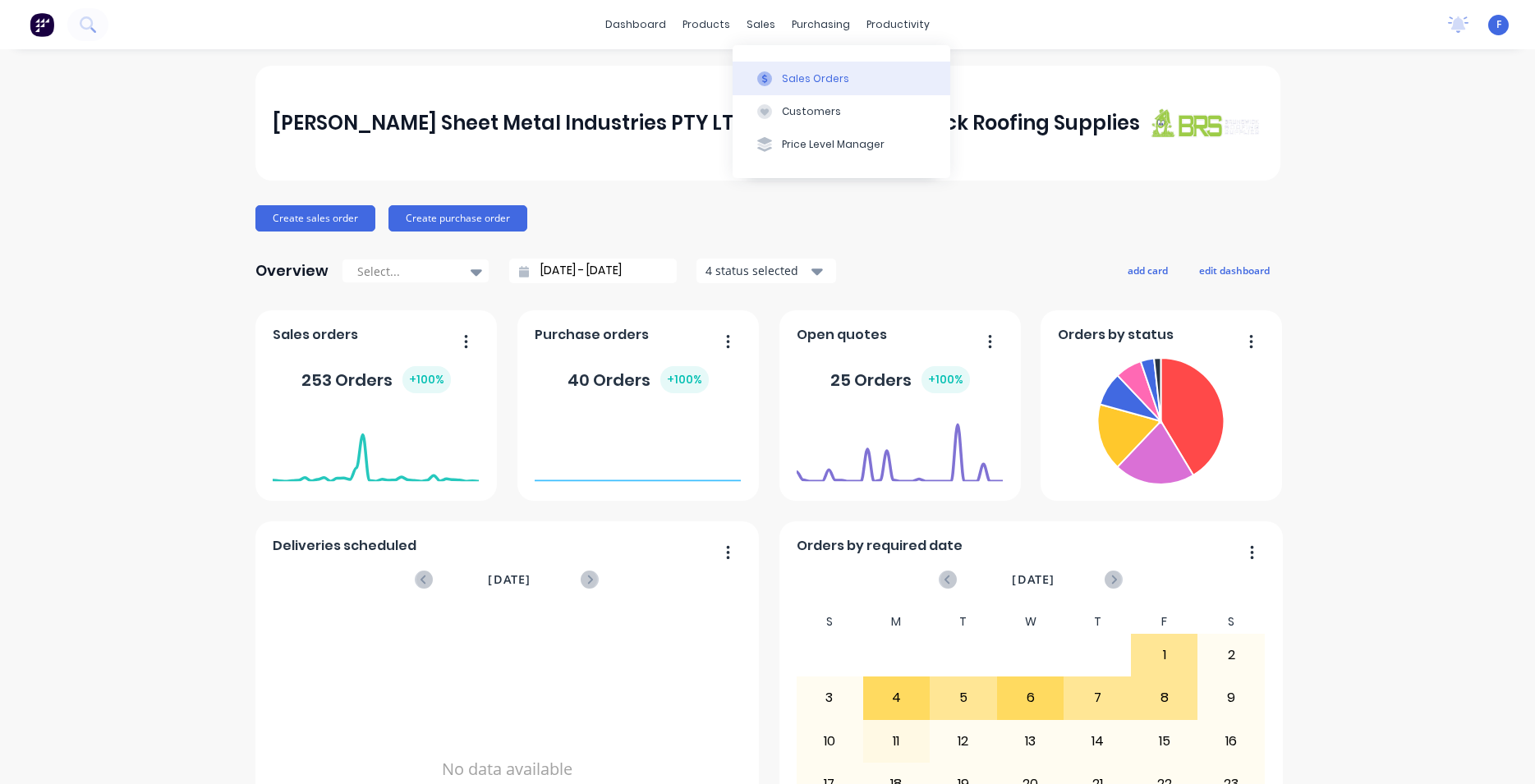
click at [804, 73] on div "Sales Orders" at bounding box center [815, 79] width 68 height 15
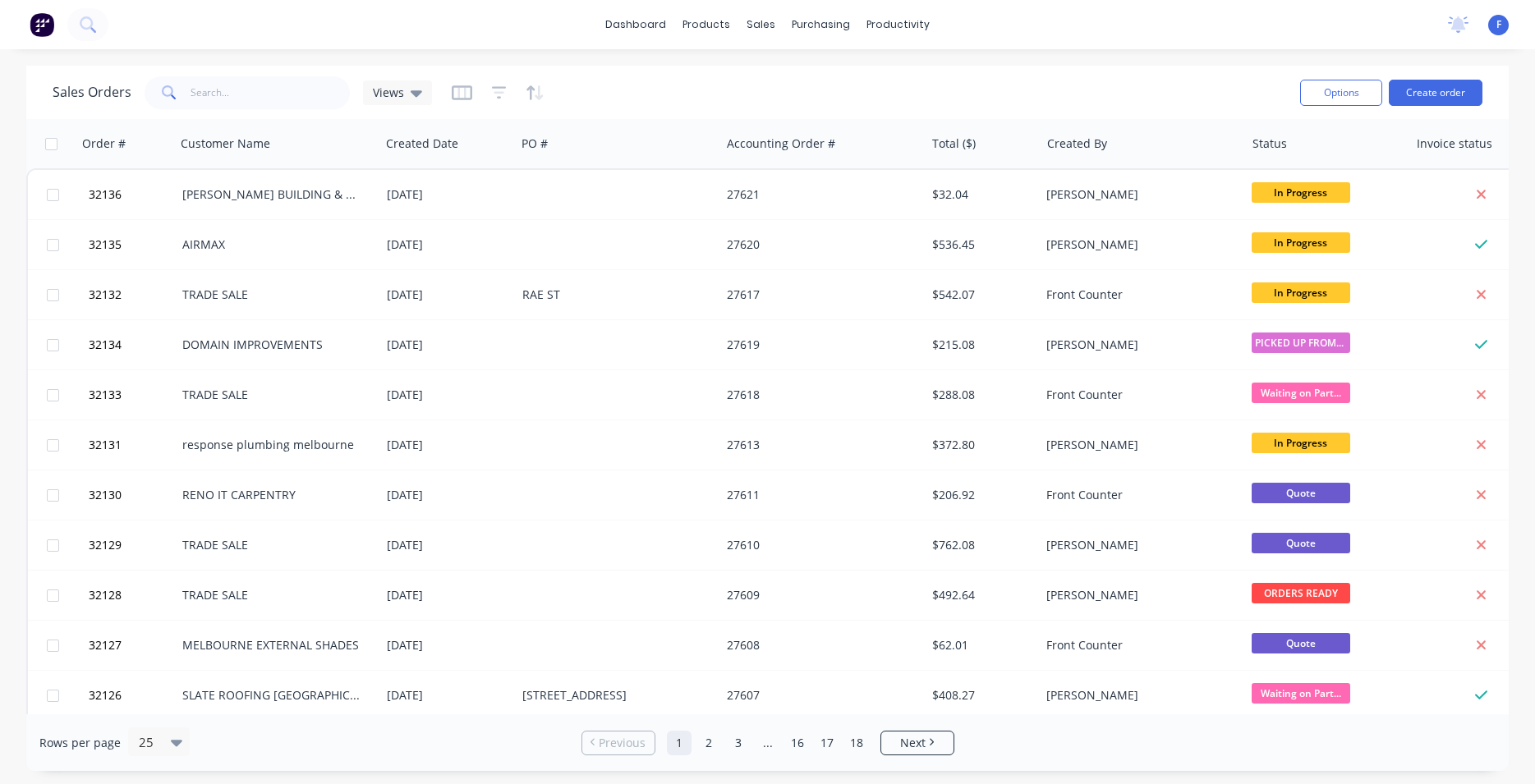
click at [258, 82] on div "Sales Orders Views Options Create order" at bounding box center [767, 93] width 1482 height 54
click at [245, 98] on input "text" at bounding box center [270, 92] width 160 height 32
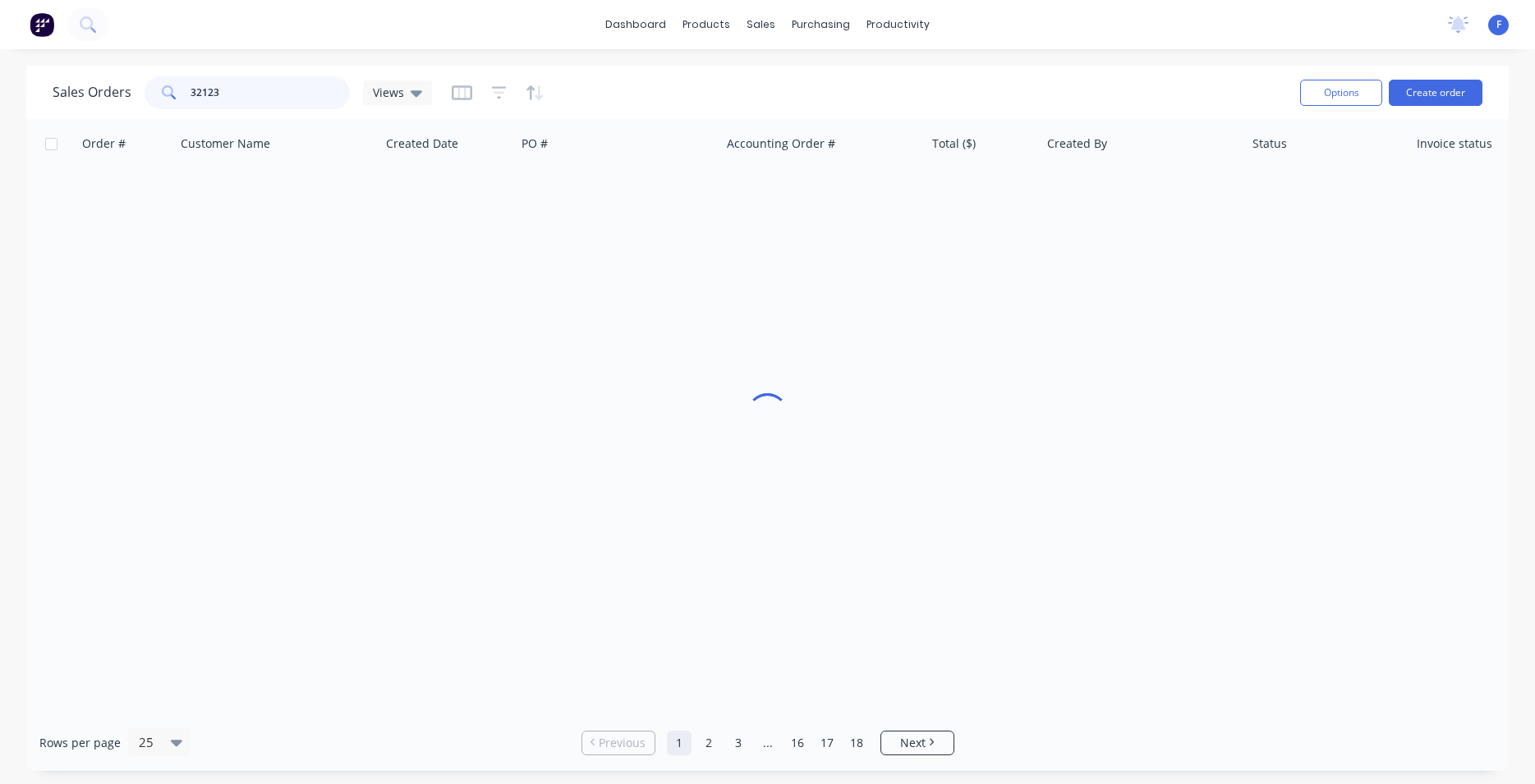
type input "32123"
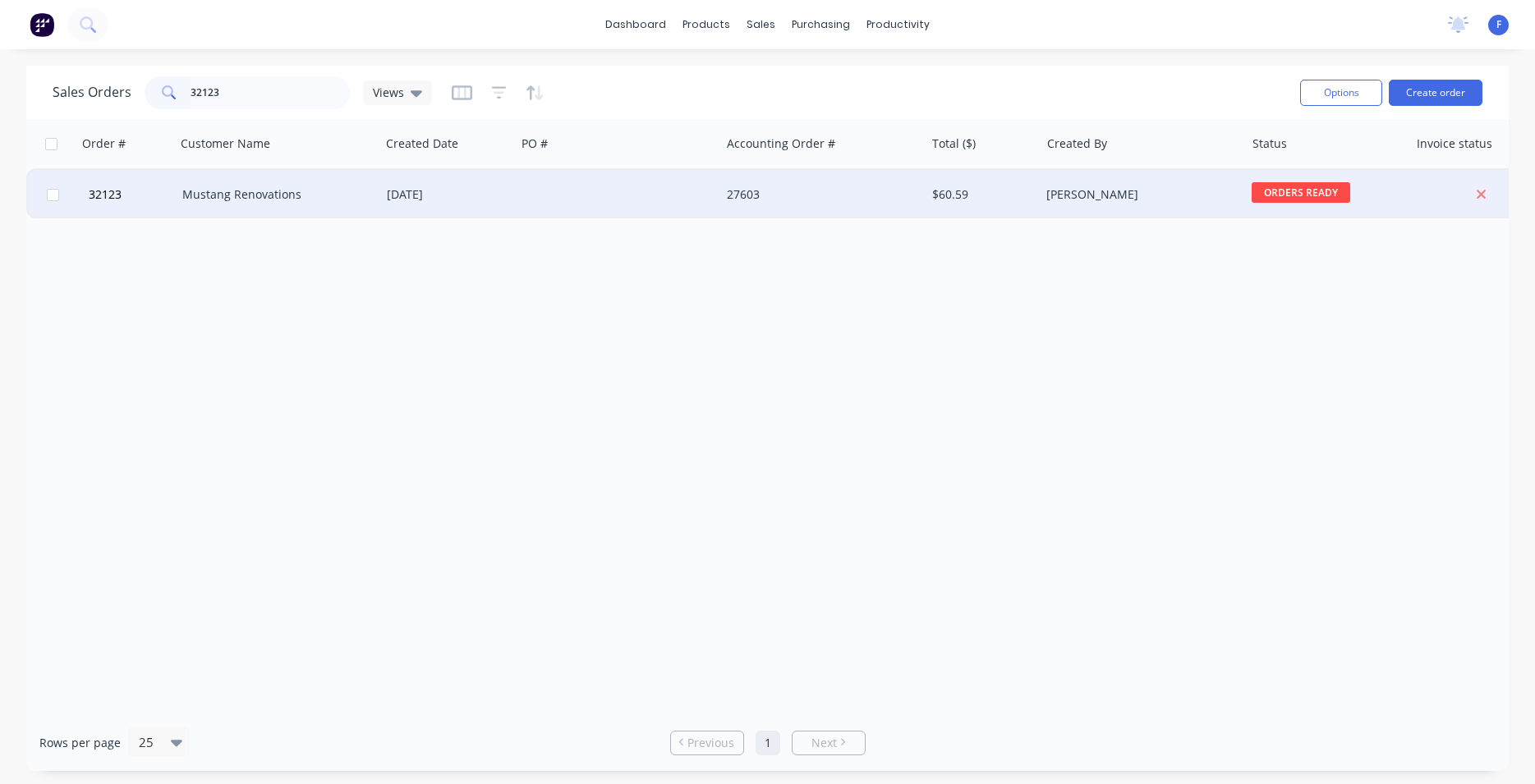
click at [572, 188] on div at bounding box center [618, 194] width 205 height 49
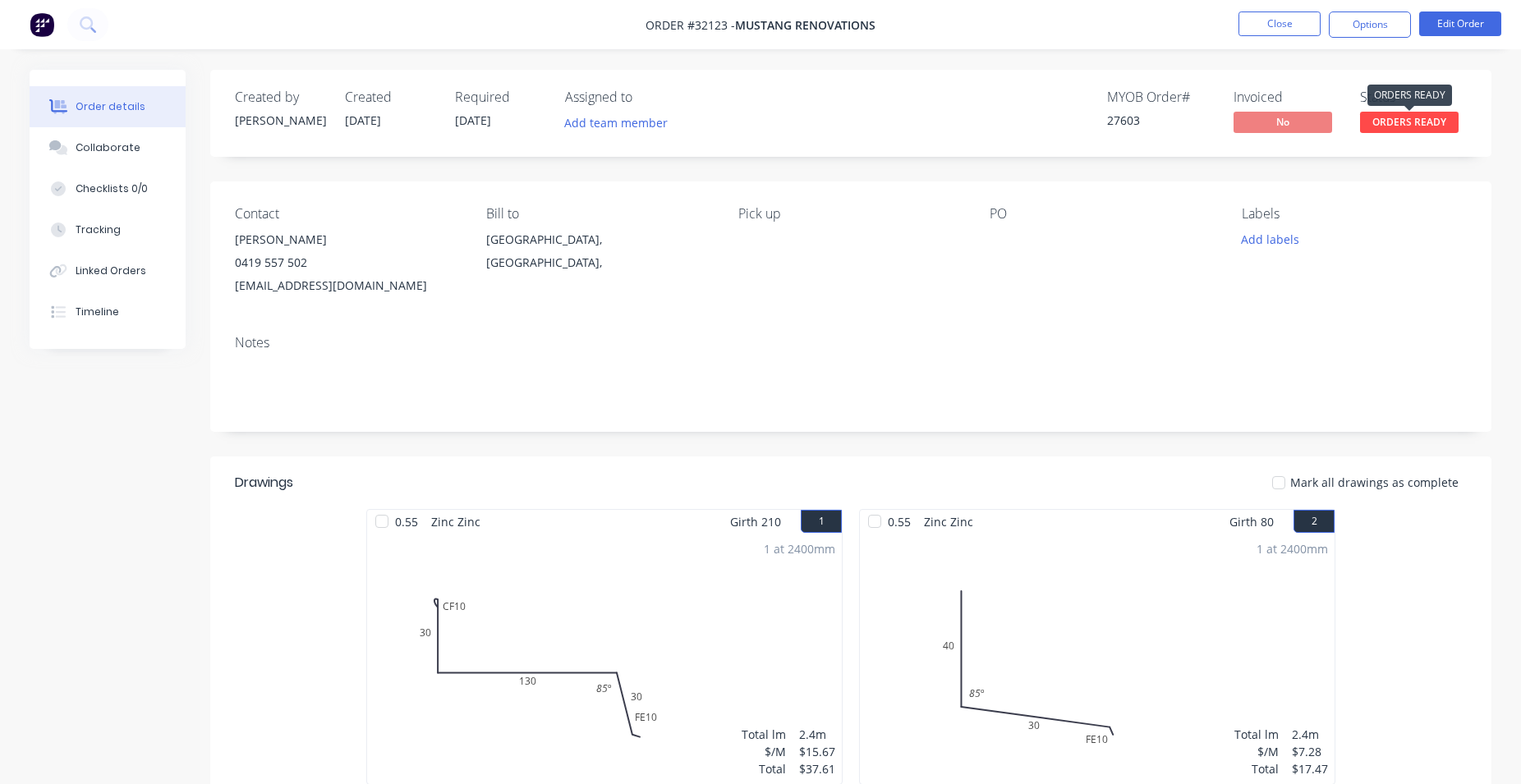
click at [1410, 126] on span "ORDERS READY" at bounding box center [1409, 122] width 98 height 20
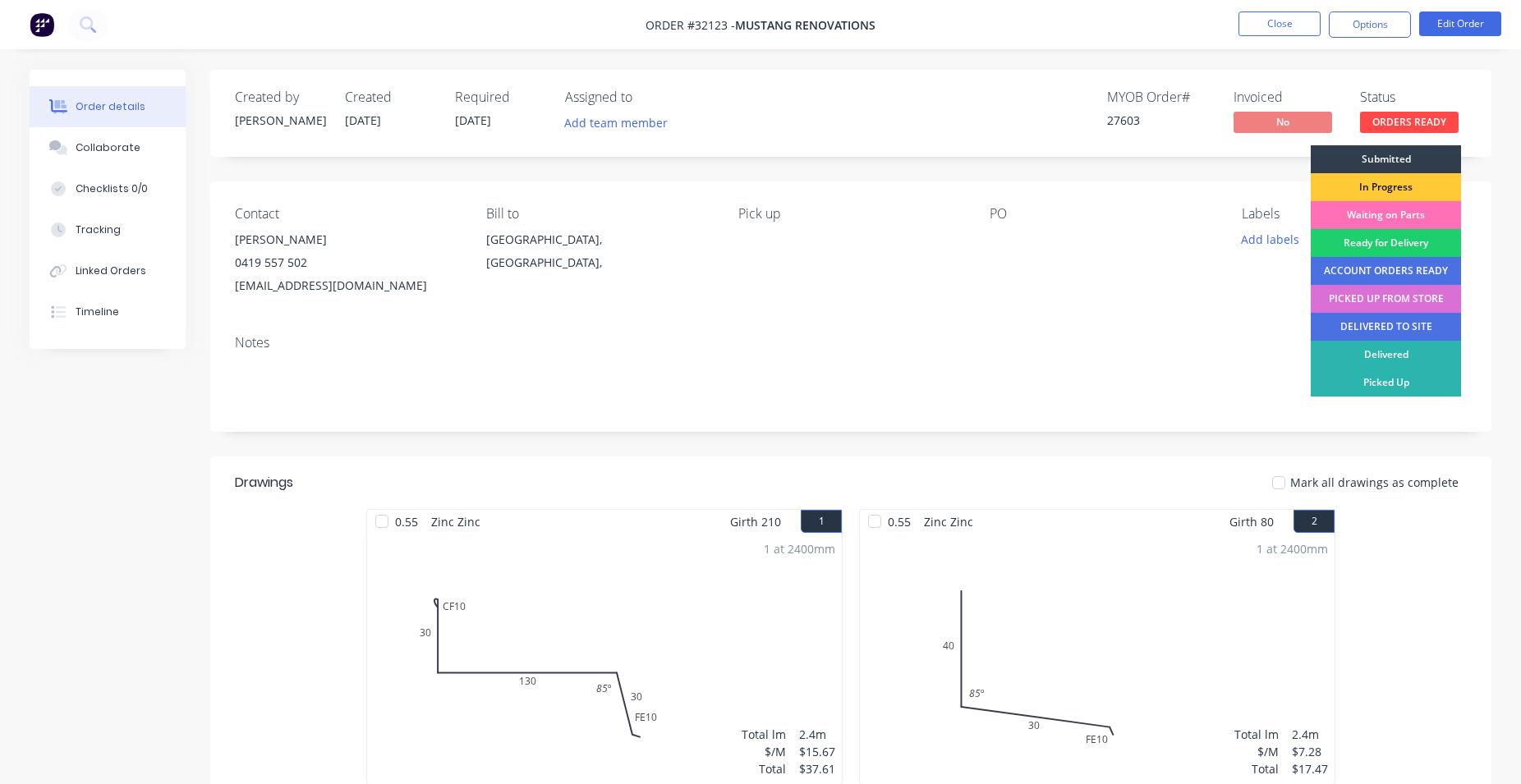
click at [1393, 302] on div "PICKED UP FROM STORE" at bounding box center [1386, 299] width 150 height 28
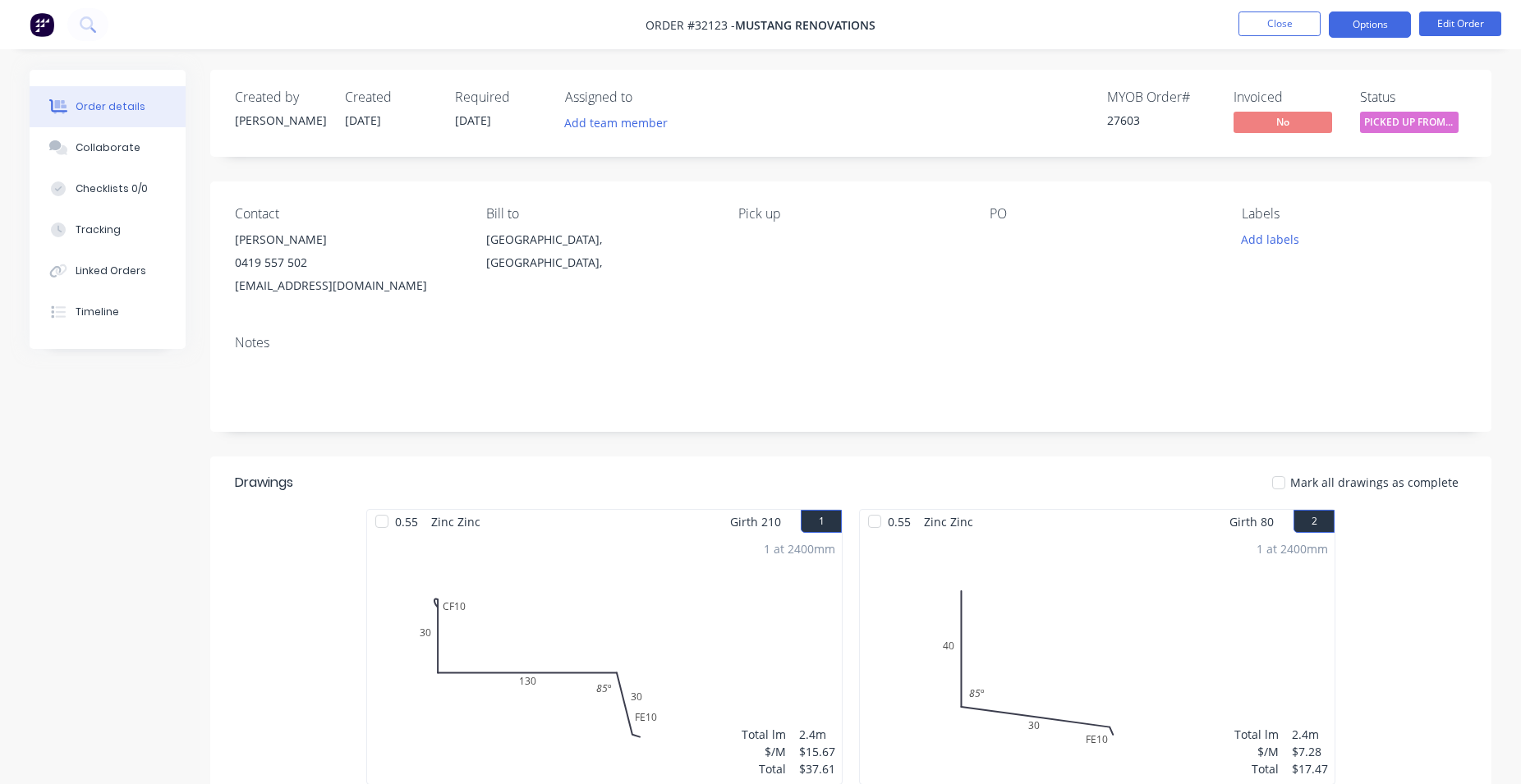
click at [1356, 24] on button "Options" at bounding box center [1369, 24] width 82 height 26
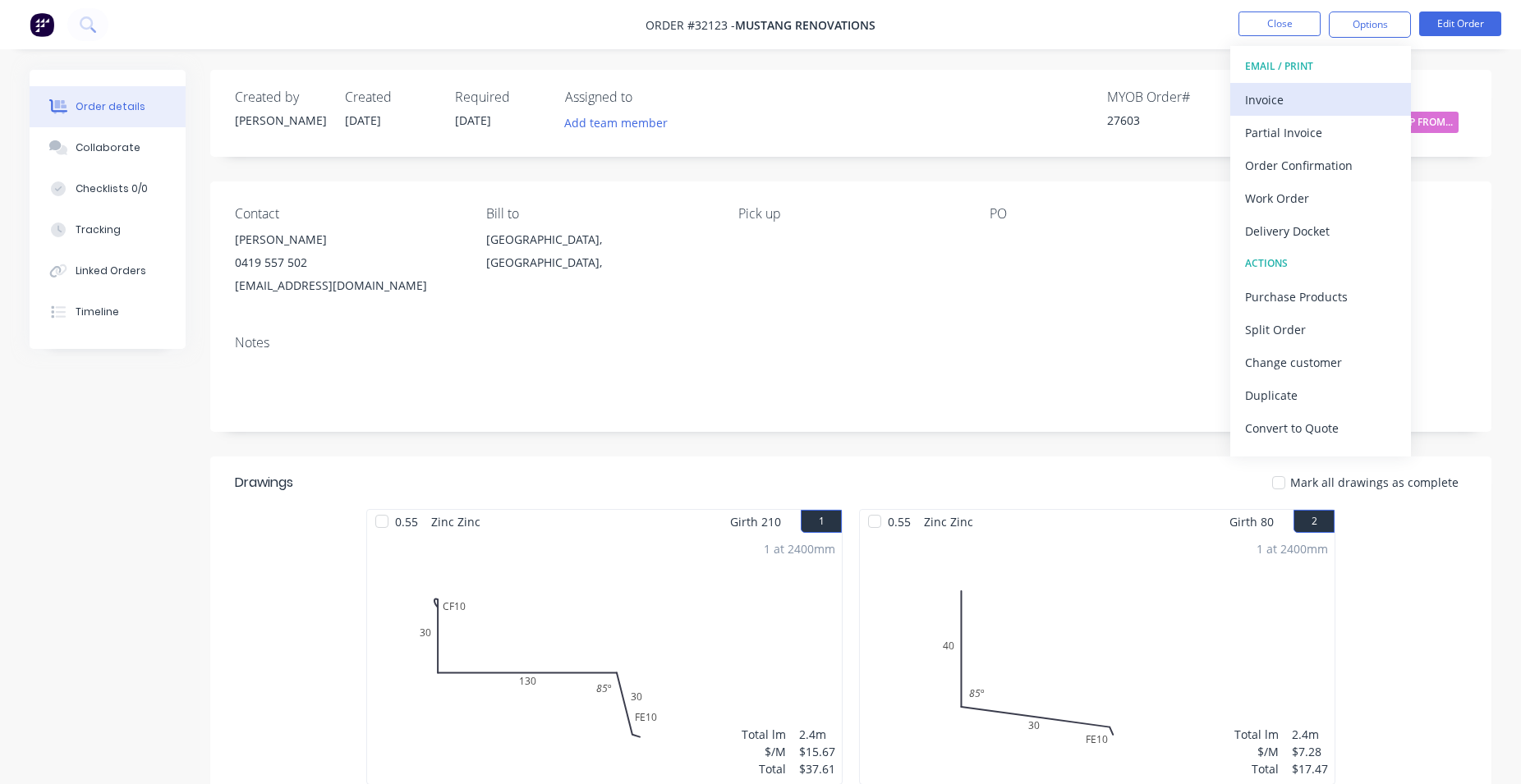
click at [1302, 92] on div "Invoice" at bounding box center [1320, 100] width 151 height 24
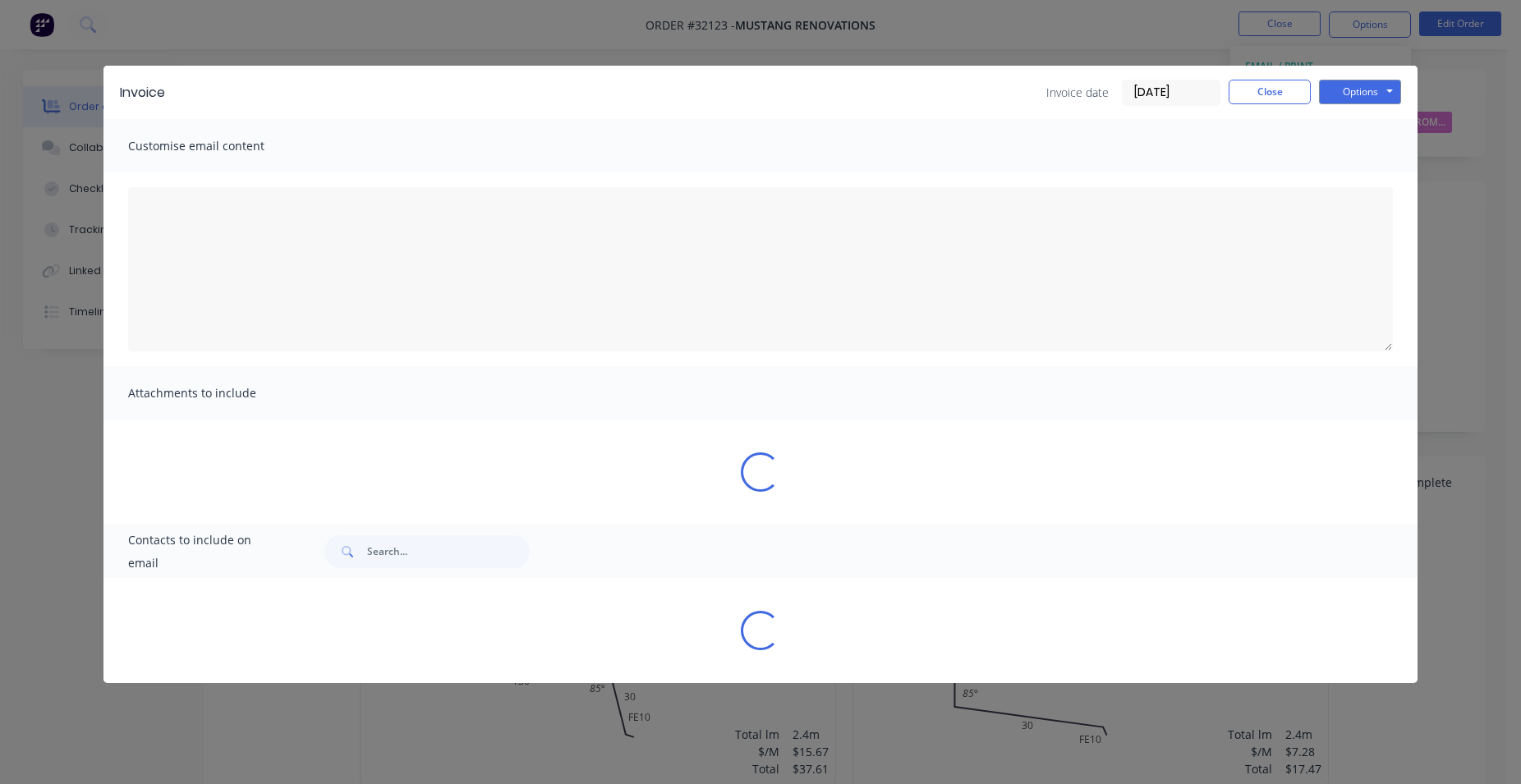
type textarea "A PDF copy of the order has been attached to this email. To view your order onl…"
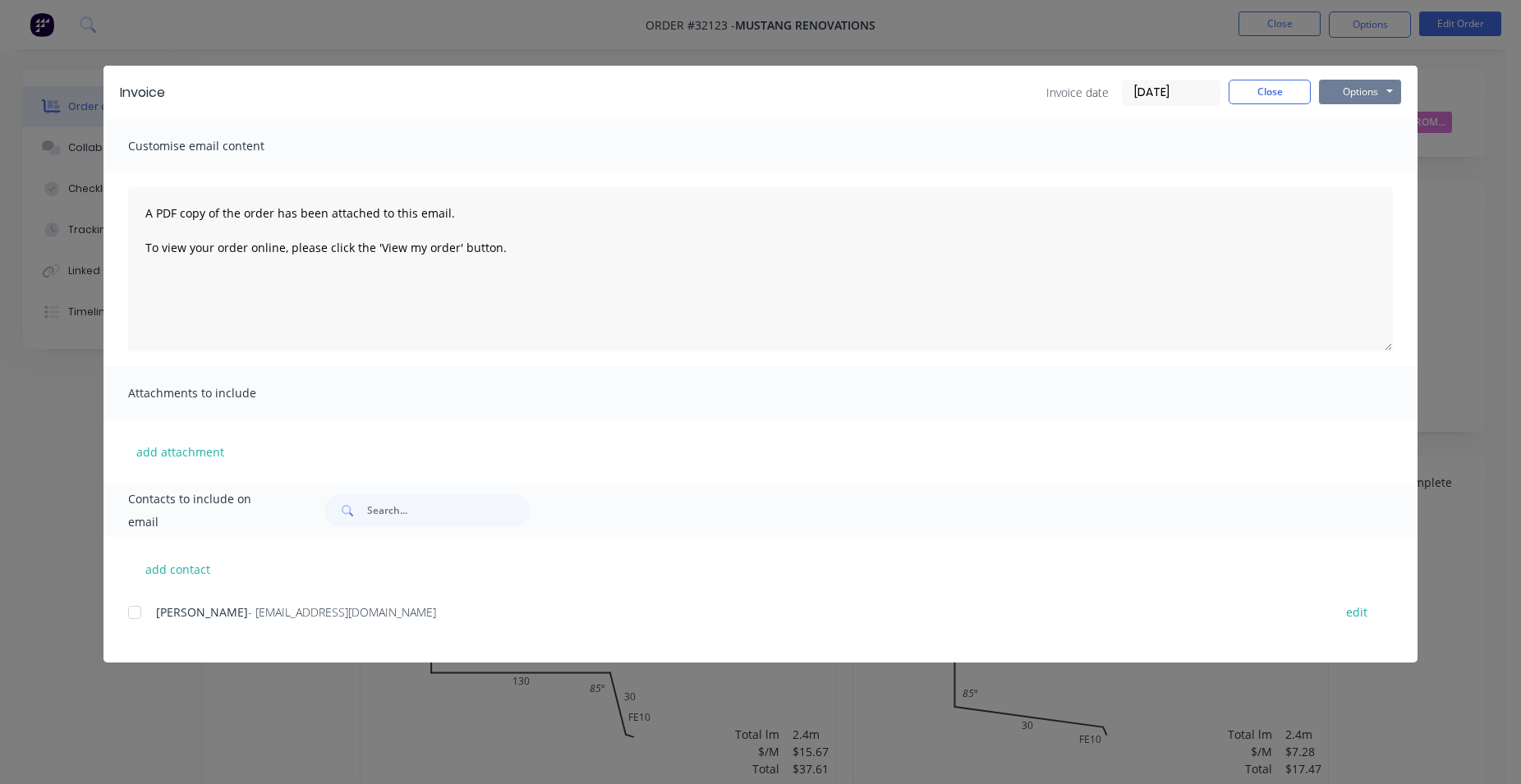
click at [1377, 90] on button "Options" at bounding box center [1360, 92] width 82 height 25
click at [1375, 145] on button "Print" at bounding box center [1372, 147] width 106 height 27
click at [1261, 92] on button "Close" at bounding box center [1269, 92] width 82 height 25
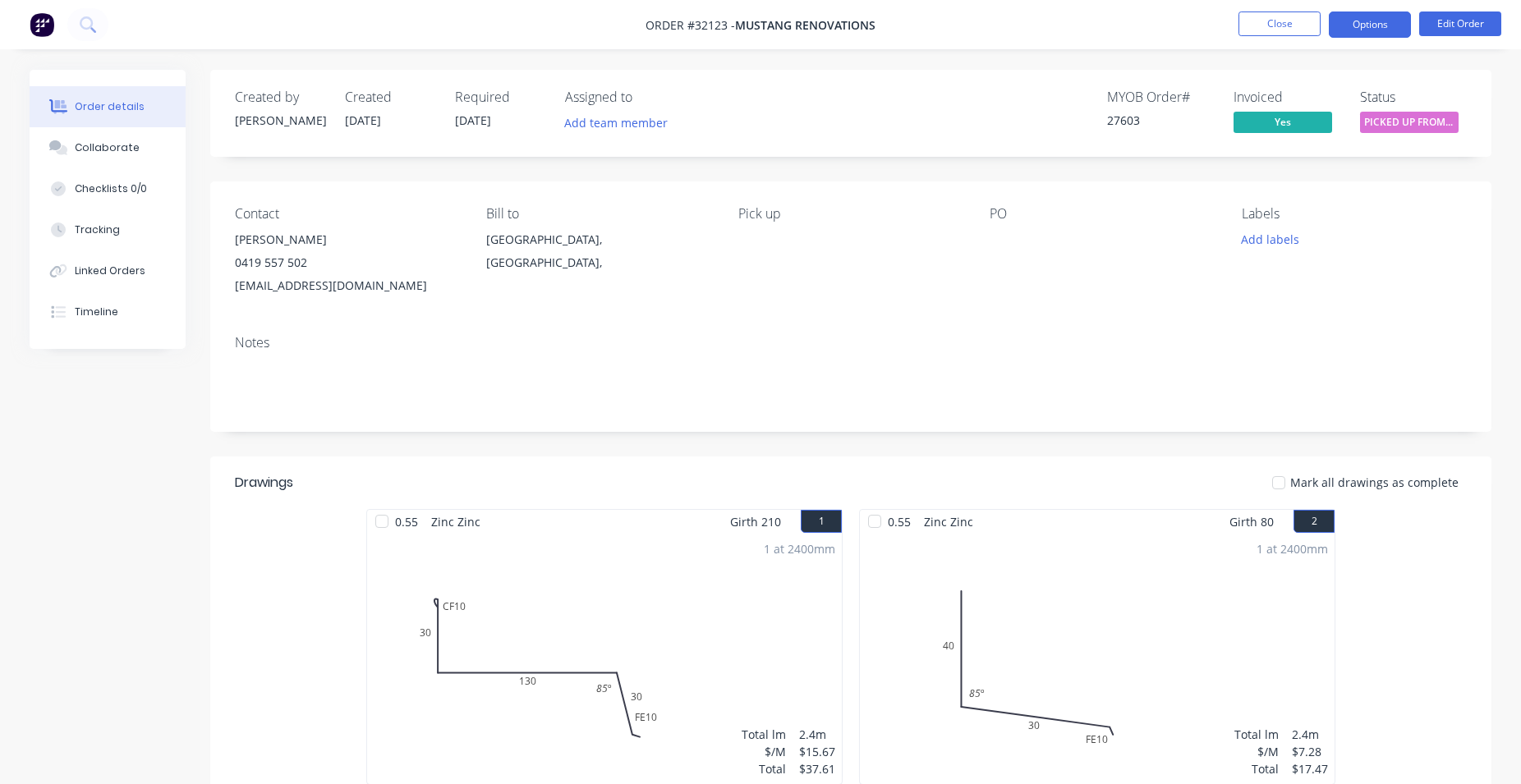
click at [1378, 29] on button "Options" at bounding box center [1369, 24] width 82 height 26
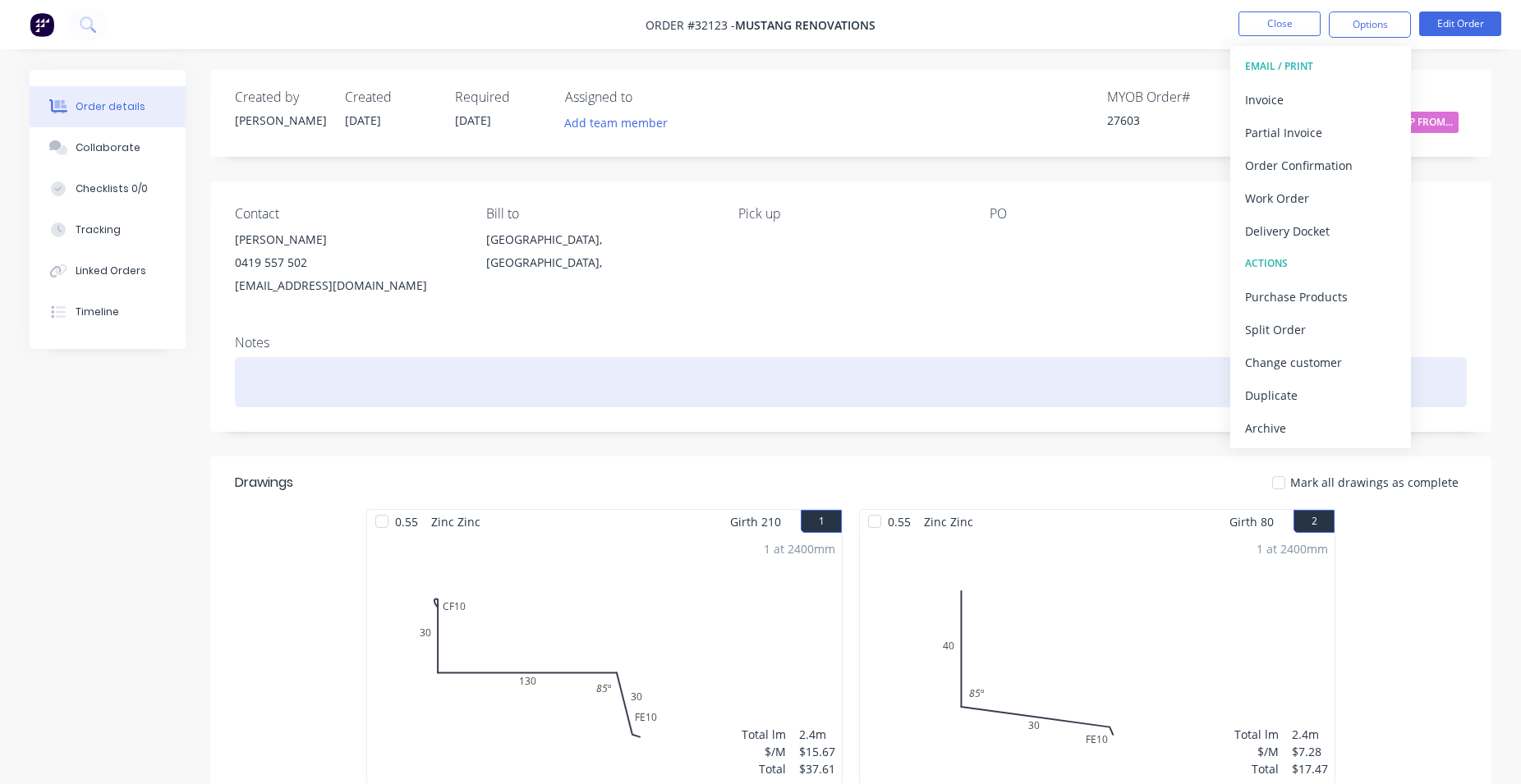
drag, startPoint x: 1263, startPoint y: 434, endPoint x: 1289, endPoint y: 394, distance: 47.7
click at [1264, 432] on div "Archive" at bounding box center [1320, 429] width 151 height 24
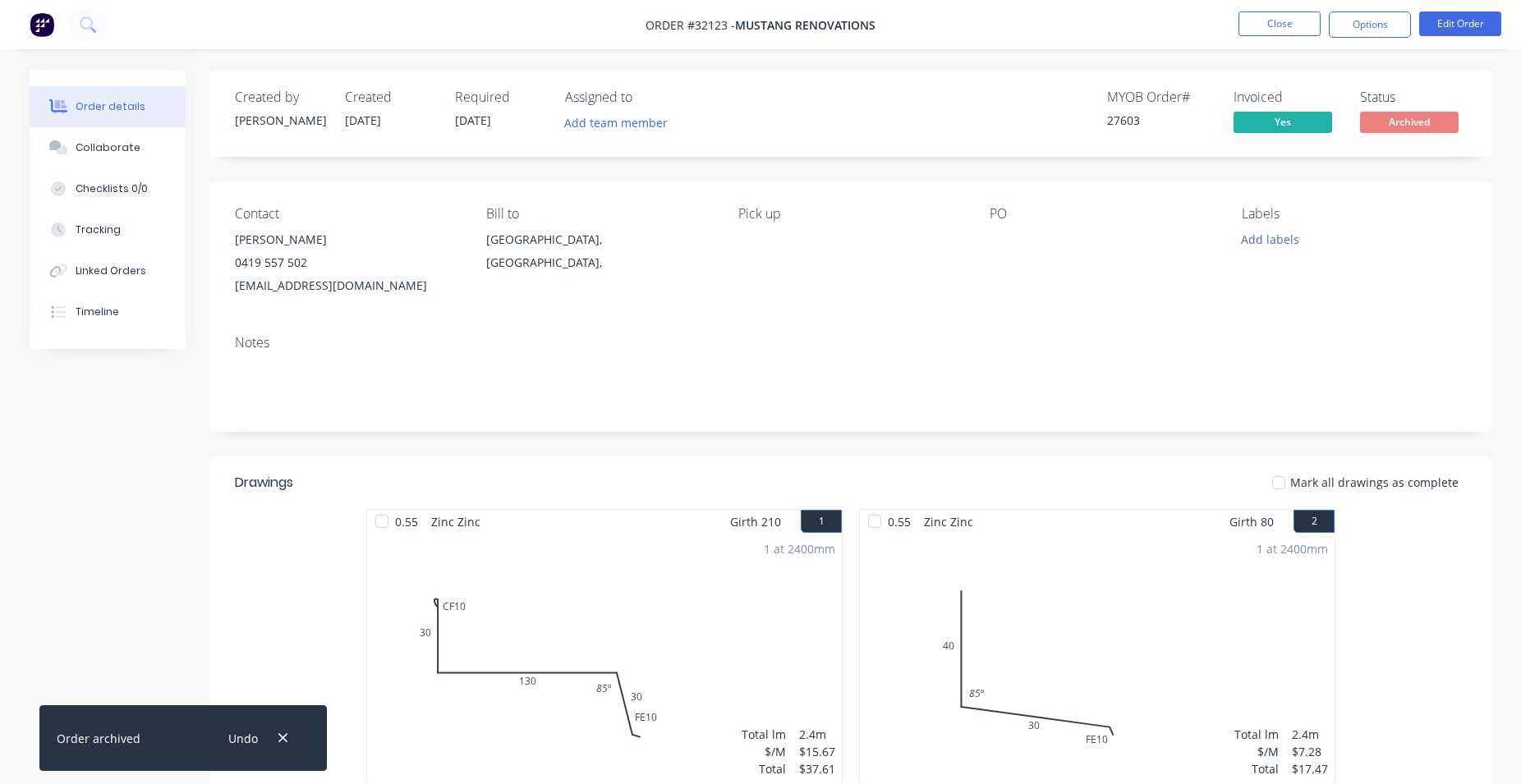
click at [1266, 4] on nav "Order #32123 - Mustang Renovations Close Options Edit Order" at bounding box center [760, 24] width 1521 height 49
click at [1260, 22] on button "Close" at bounding box center [1279, 23] width 82 height 25
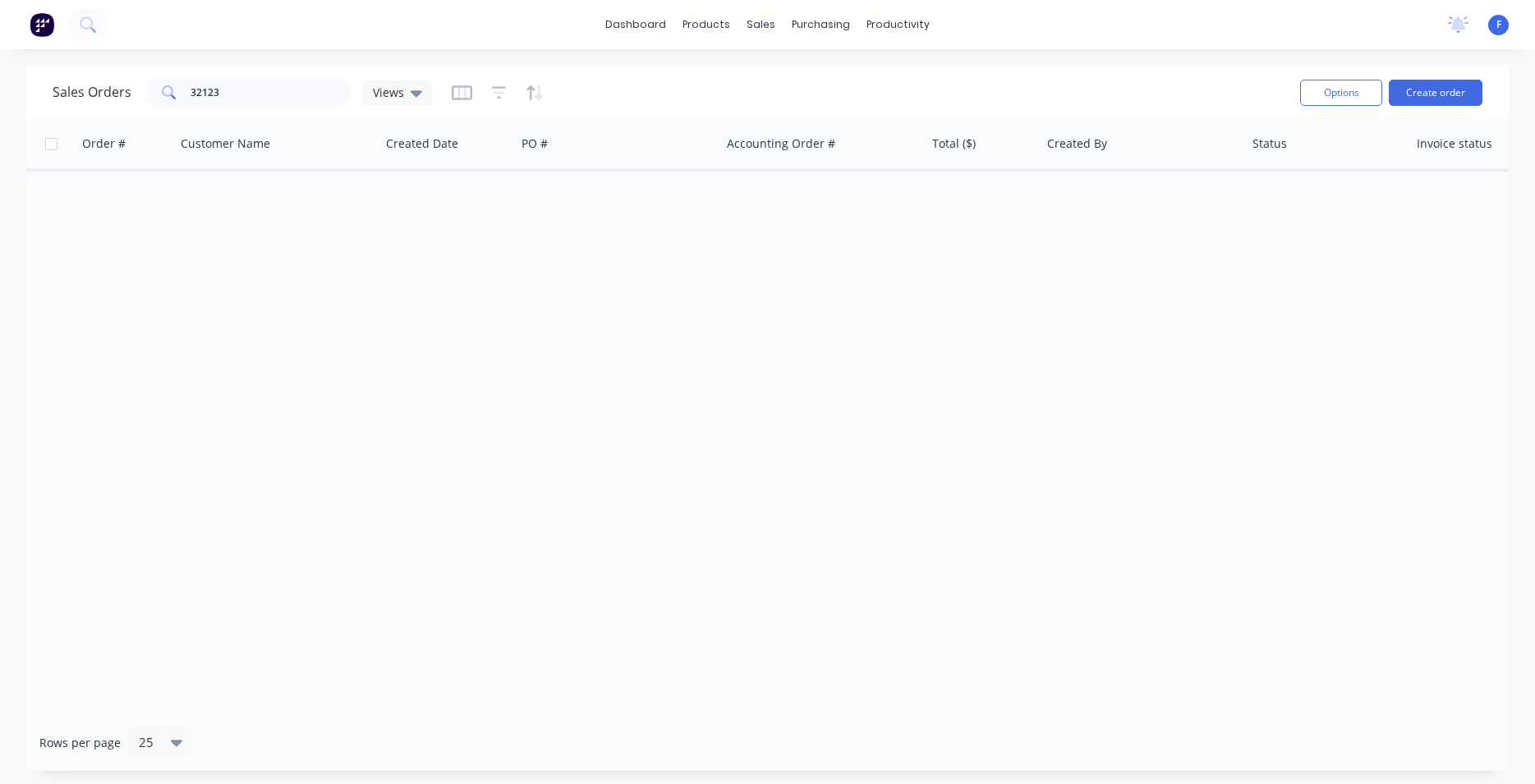
click at [39, 21] on img at bounding box center [42, 24] width 25 height 25
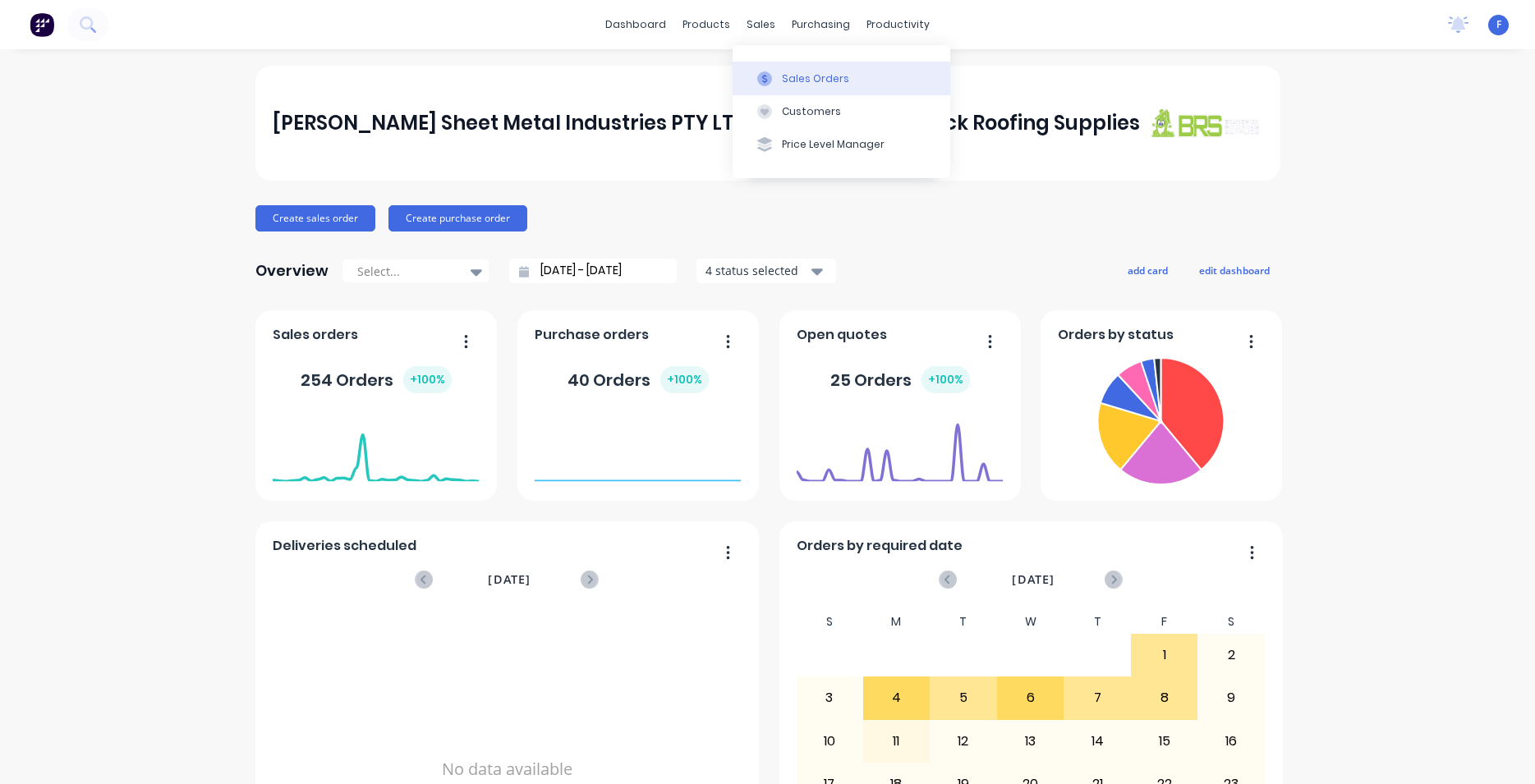
click at [796, 80] on div "Sales Orders" at bounding box center [815, 79] width 68 height 15
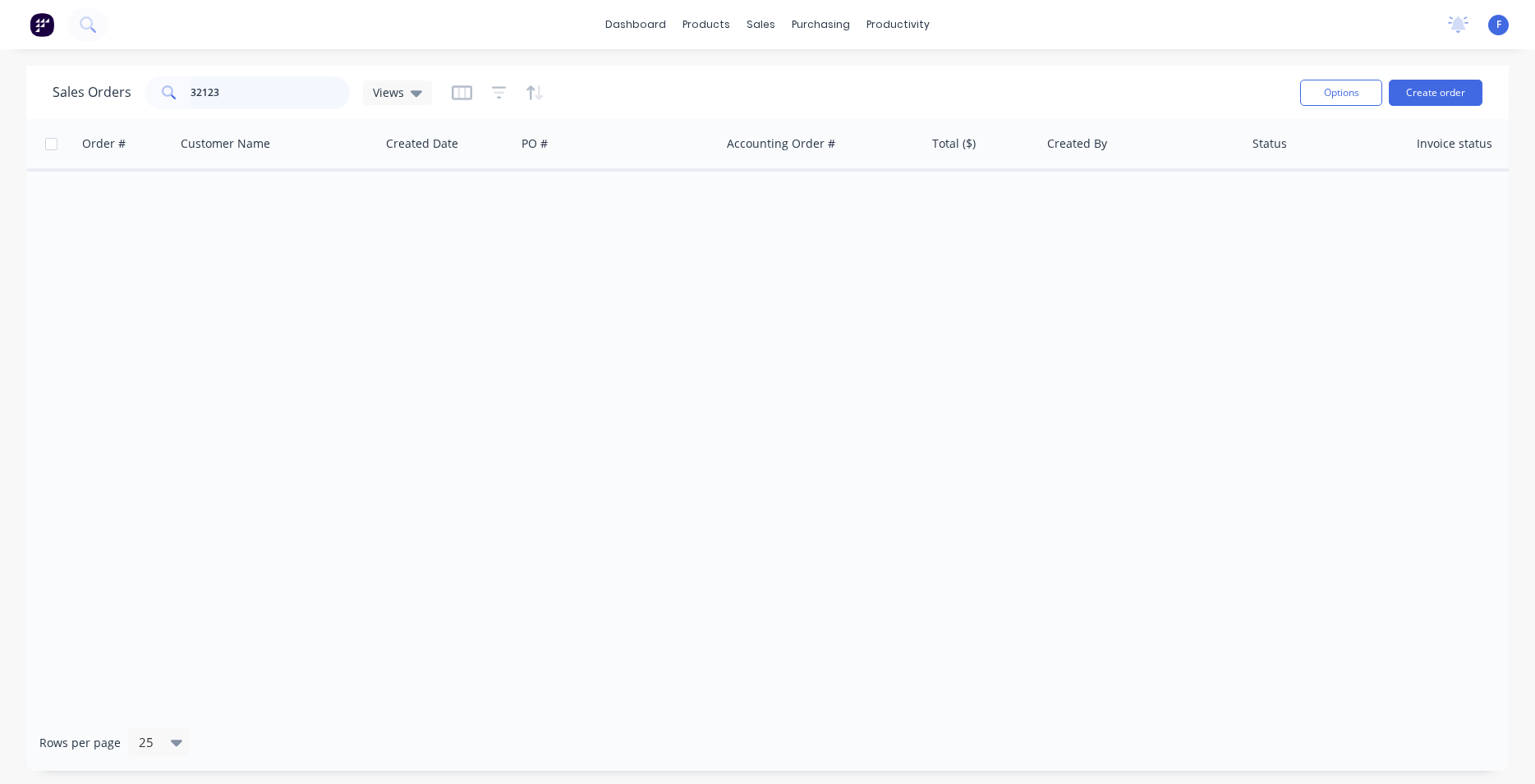
click at [252, 91] on input "32123" at bounding box center [270, 92] width 160 height 32
type input "3"
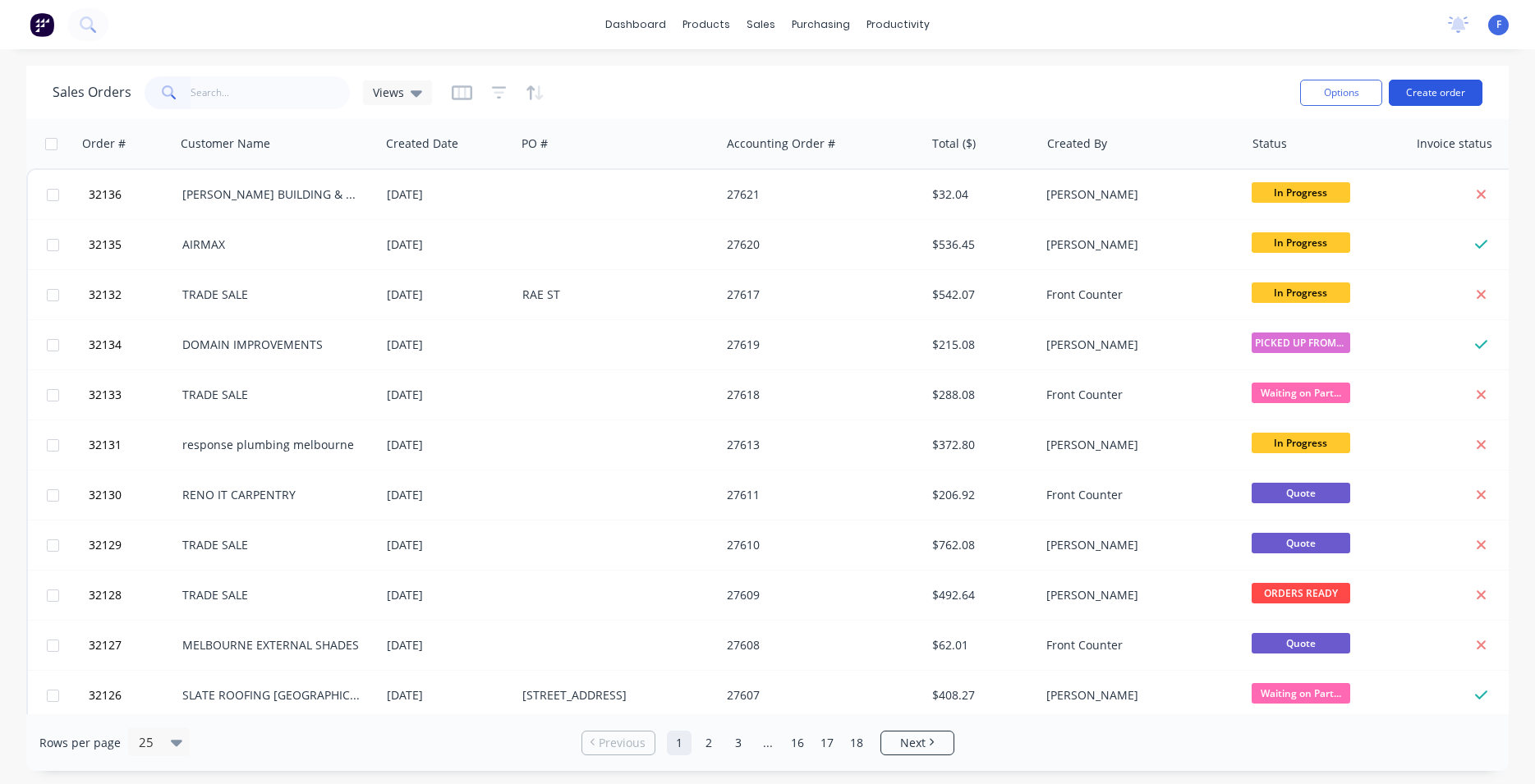
click at [1466, 98] on button "Create order" at bounding box center [1435, 93] width 94 height 26
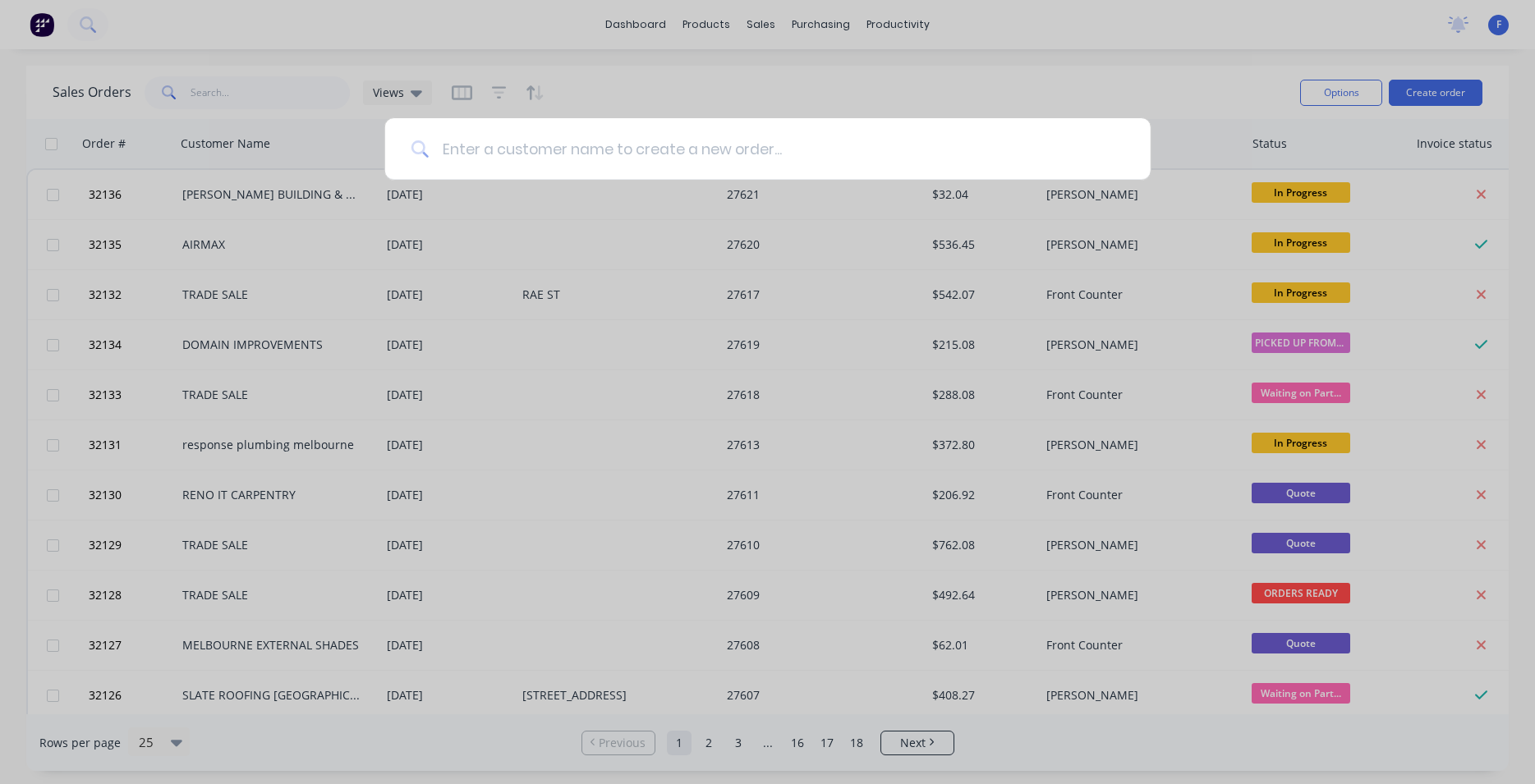
click at [668, 162] on input at bounding box center [776, 149] width 695 height 62
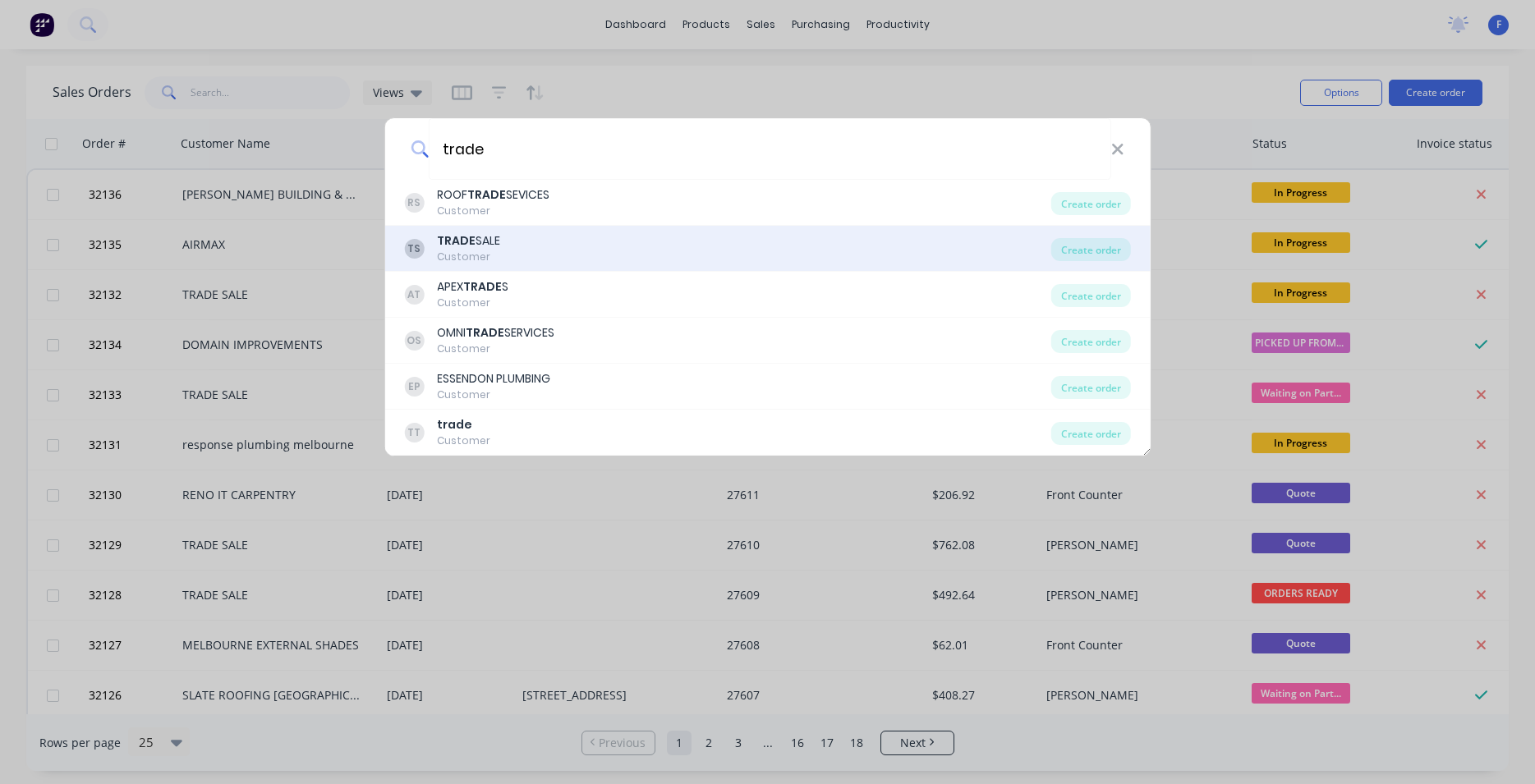
type input "trade"
click at [537, 253] on div "TS TRADE SALE Customer" at bounding box center [727, 248] width 647 height 32
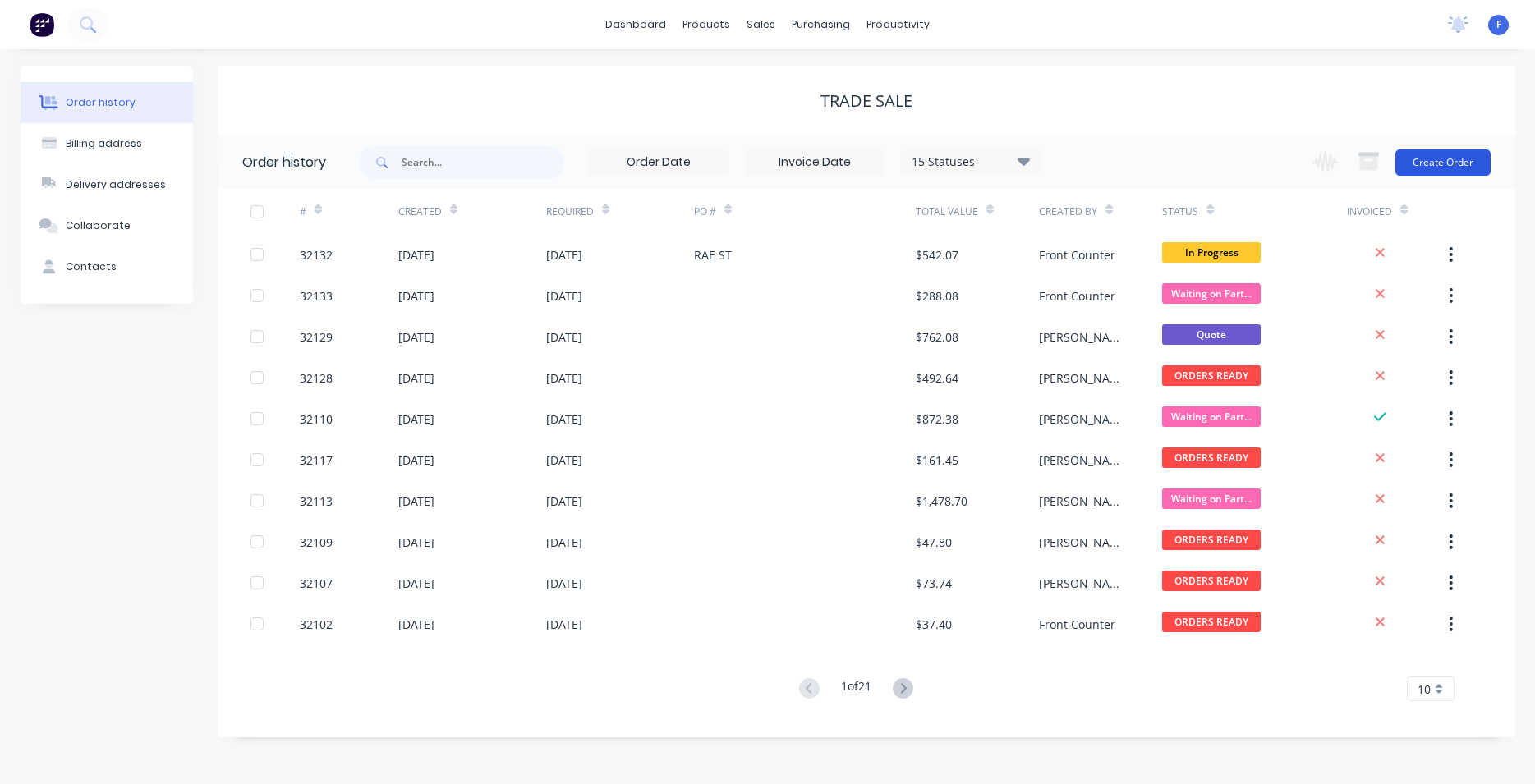
click at [1451, 165] on button "Create Order" at bounding box center [1442, 162] width 95 height 26
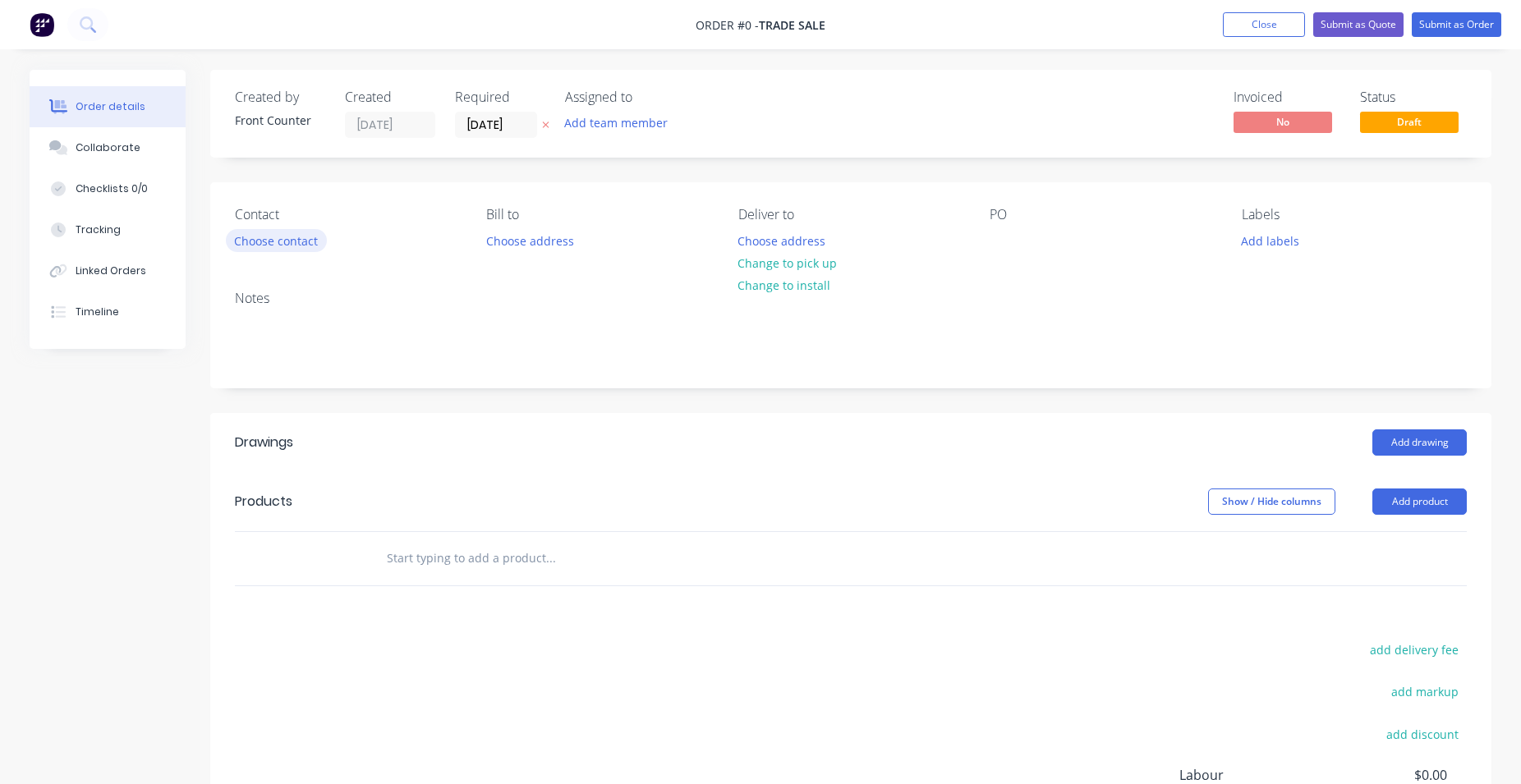
click at [303, 240] on button "Choose contact" at bounding box center [276, 240] width 101 height 22
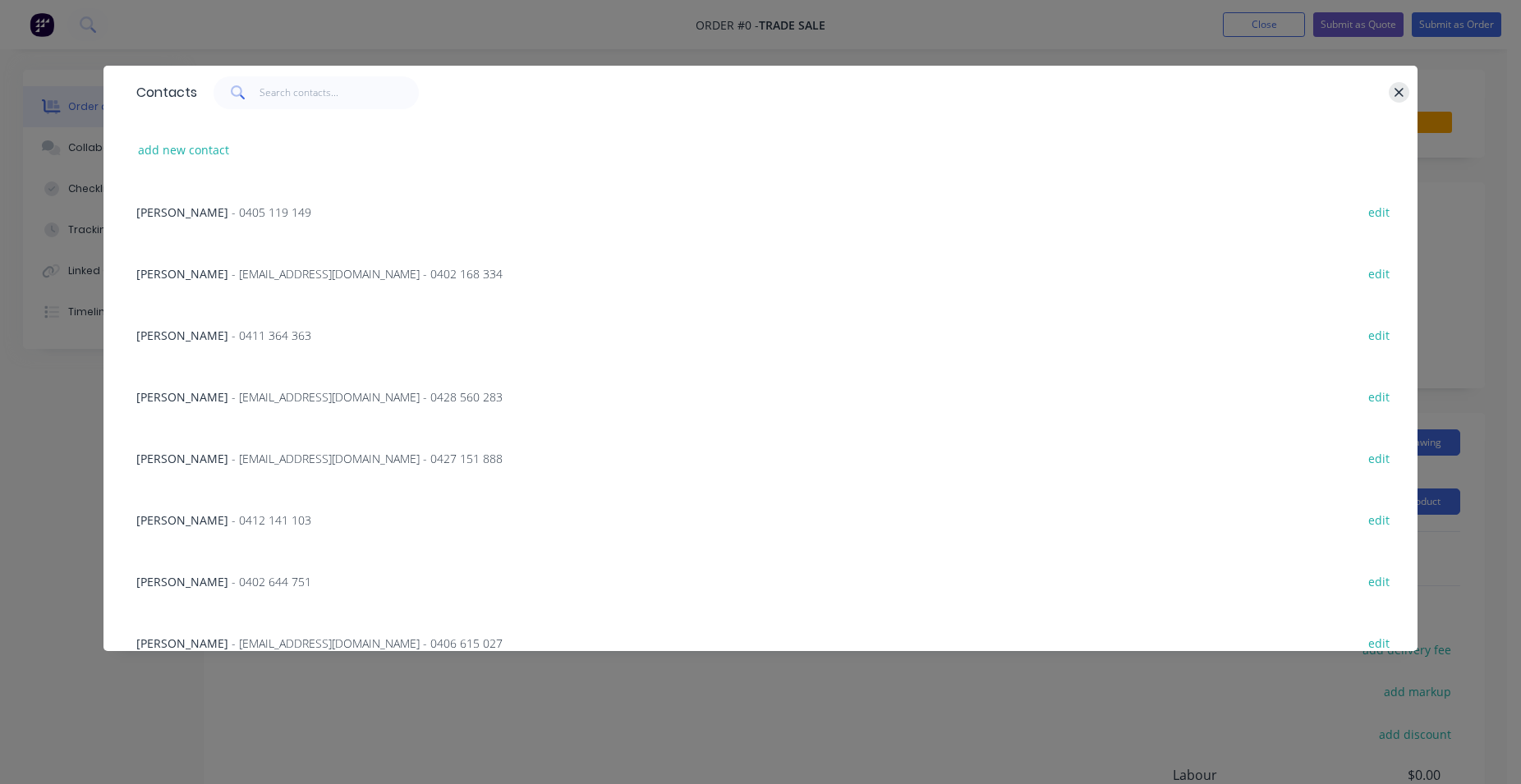
click at [1396, 91] on icon "button" at bounding box center [1399, 93] width 11 height 15
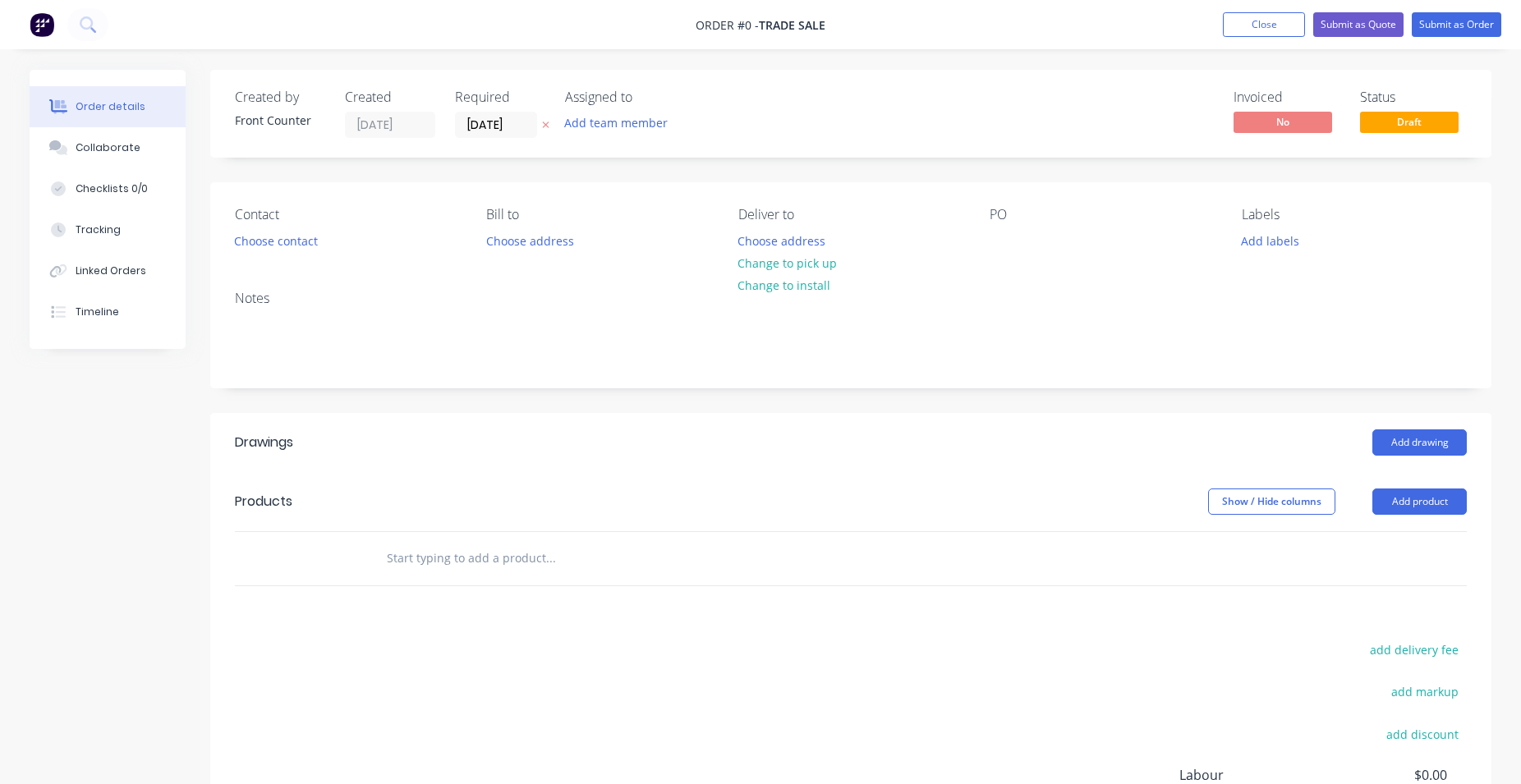
click at [452, 550] on input "text" at bounding box center [550, 557] width 329 height 32
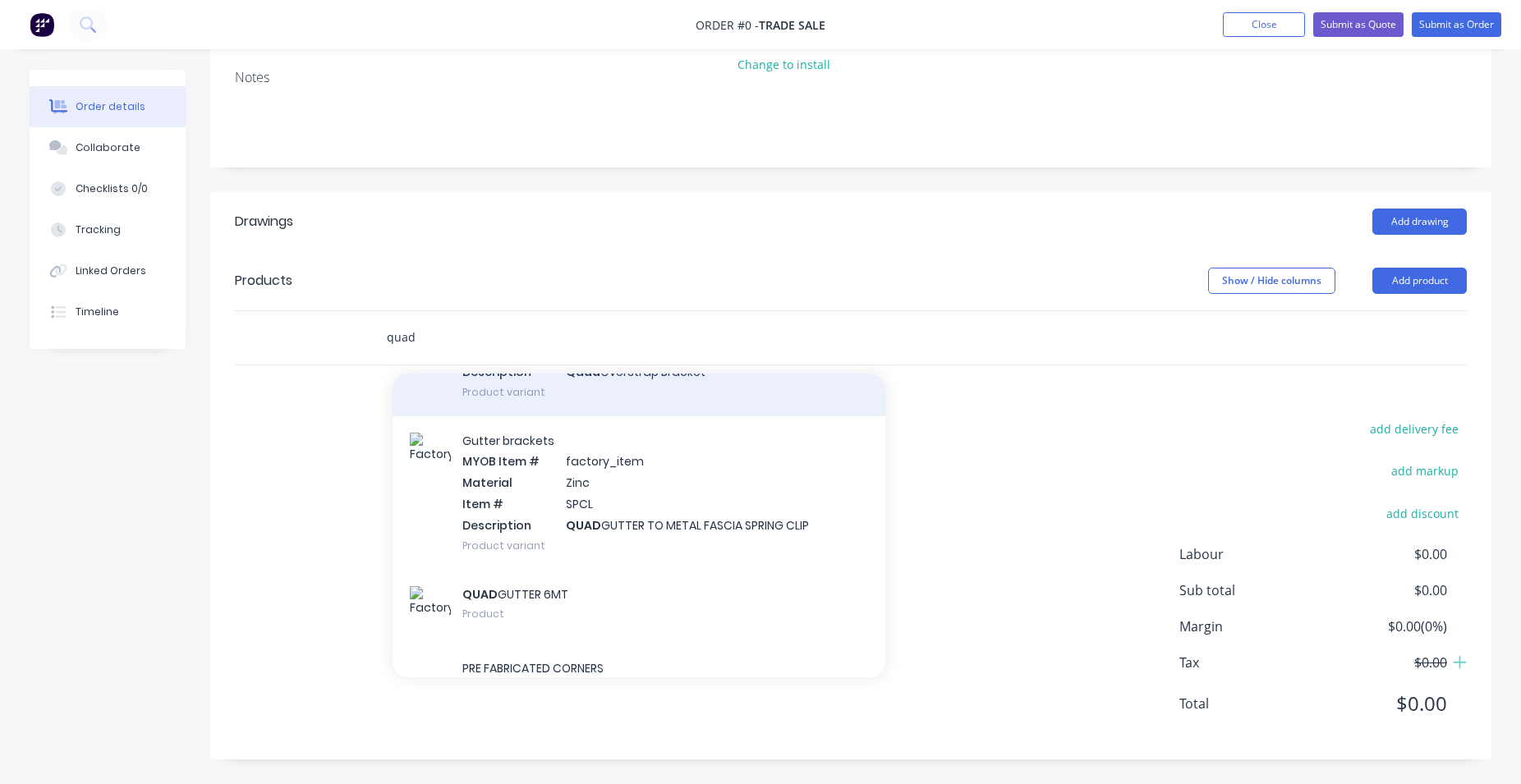
scroll to position [1311, 0]
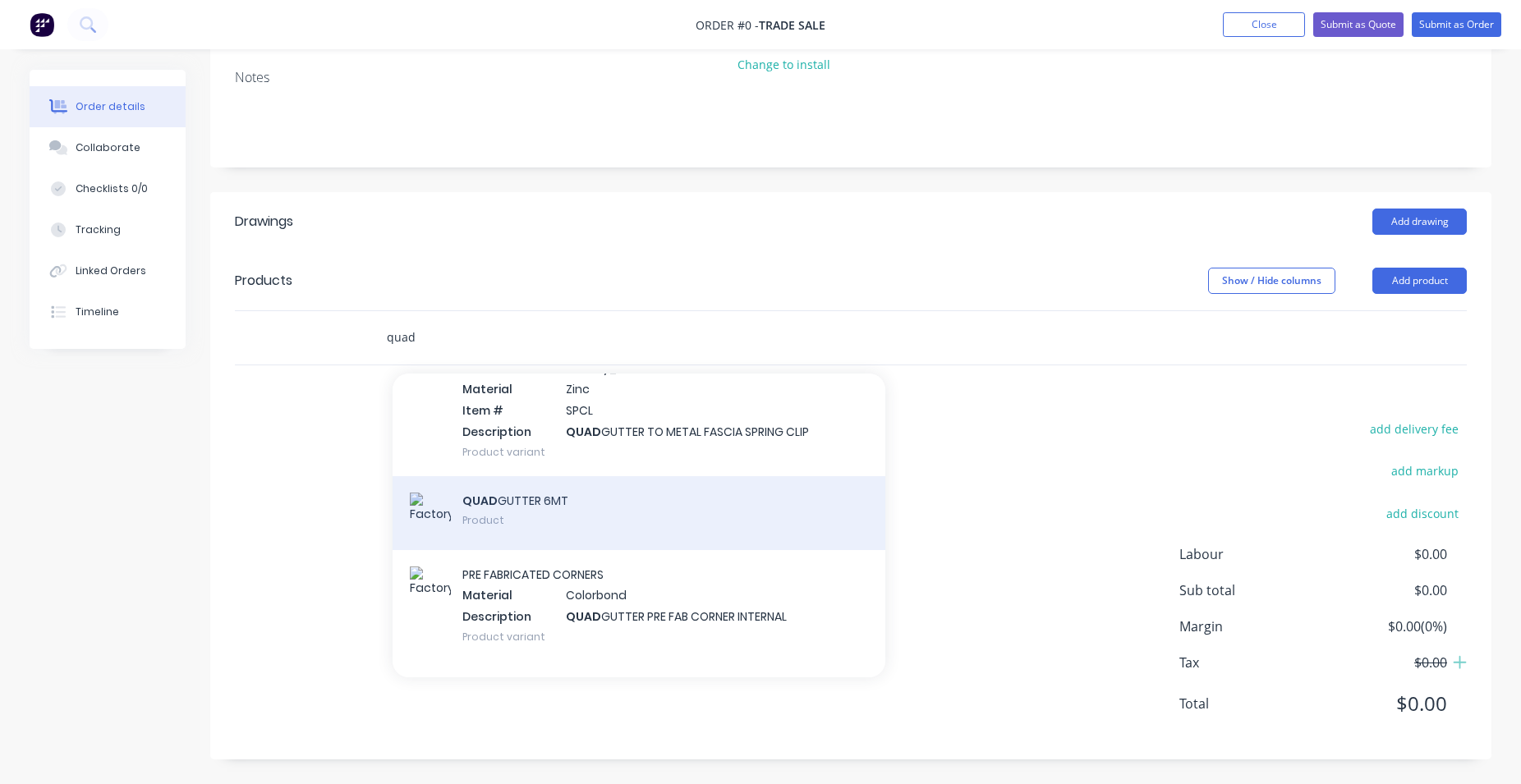
type input "quad"
click at [634, 519] on div "QUAD GUTTER 6MT Product" at bounding box center [639, 513] width 492 height 74
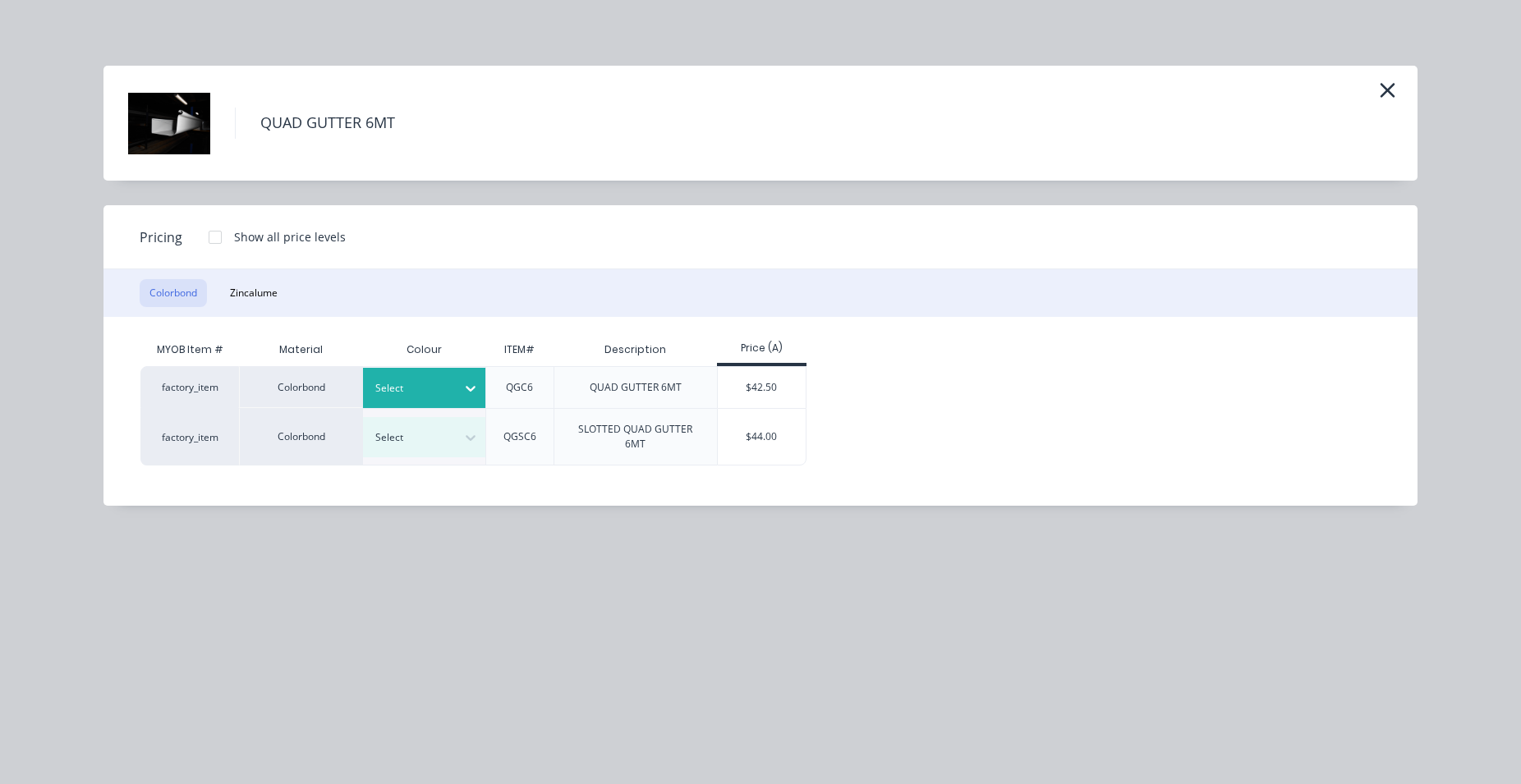
click at [480, 392] on div at bounding box center [470, 388] width 30 height 26
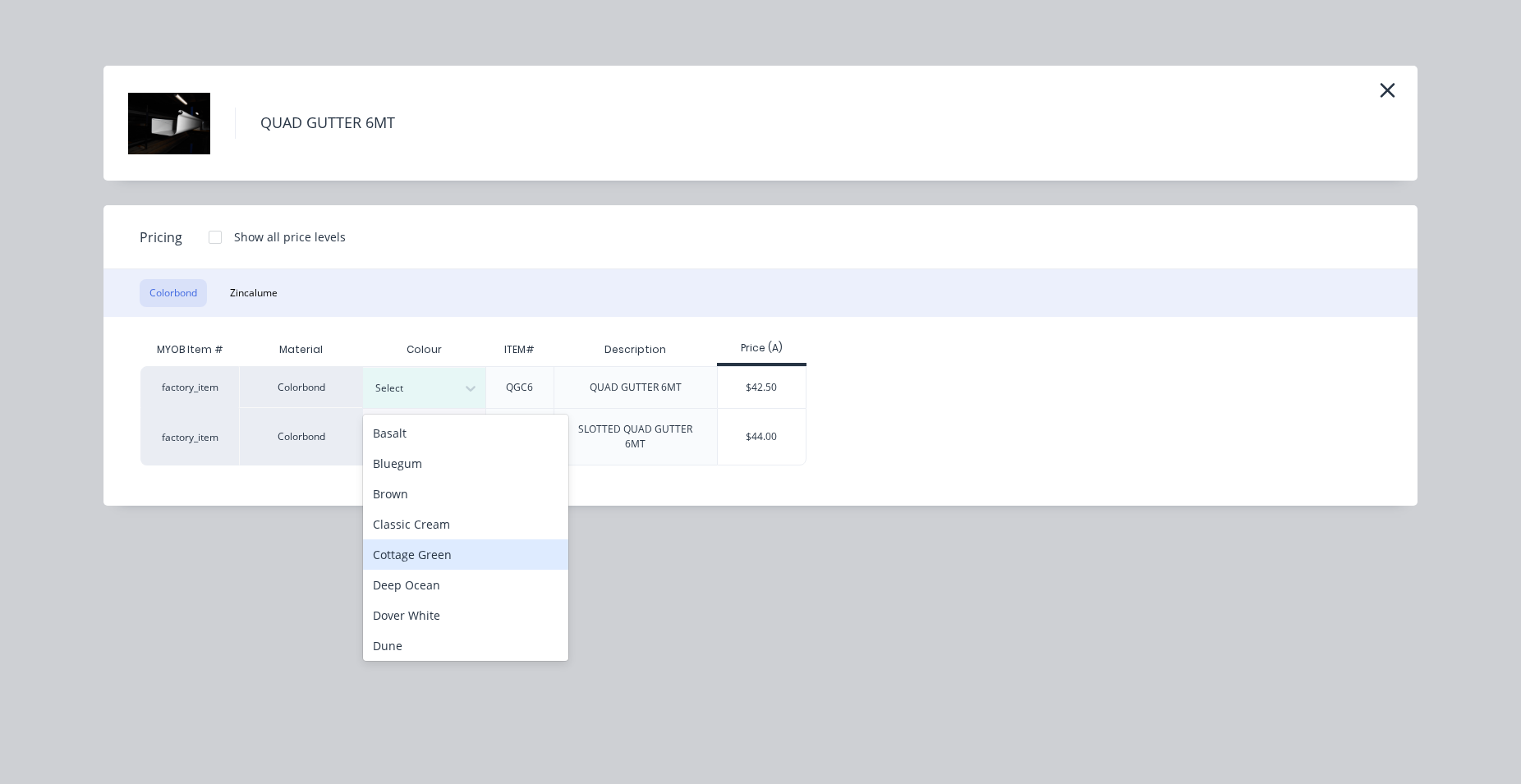
click at [438, 551] on div "Cottage Green" at bounding box center [466, 554] width 206 height 31
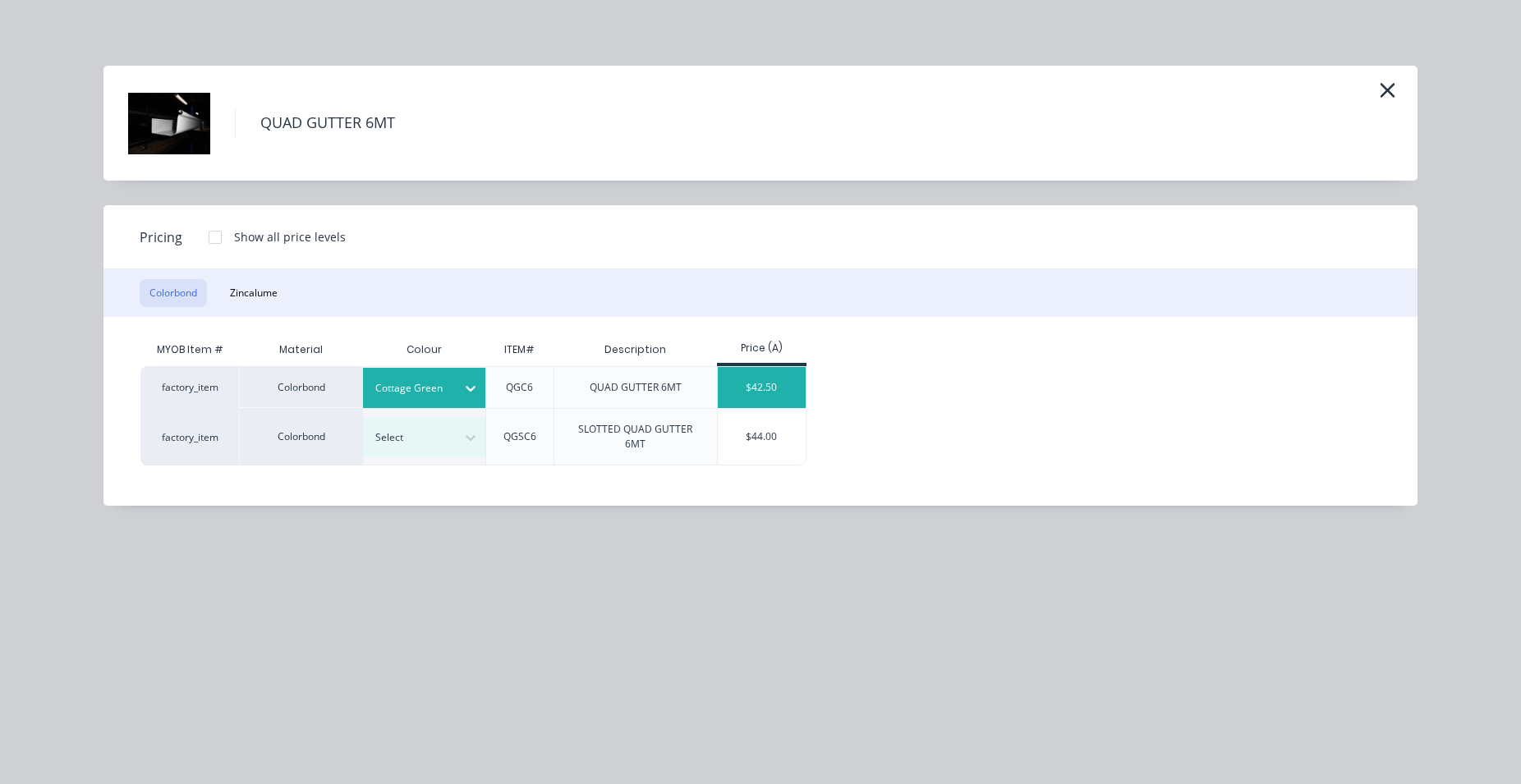
click at [774, 387] on div "$42.50" at bounding box center [761, 387] width 88 height 41
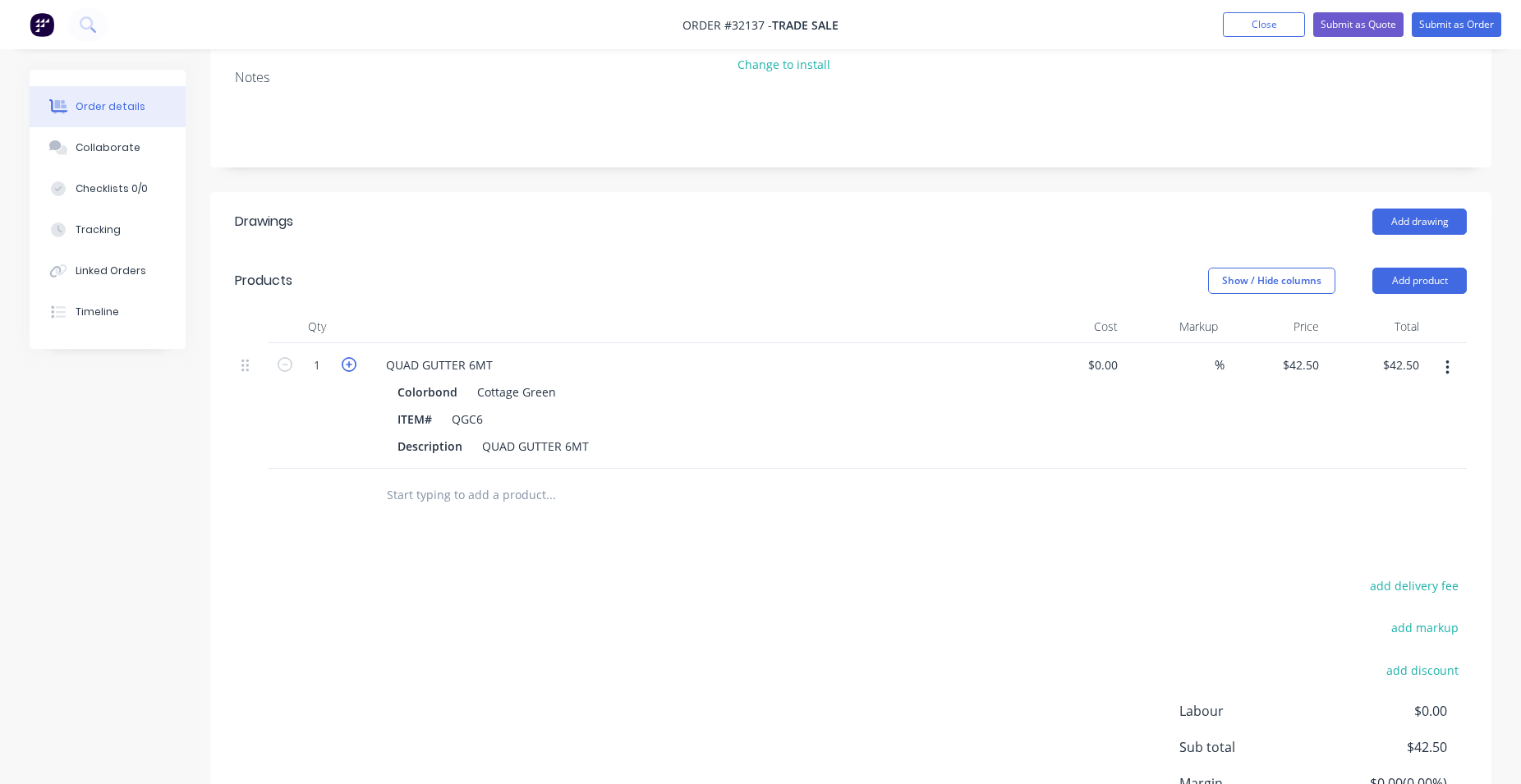
click at [343, 360] on icon "button" at bounding box center [349, 365] width 15 height 15
type input "2"
type input "$85.00"
click at [508, 479] on input "text" at bounding box center [550, 494] width 329 height 32
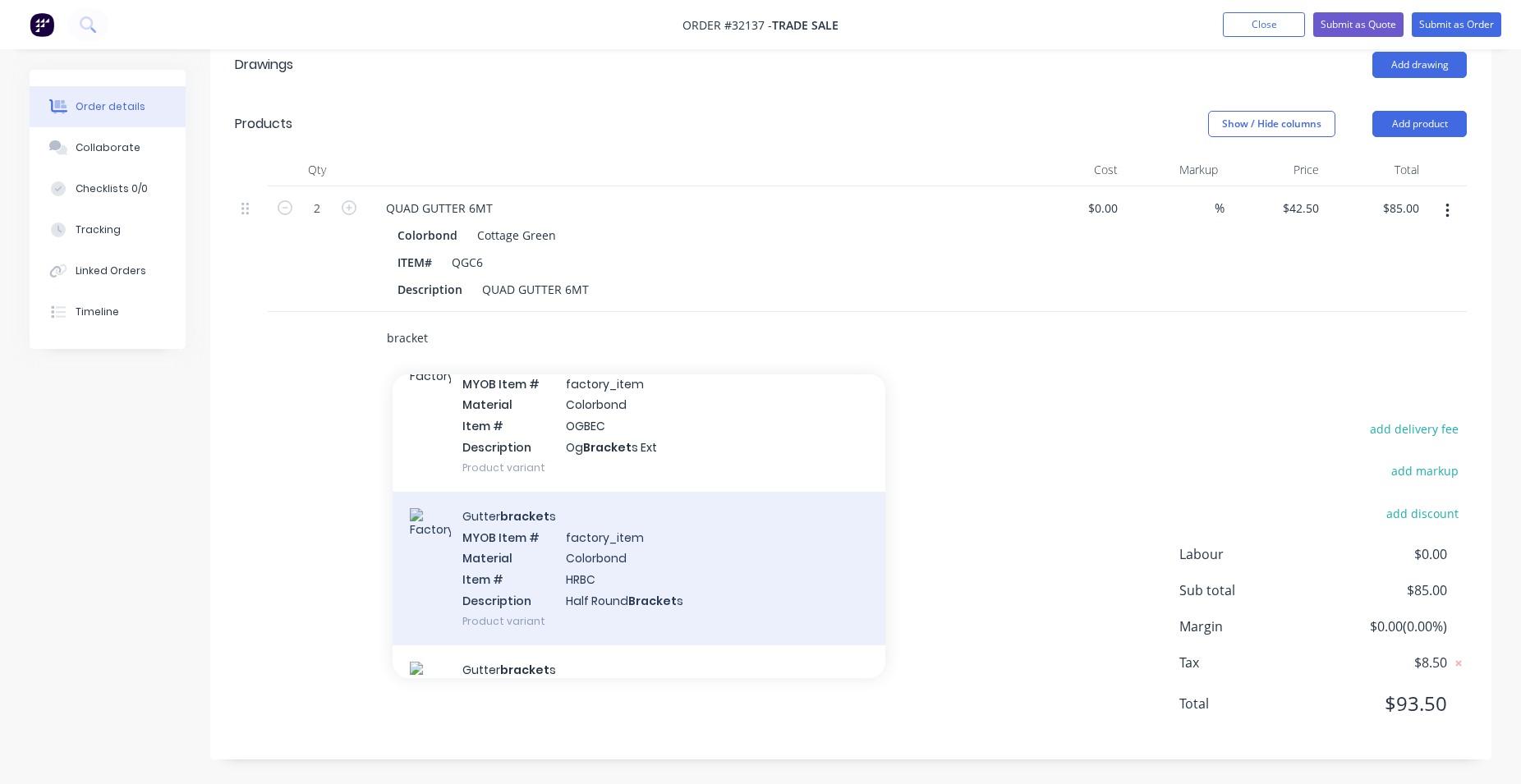
scroll to position [187, 0]
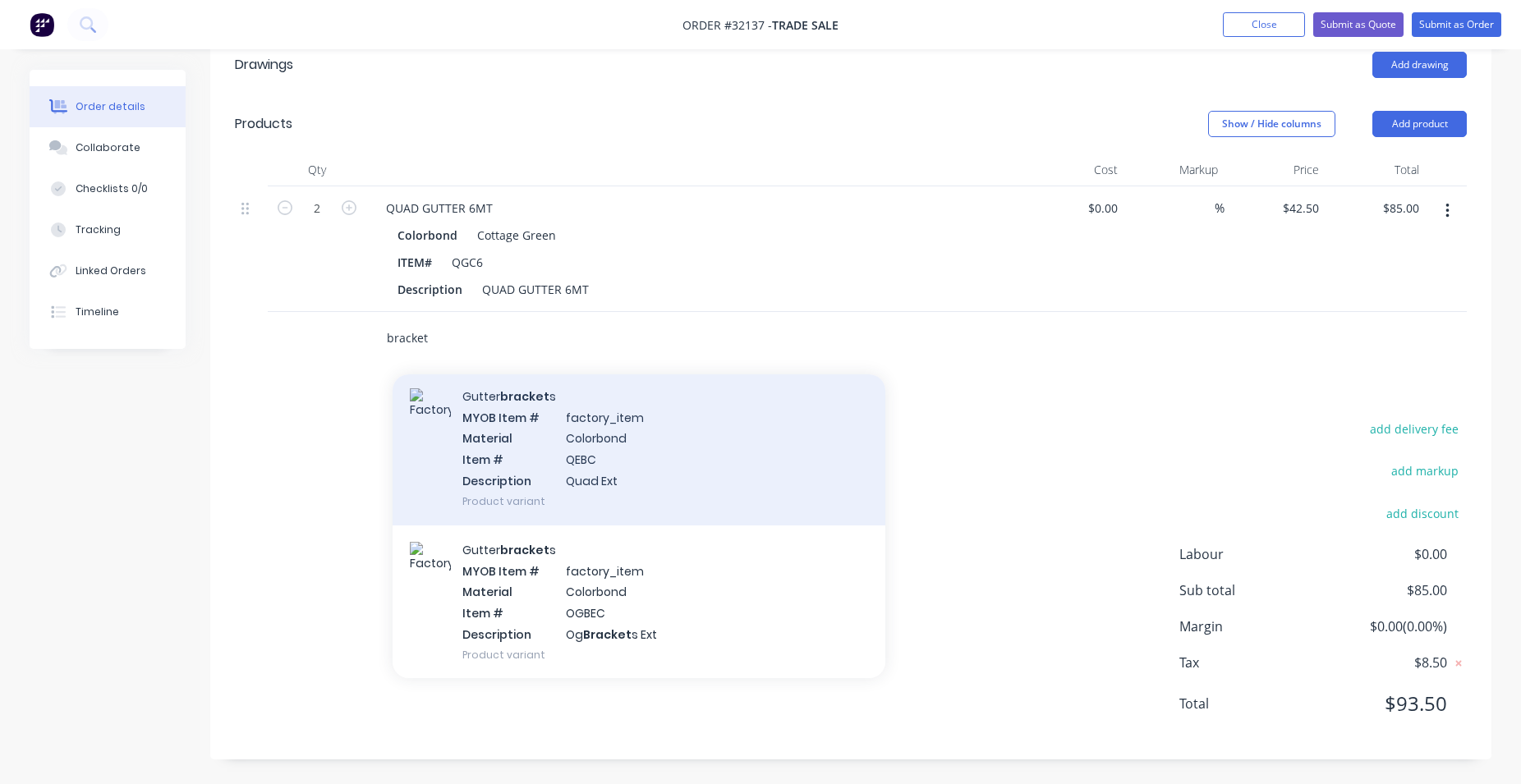
type input "bracket"
click at [658, 460] on div "Gutter bracket s MYOB Item # factory_item Material Colorbond Item # QEBC Descri…" at bounding box center [639, 449] width 492 height 154
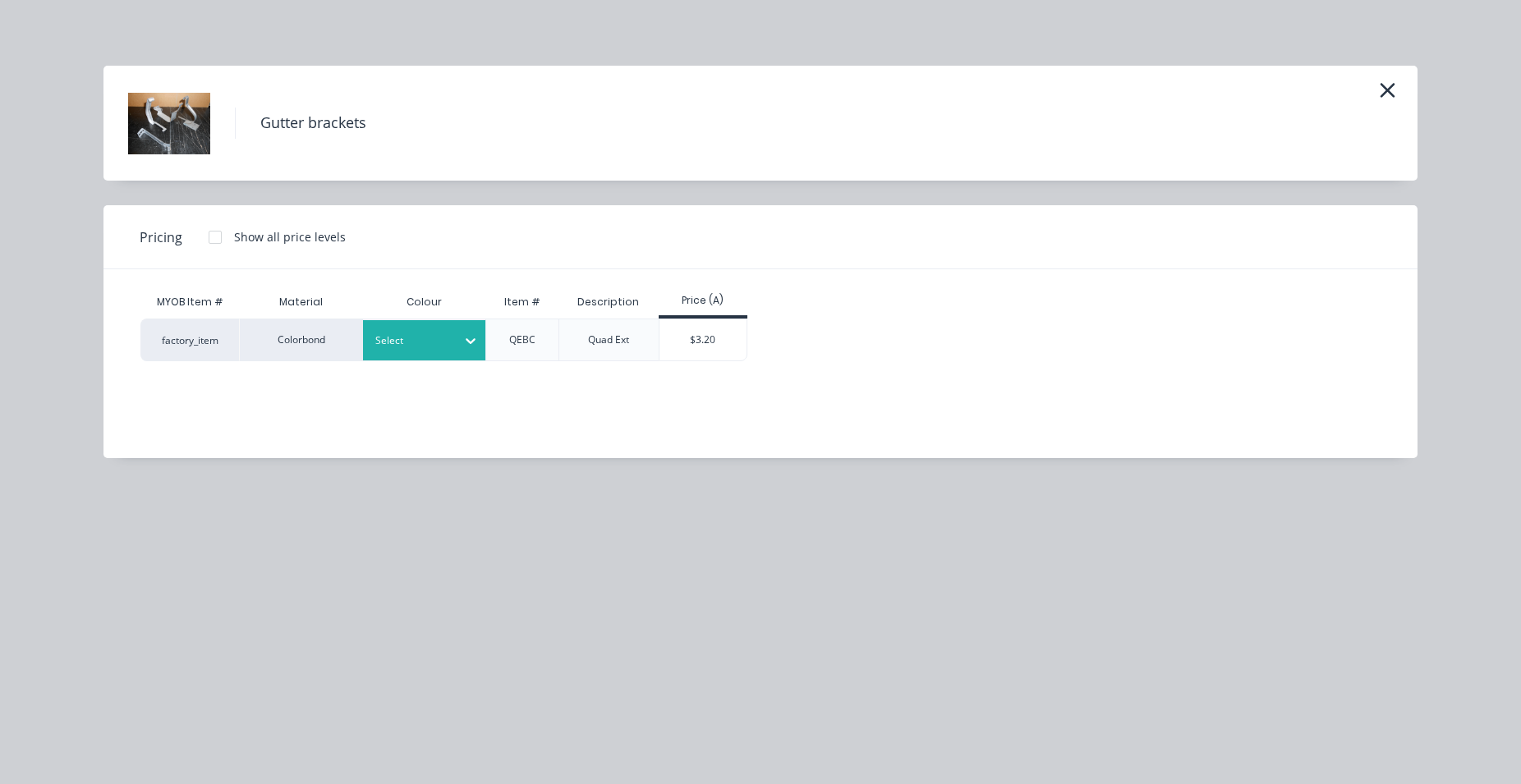
click at [455, 342] on div "Select" at bounding box center [409, 341] width 92 height 21
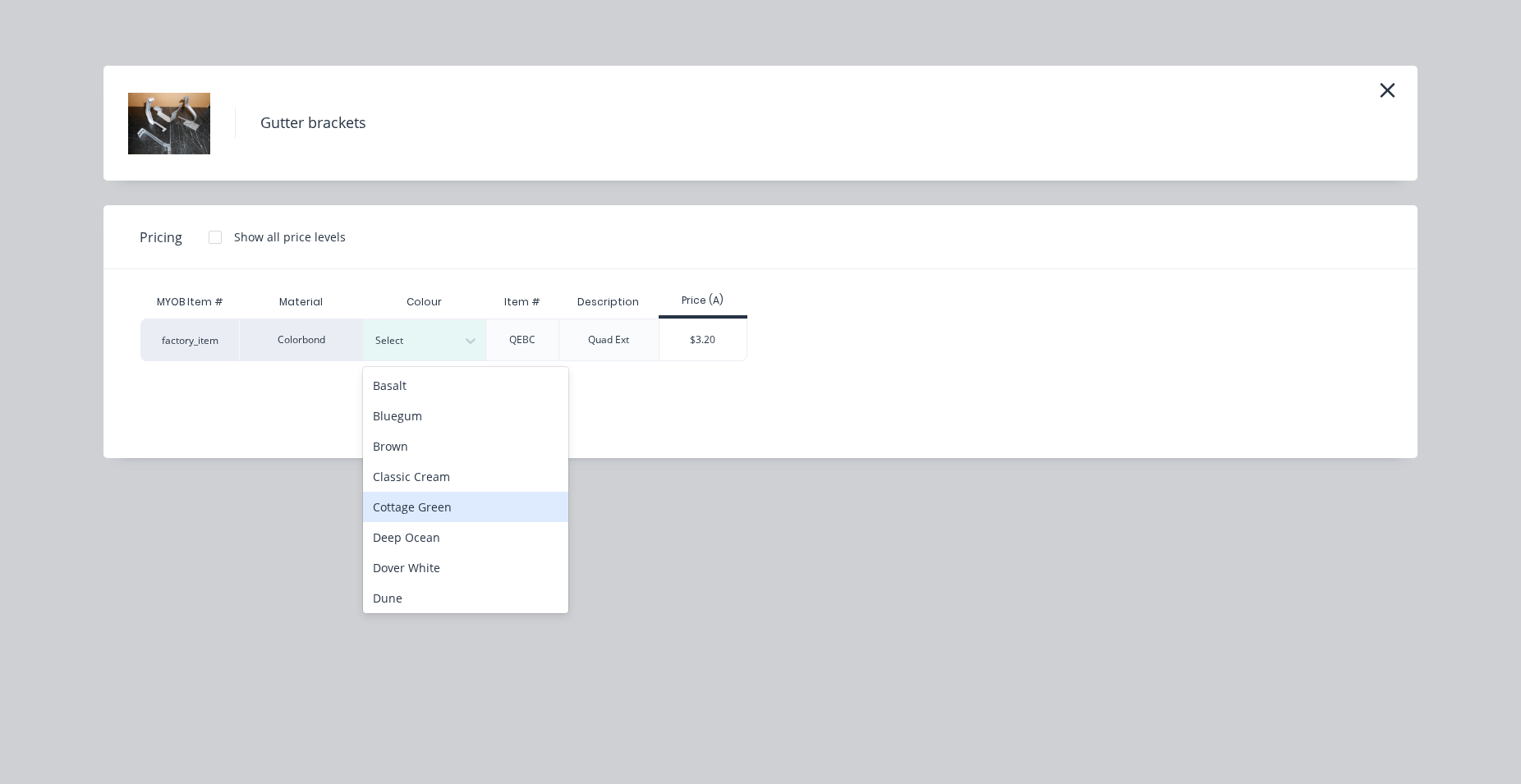
click at [430, 505] on div "Cottage Green" at bounding box center [466, 506] width 206 height 31
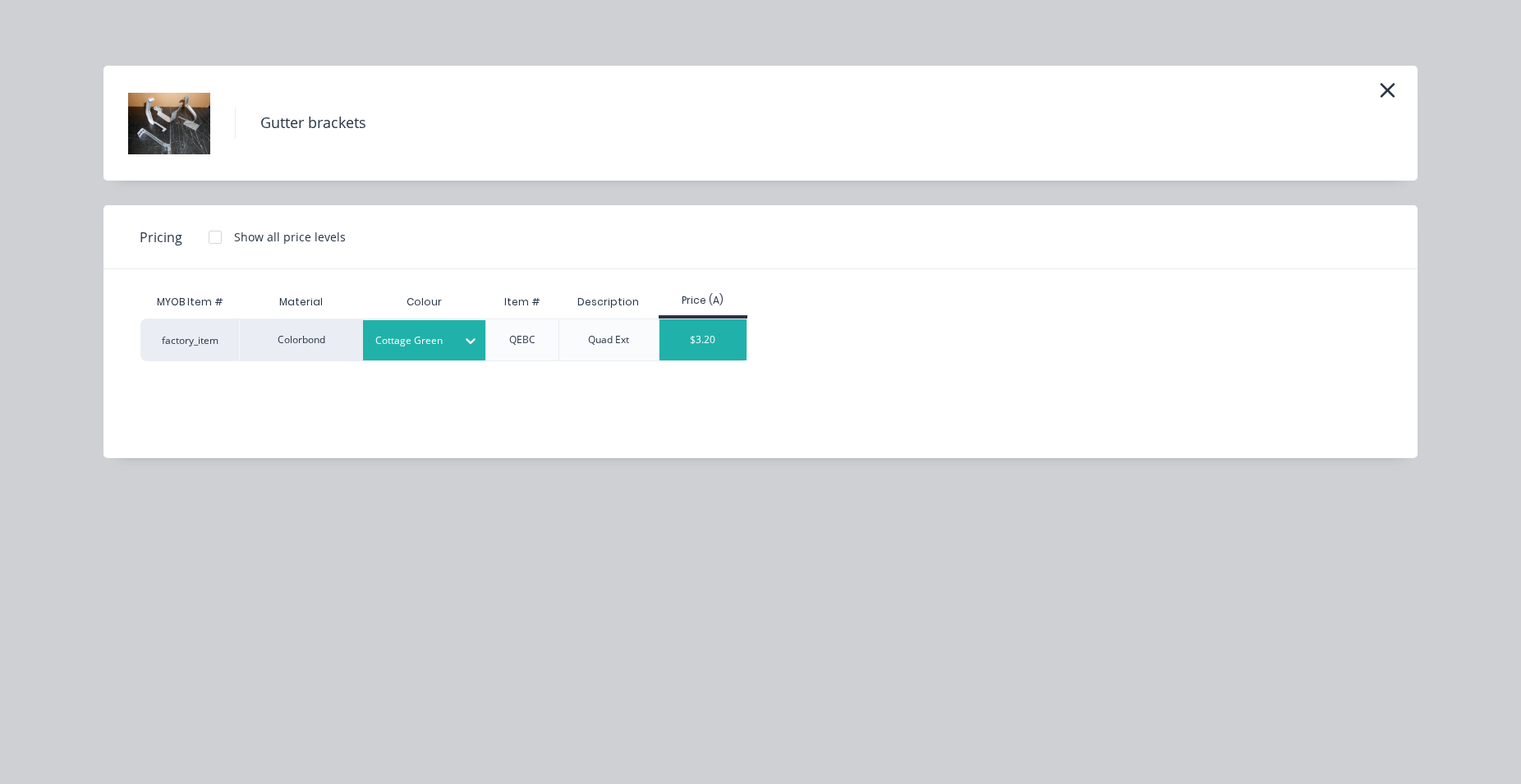
click at [730, 341] on div "$3.20" at bounding box center [703, 340] width 88 height 41
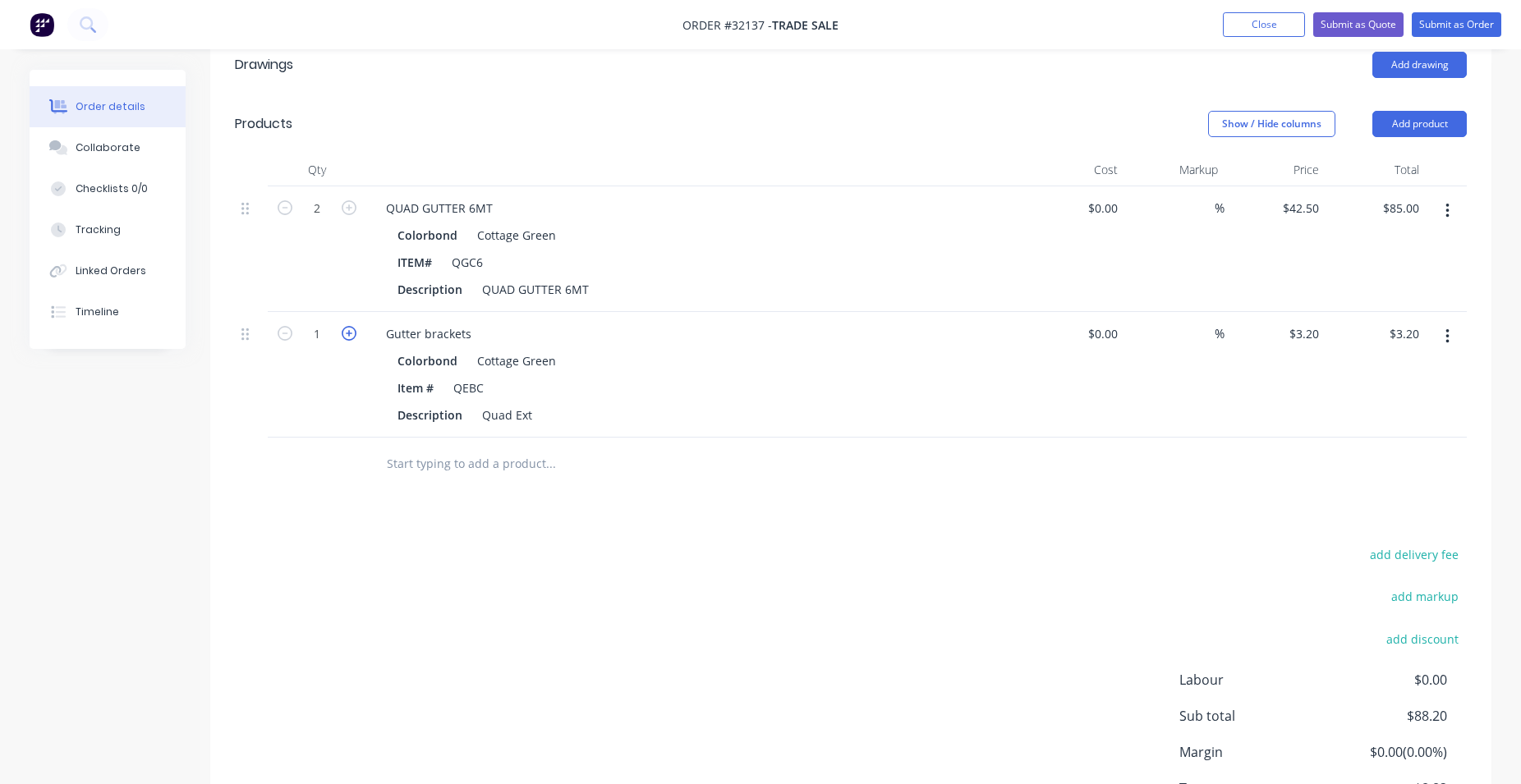
click at [349, 333] on icon "button" at bounding box center [349, 333] width 15 height 15
type input "2"
type input "$6.40"
click at [349, 333] on icon "button" at bounding box center [349, 333] width 15 height 15
type input "3"
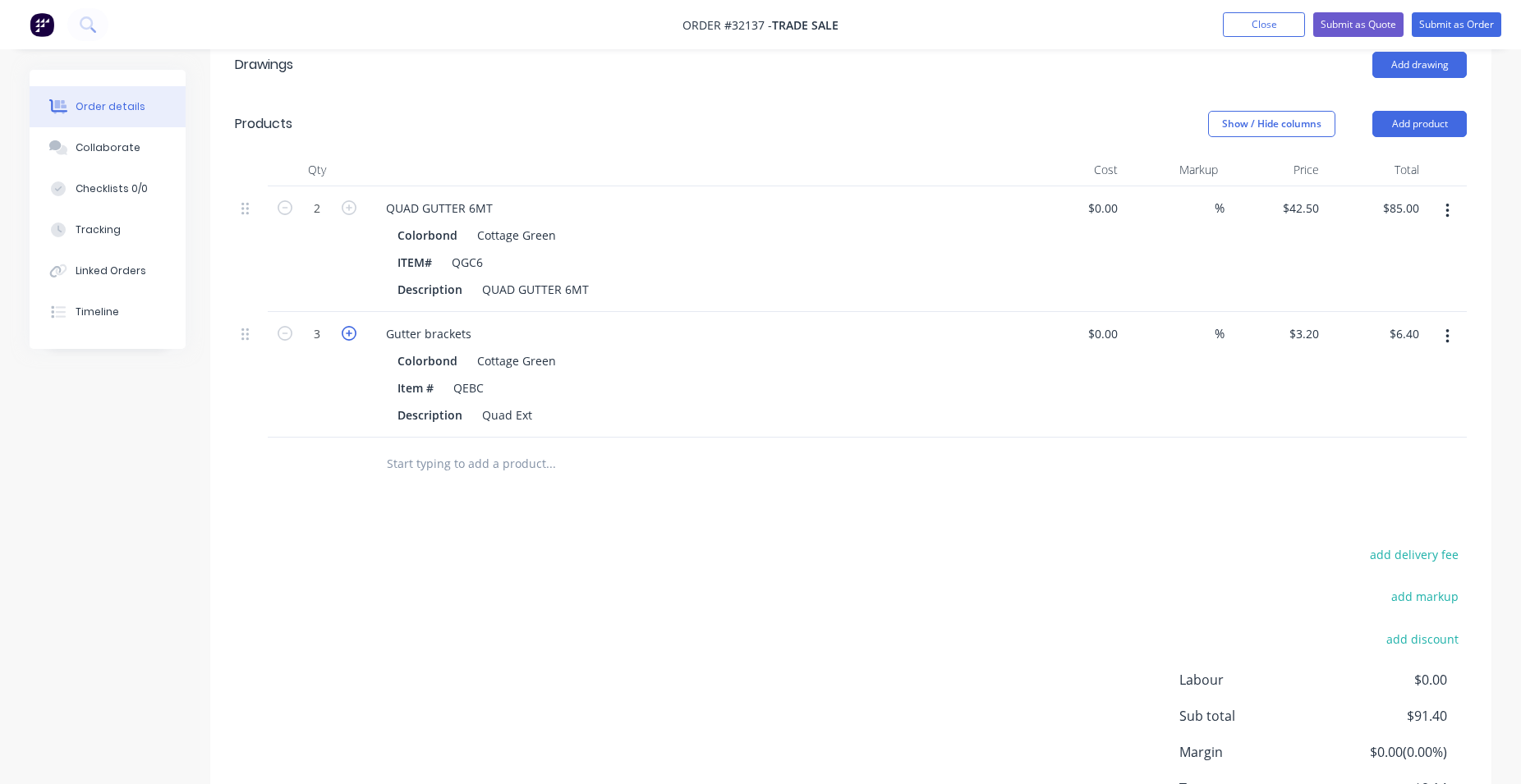
type input "$9.60"
click at [349, 333] on icon "button" at bounding box center [349, 333] width 15 height 15
type input "4"
type input "$12.80"
click at [349, 333] on icon "button" at bounding box center [349, 333] width 15 height 15
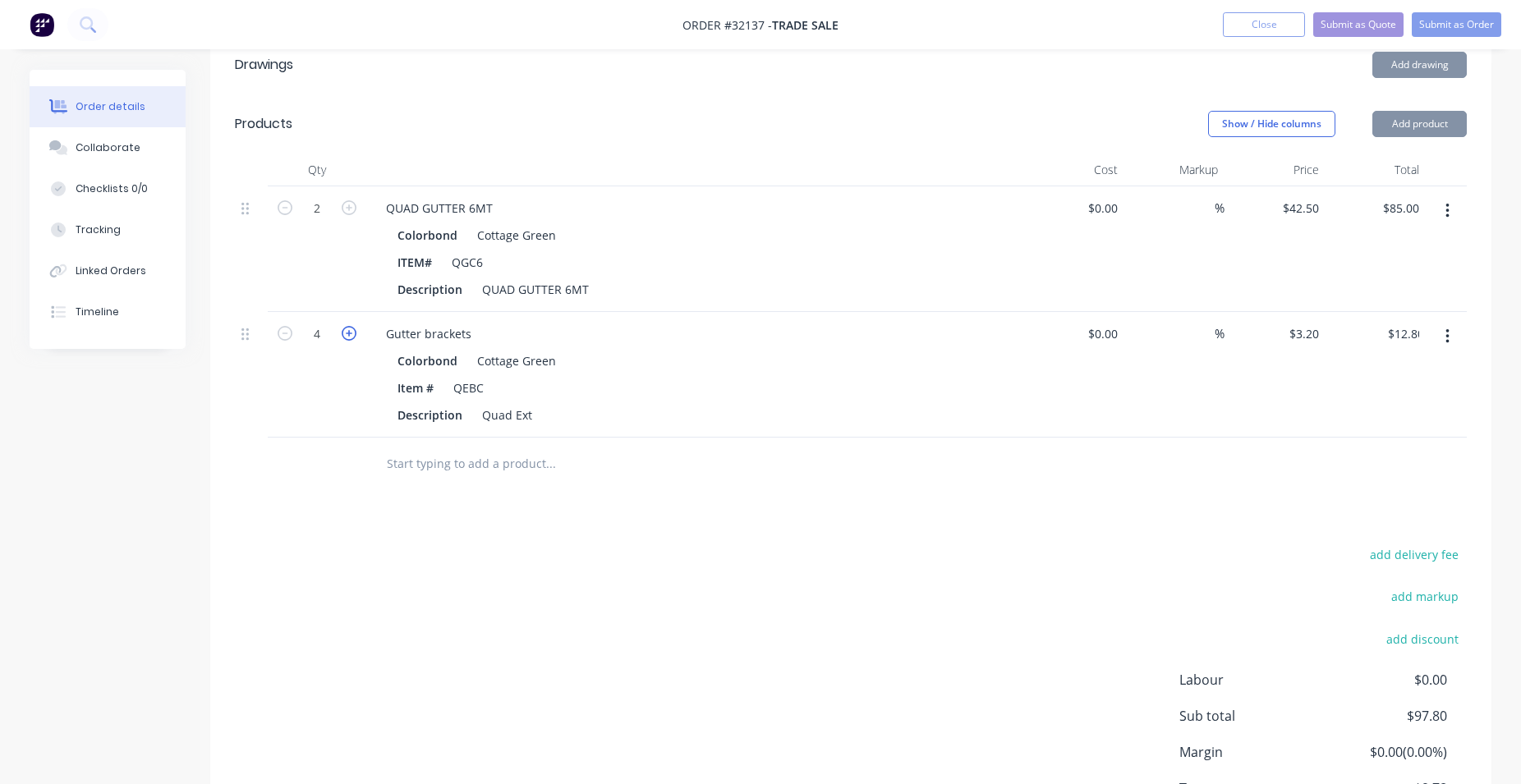
type input "5"
type input "$16.00"
click at [349, 333] on icon "button" at bounding box center [349, 333] width 15 height 15
type input "6"
type input "$19.20"
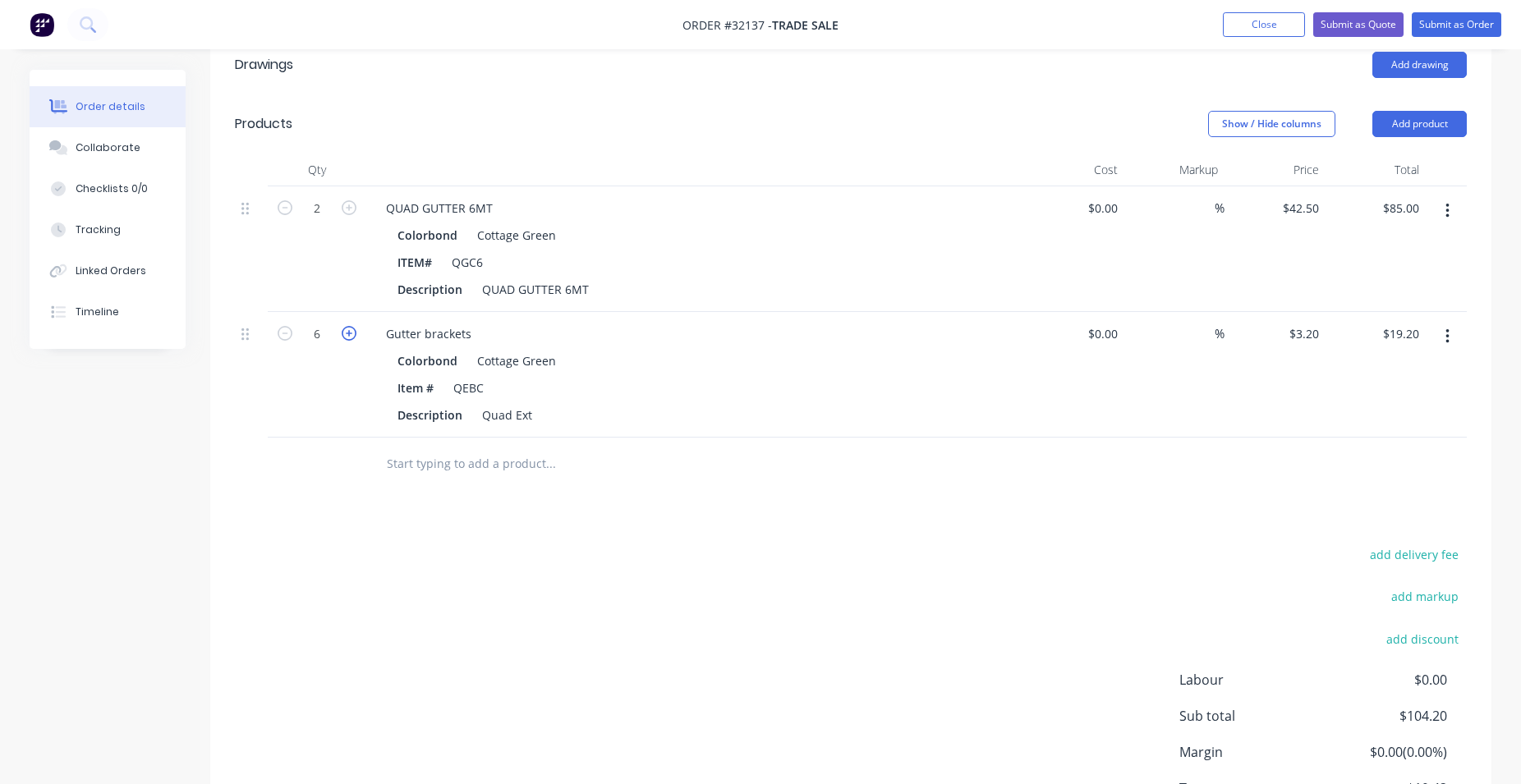
click at [349, 333] on icon "button" at bounding box center [349, 333] width 15 height 15
type input "7"
type input "$22.40"
click at [349, 333] on icon "button" at bounding box center [349, 333] width 15 height 15
type input "8"
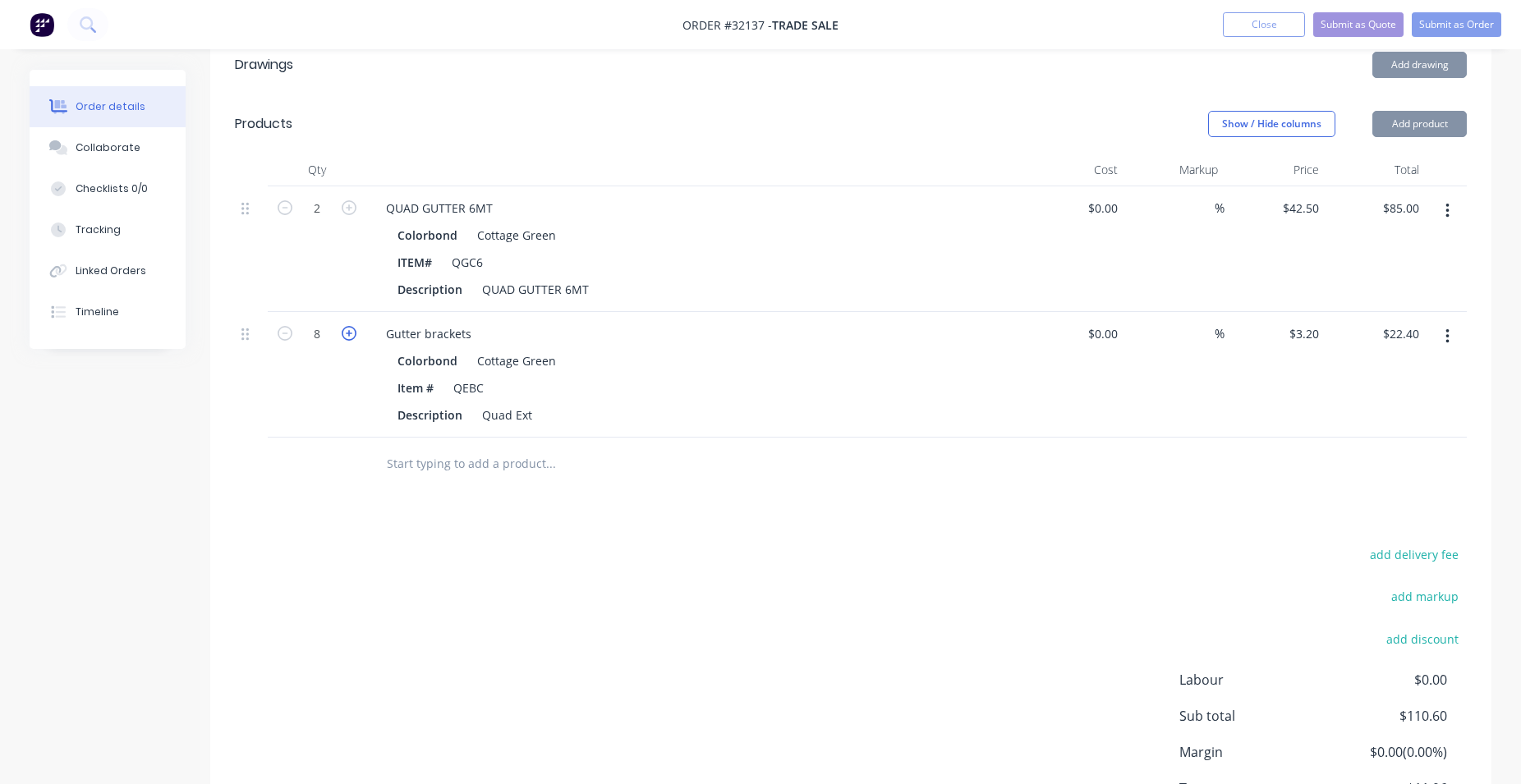
type input "$25.60"
click at [349, 333] on icon "button" at bounding box center [349, 333] width 15 height 15
type input "9"
type input "$28.80"
click at [349, 333] on icon "button" at bounding box center [349, 333] width 15 height 15
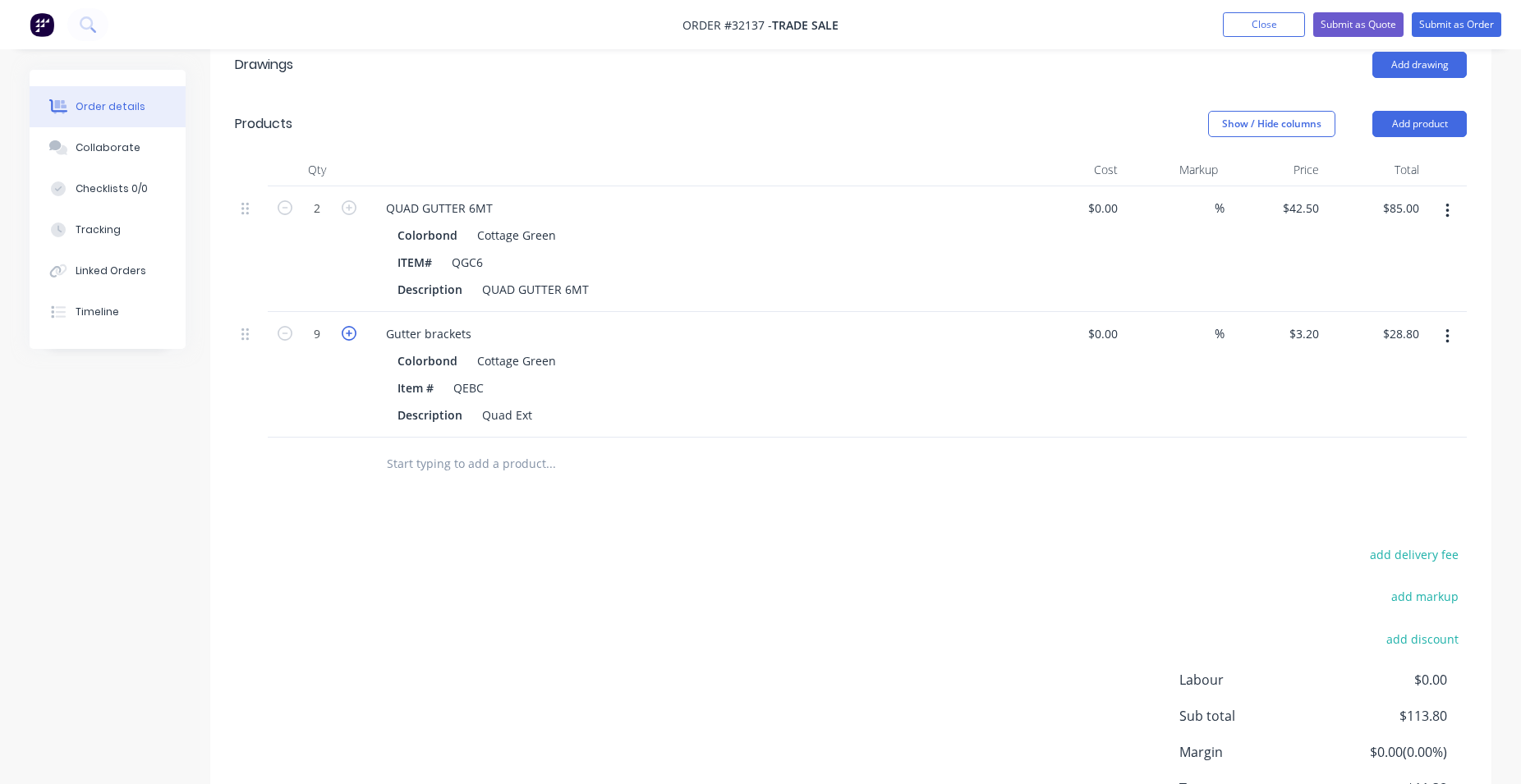
type input "10"
type input "$32.00"
click at [457, 458] on input "text" at bounding box center [550, 463] width 329 height 32
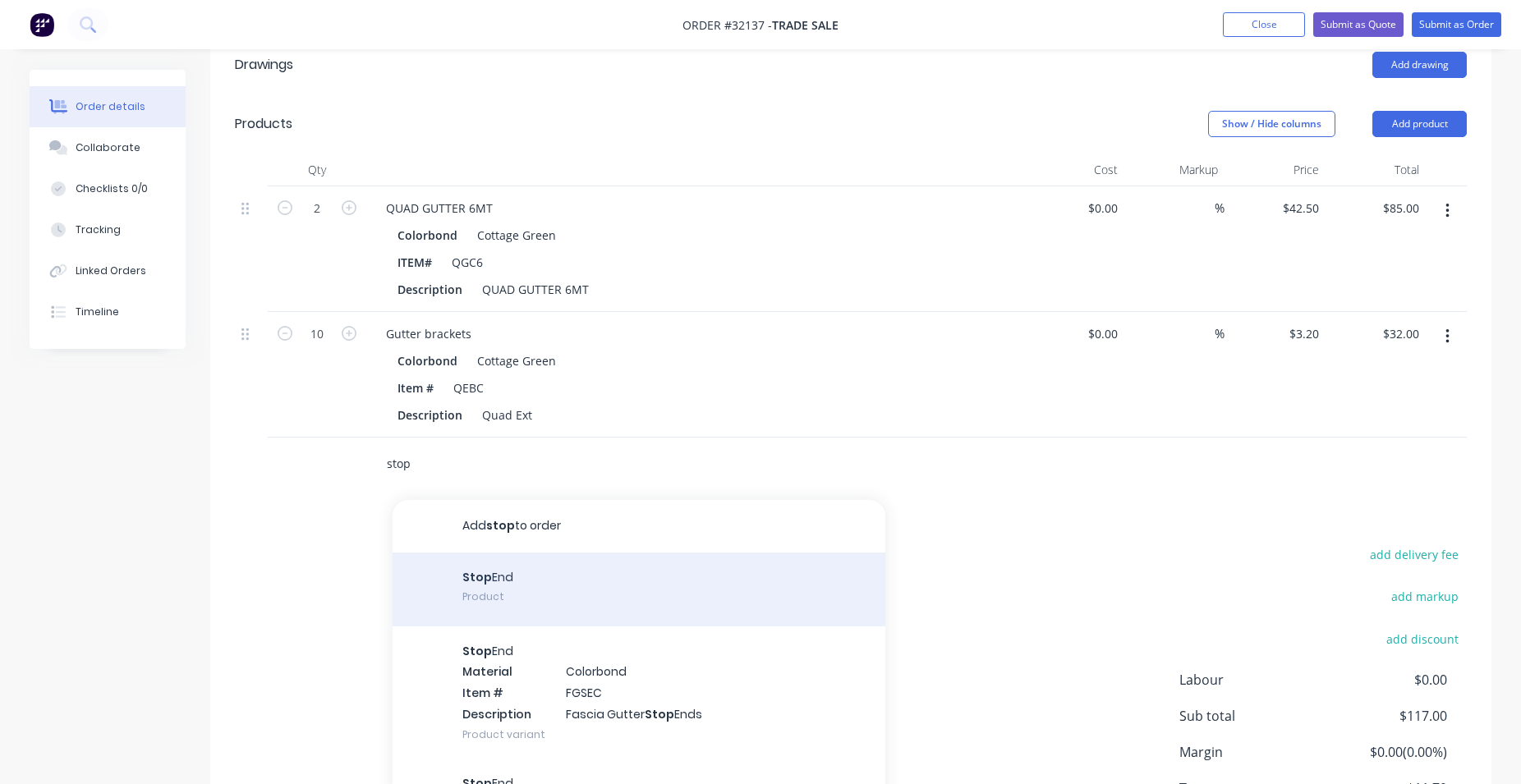
type input "stop"
click at [551, 585] on div "Stop End Product" at bounding box center [639, 590] width 492 height 74
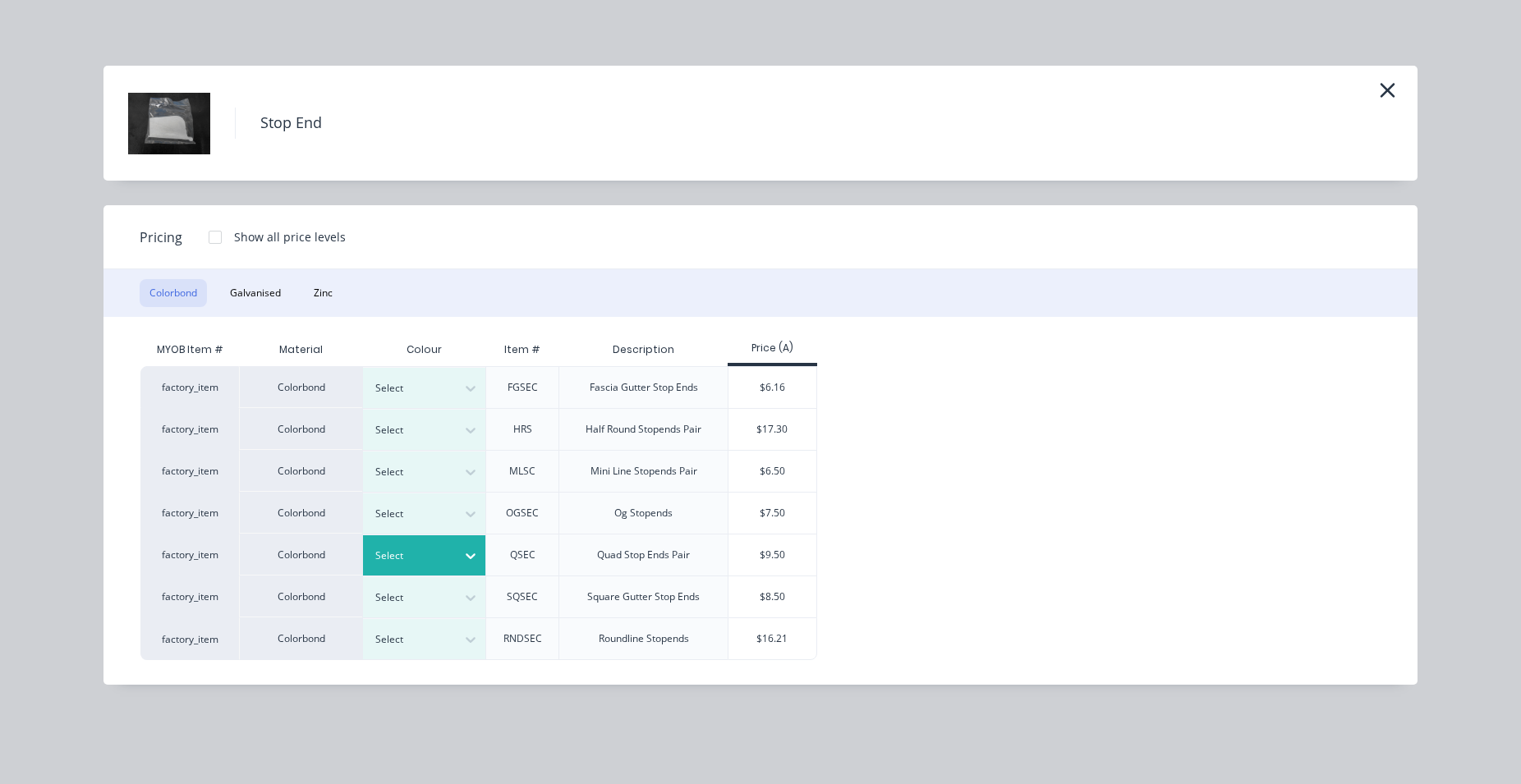
click at [470, 559] on icon at bounding box center [470, 556] width 17 height 17
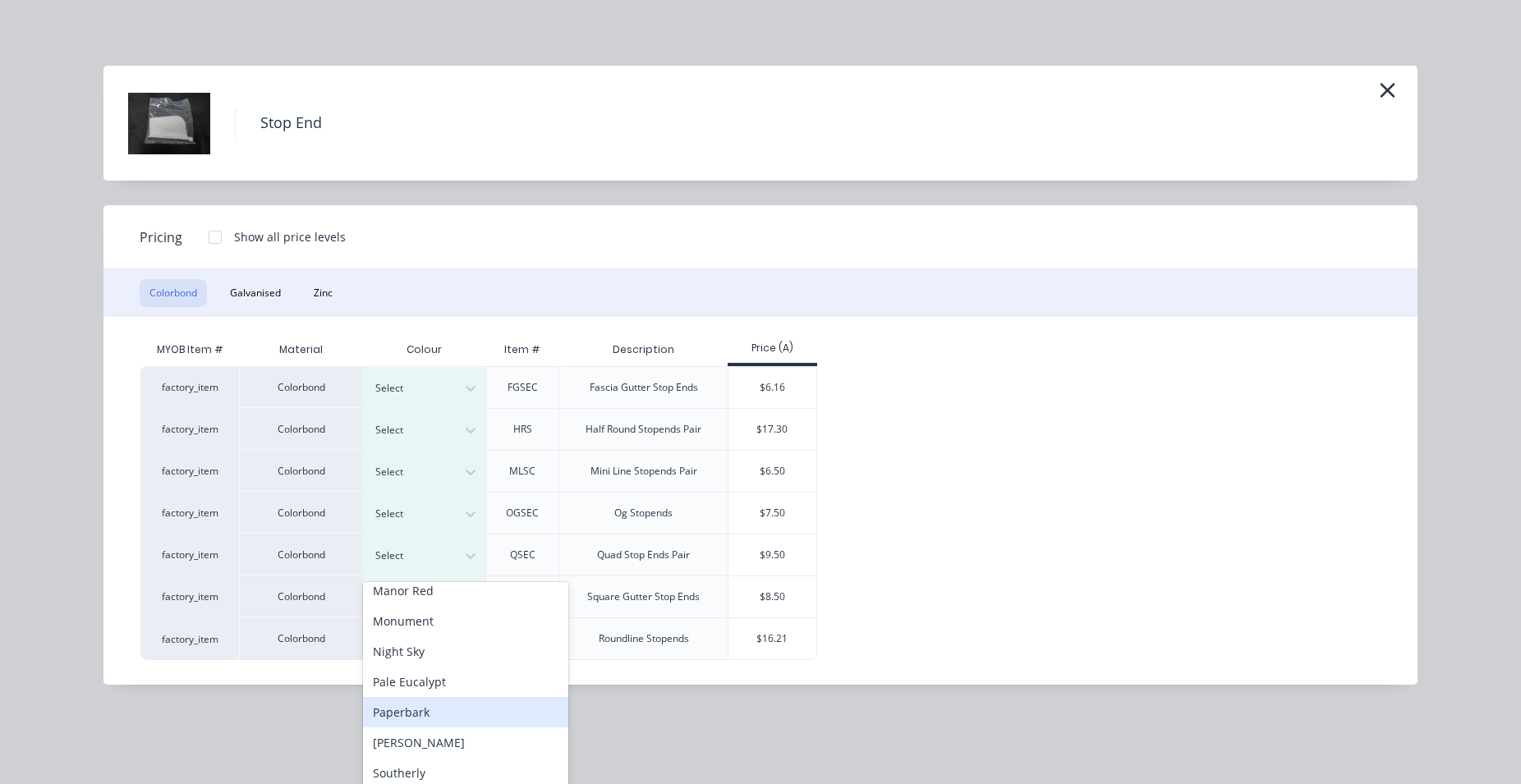
scroll to position [93, 0]
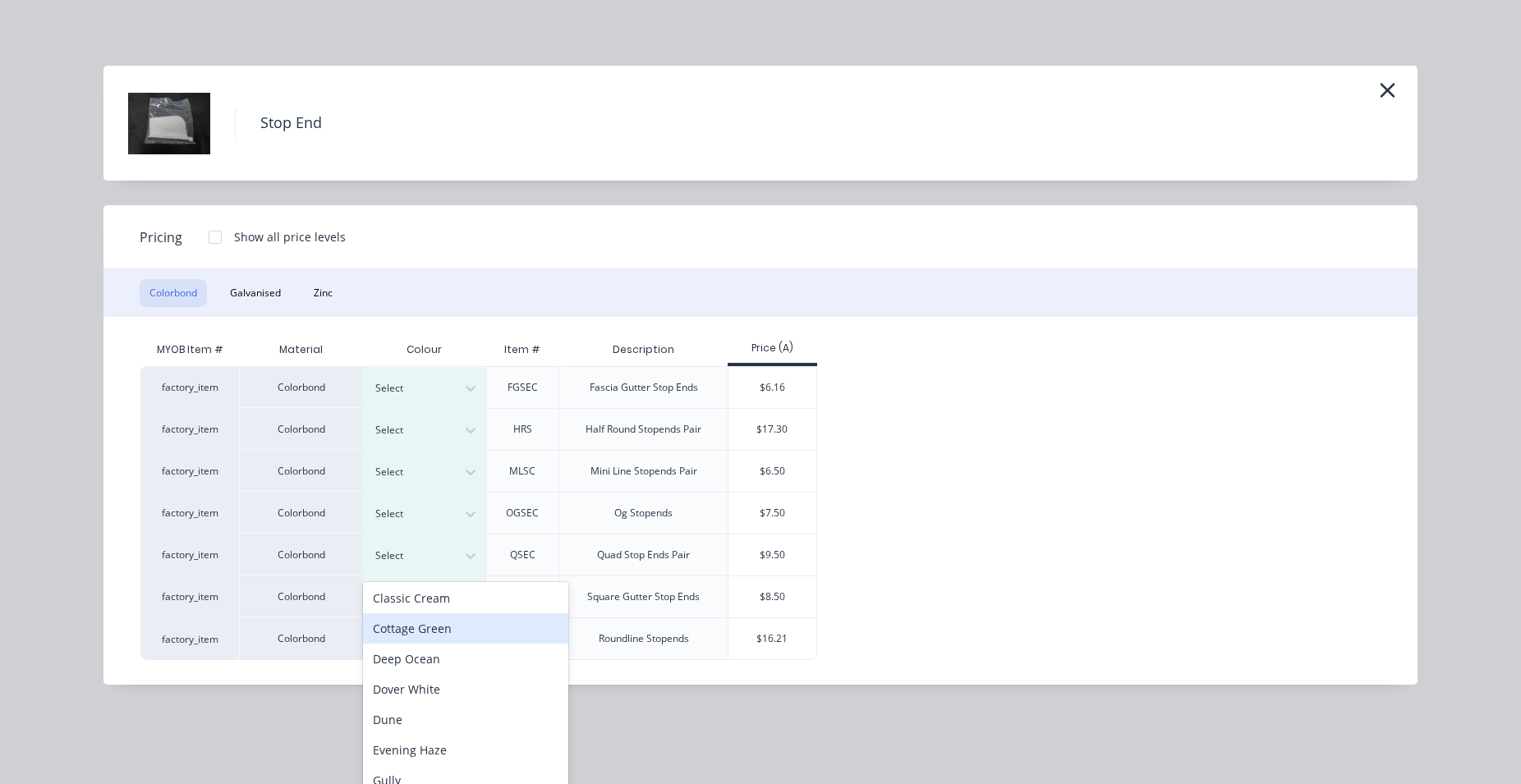
click at [452, 628] on div "Cottage Green" at bounding box center [466, 628] width 206 height 31
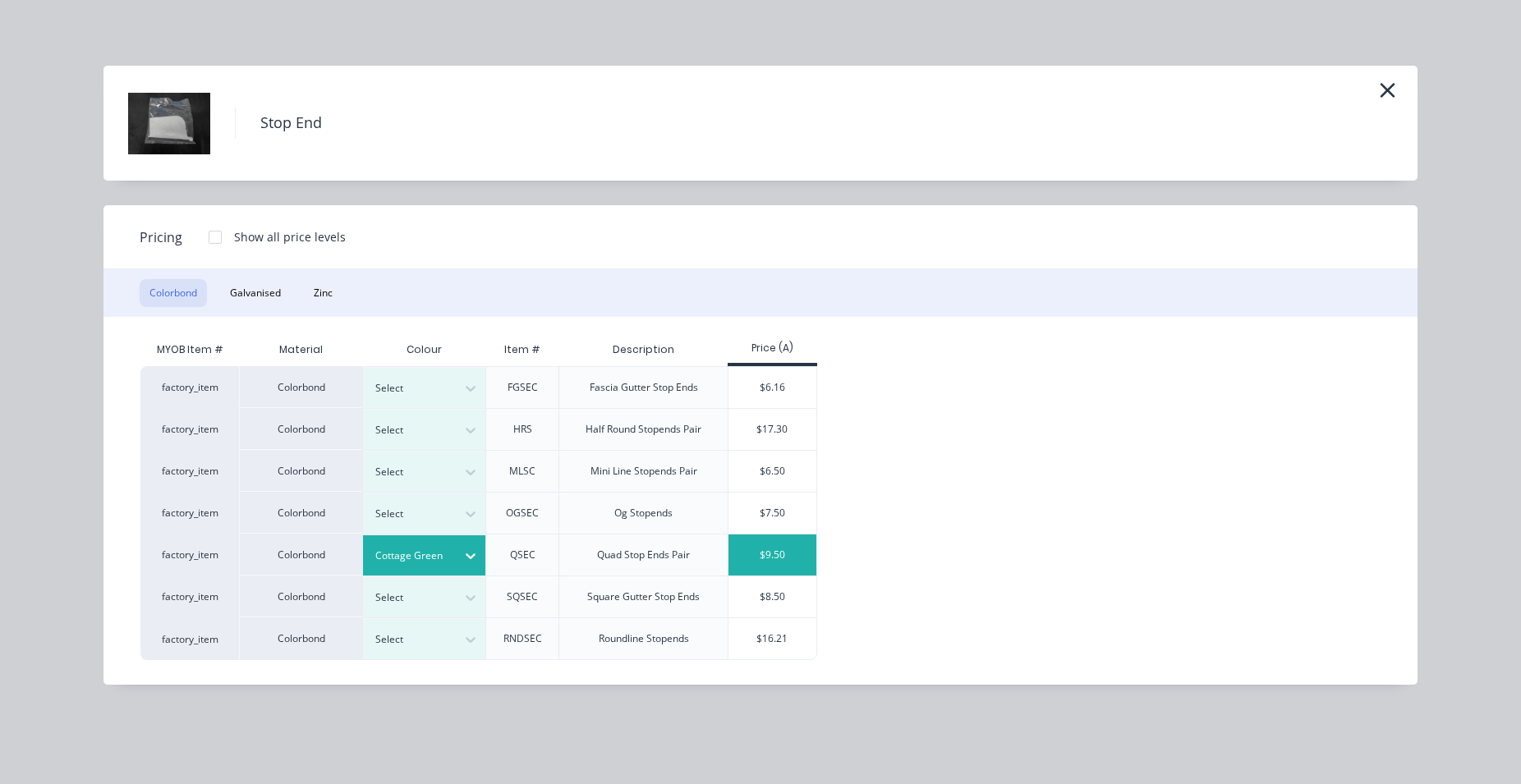
click at [763, 560] on div "$9.50" at bounding box center [772, 554] width 88 height 41
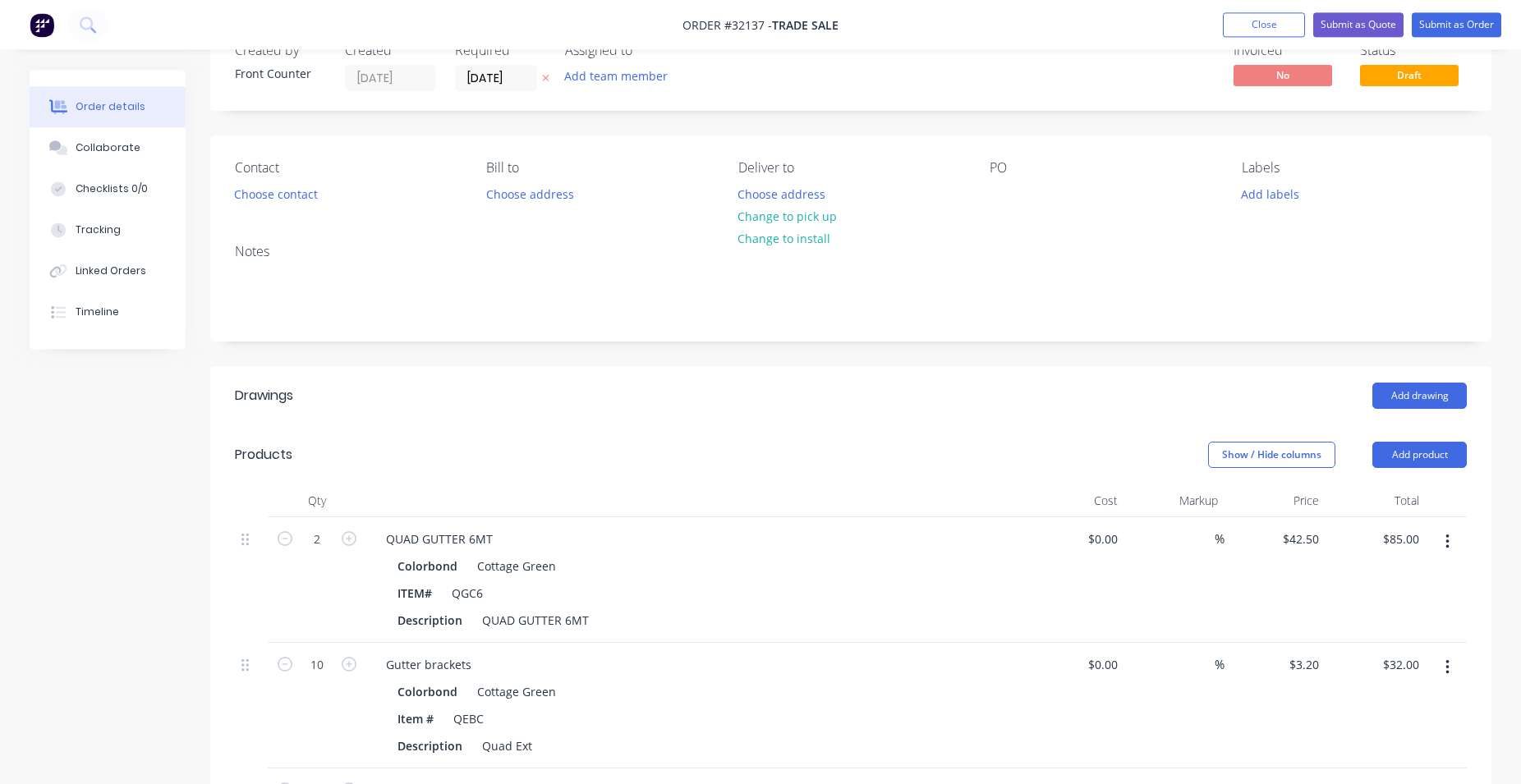
scroll to position [0, 0]
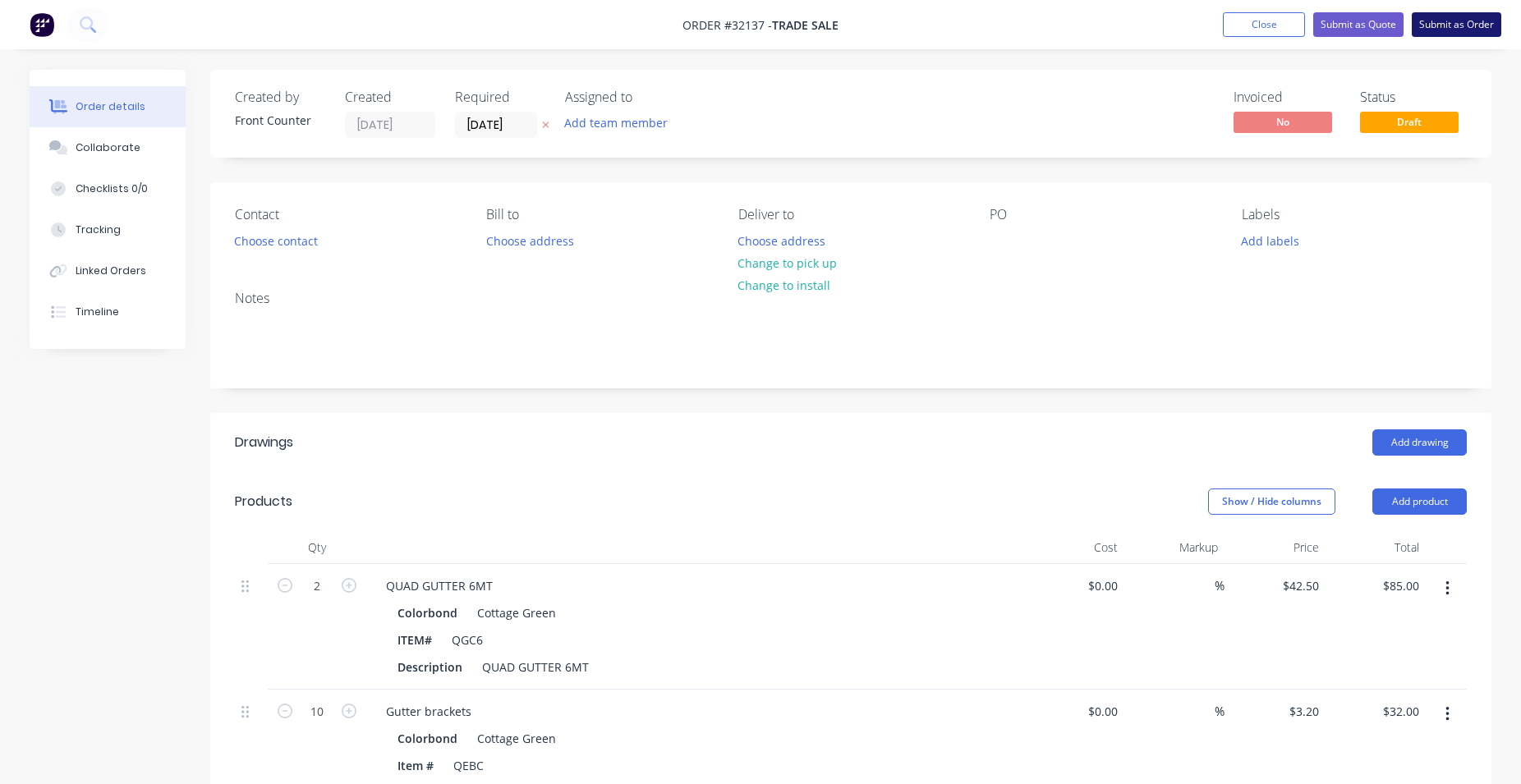
click at [1457, 27] on button "Submit as Order" at bounding box center [1456, 24] width 90 height 25
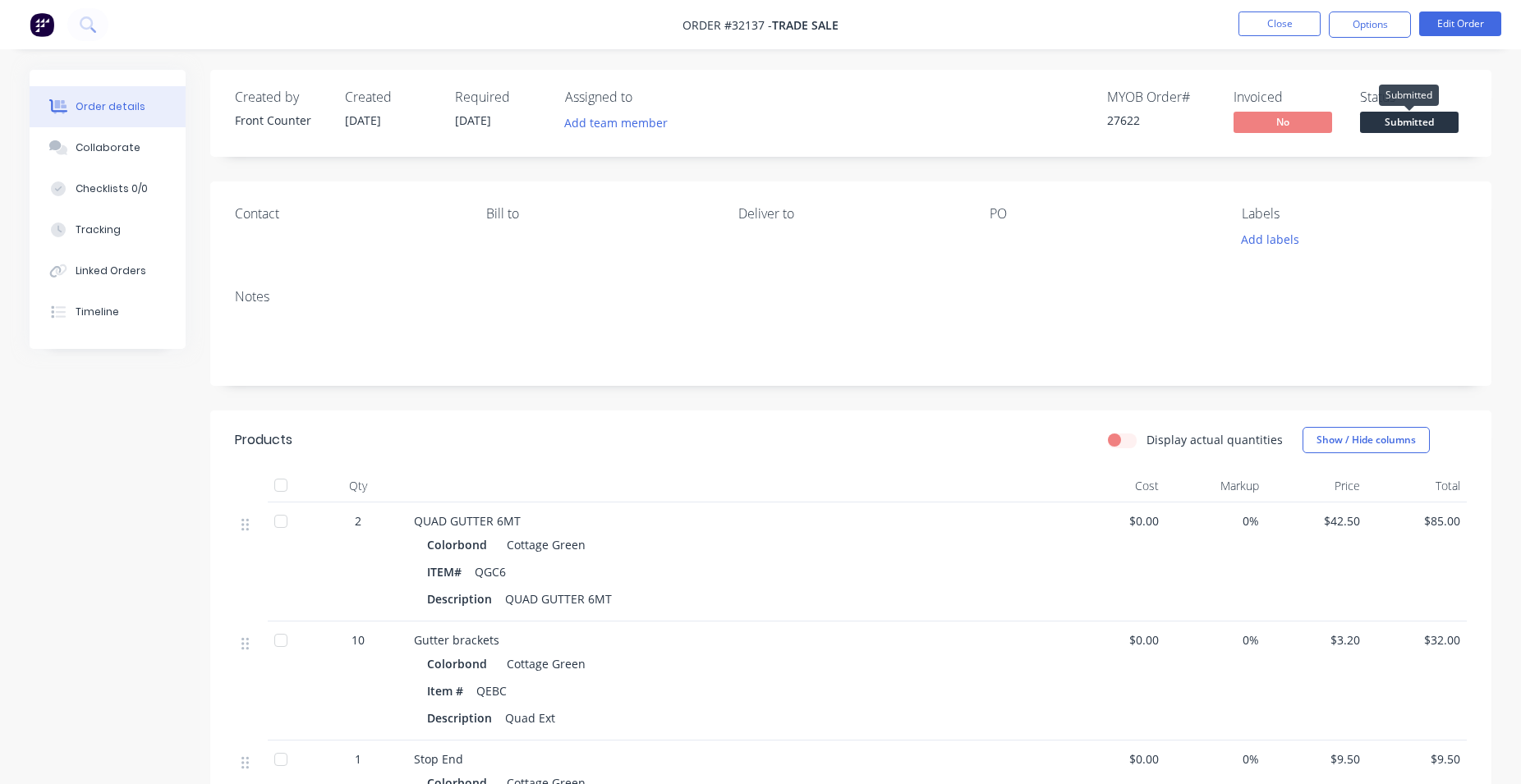
click at [1408, 123] on span "Submitted" at bounding box center [1409, 122] width 98 height 20
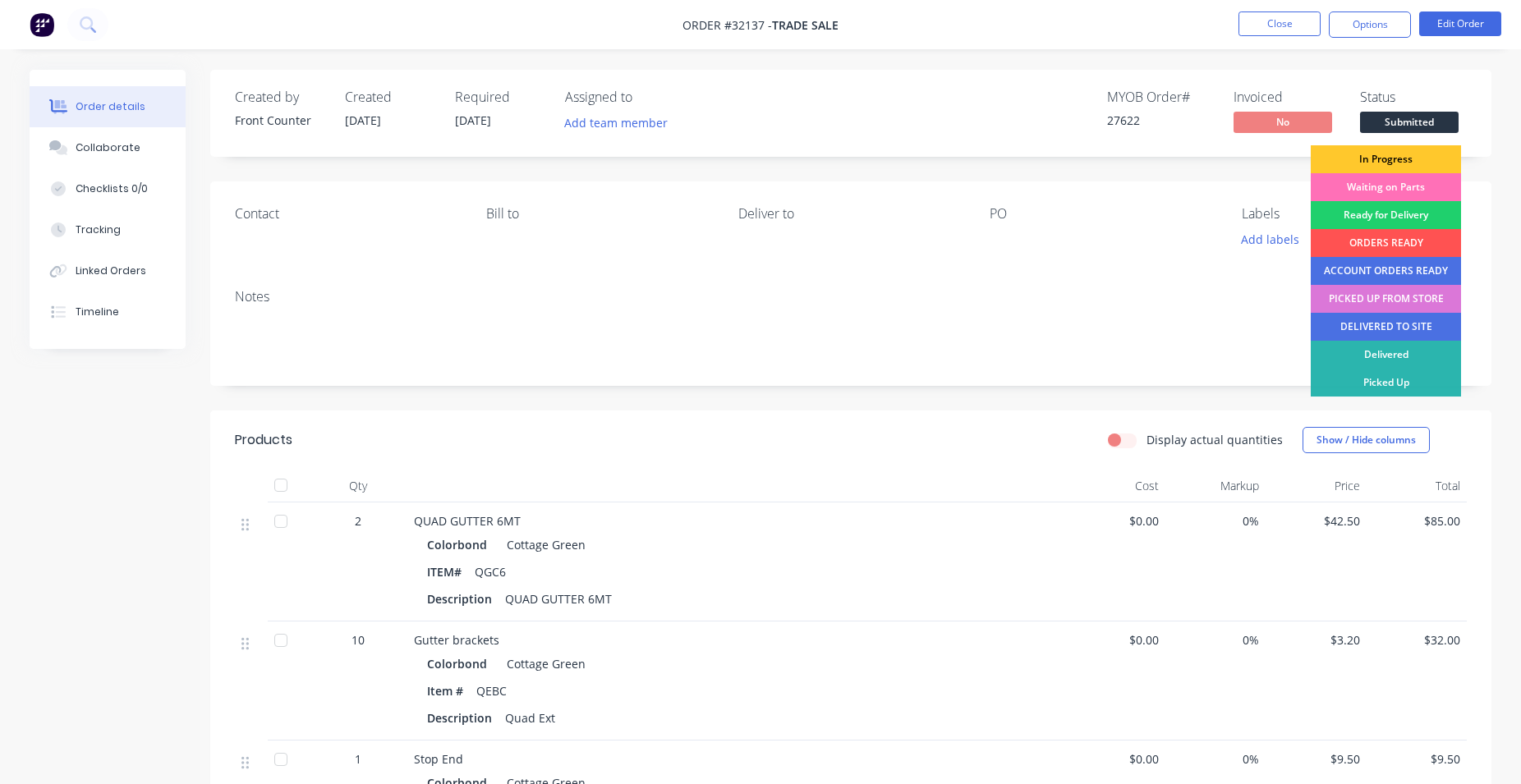
click at [1397, 156] on div "In Progress" at bounding box center [1386, 159] width 150 height 28
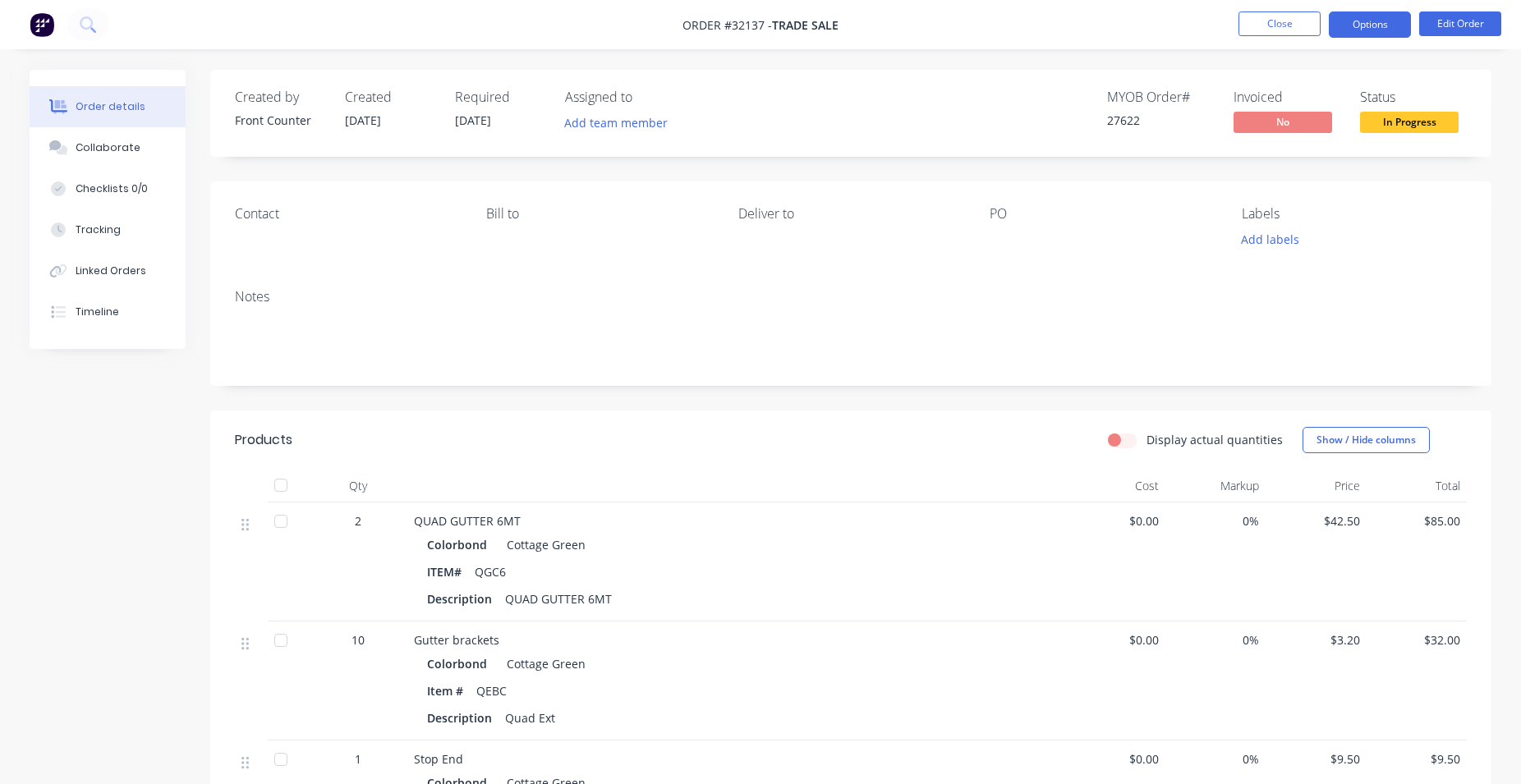
click at [1360, 26] on button "Options" at bounding box center [1369, 24] width 82 height 26
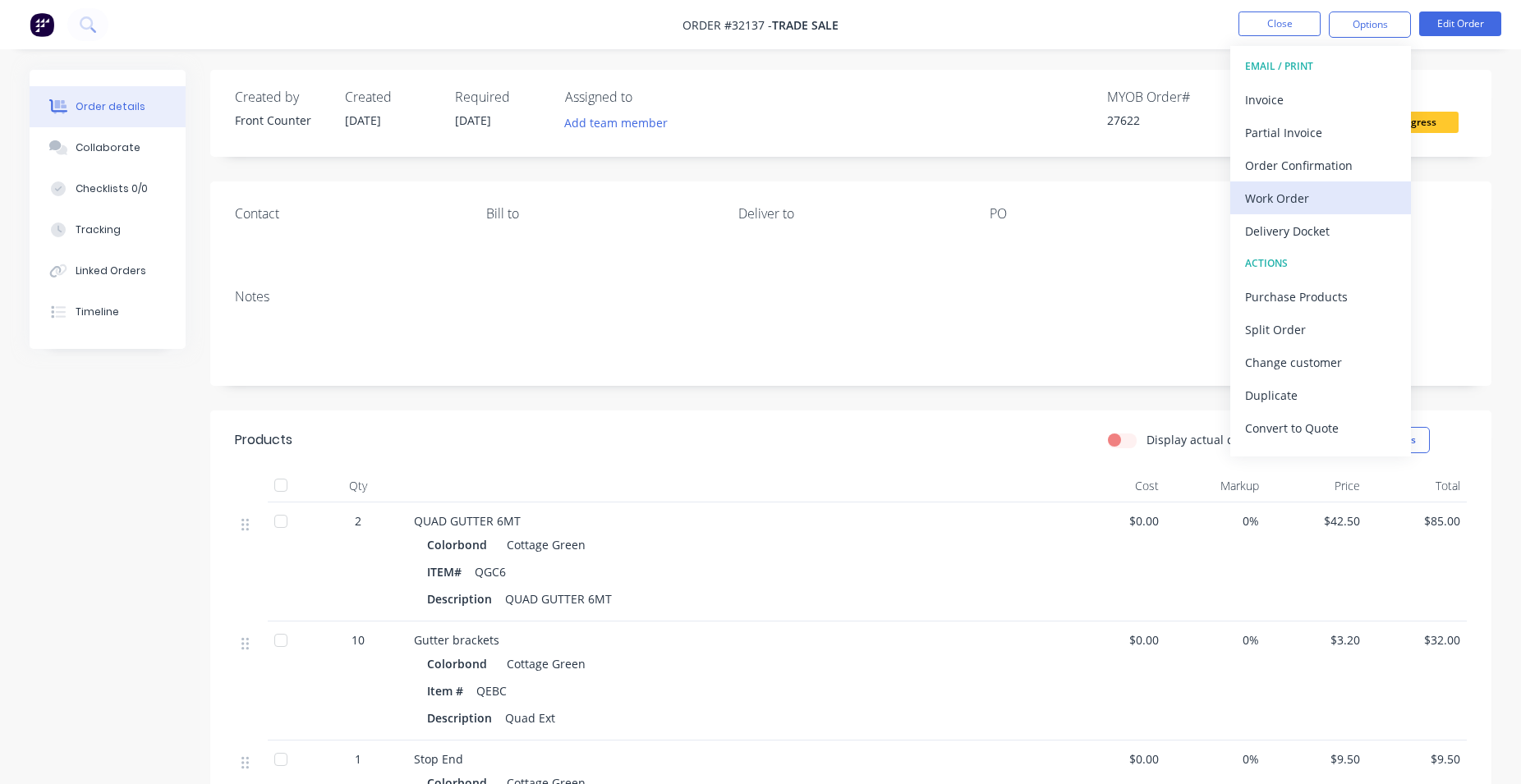
click at [1310, 193] on div "Work Order" at bounding box center [1320, 198] width 151 height 24
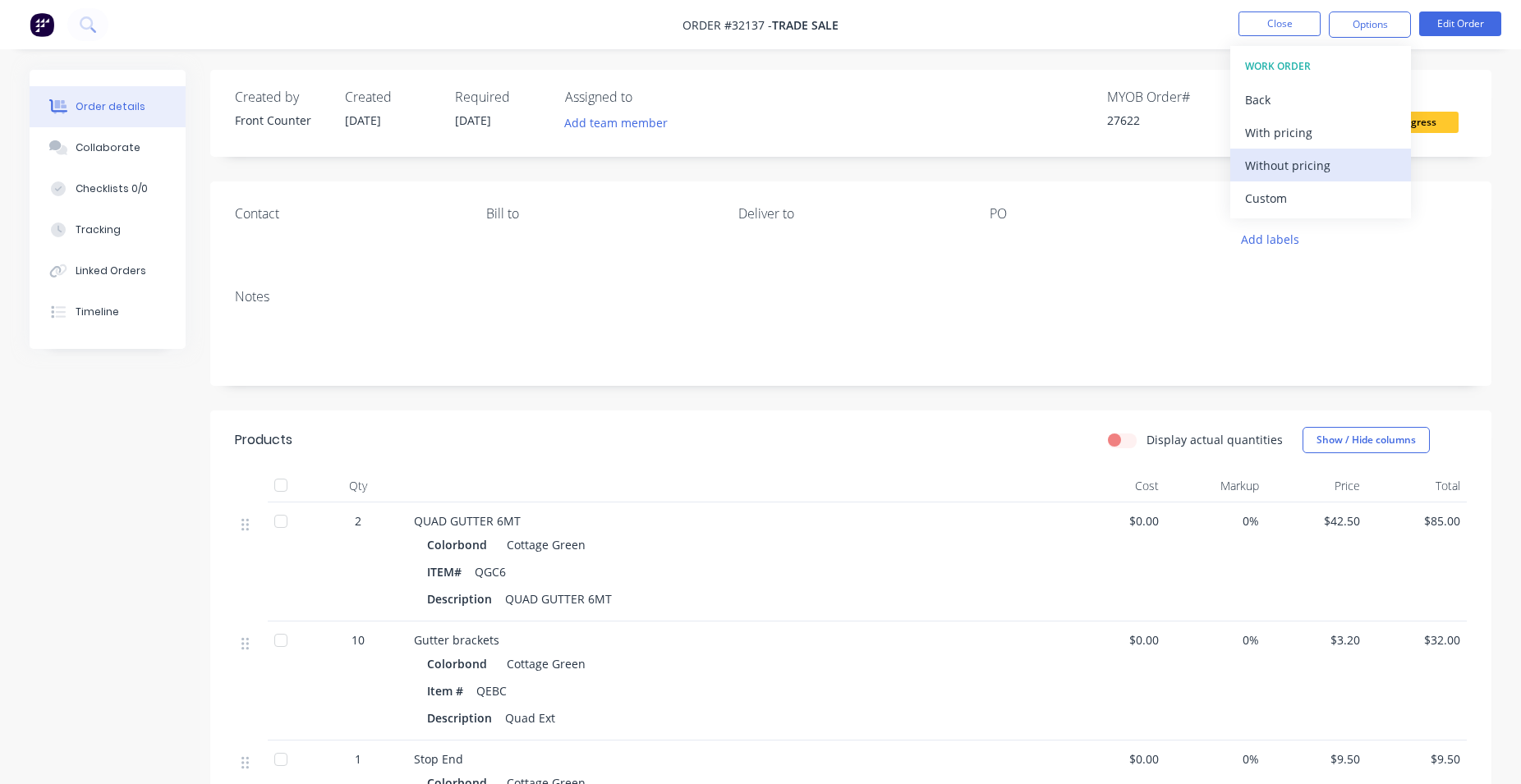
click at [1286, 175] on div "Without pricing" at bounding box center [1320, 166] width 151 height 24
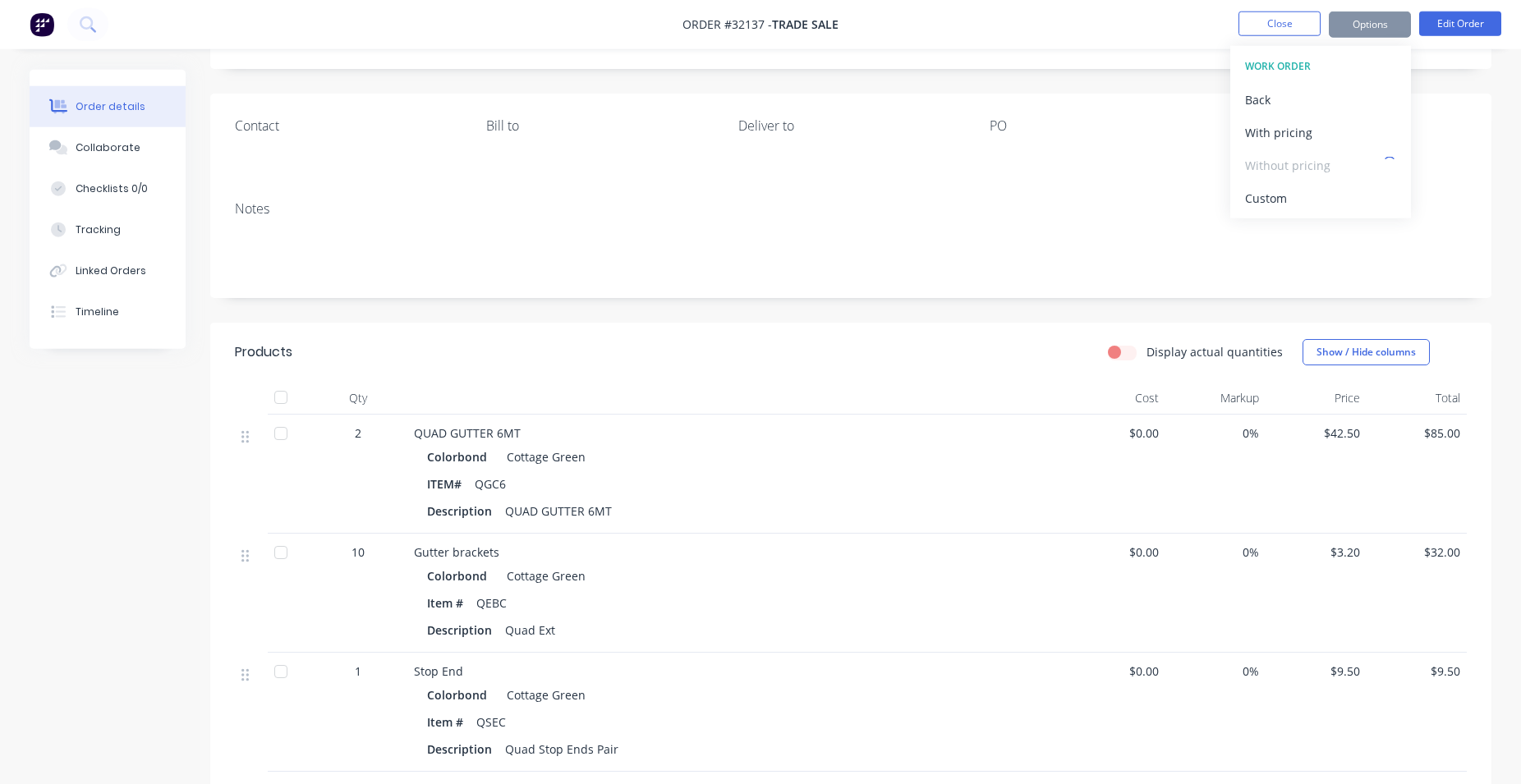
scroll to position [168, 0]
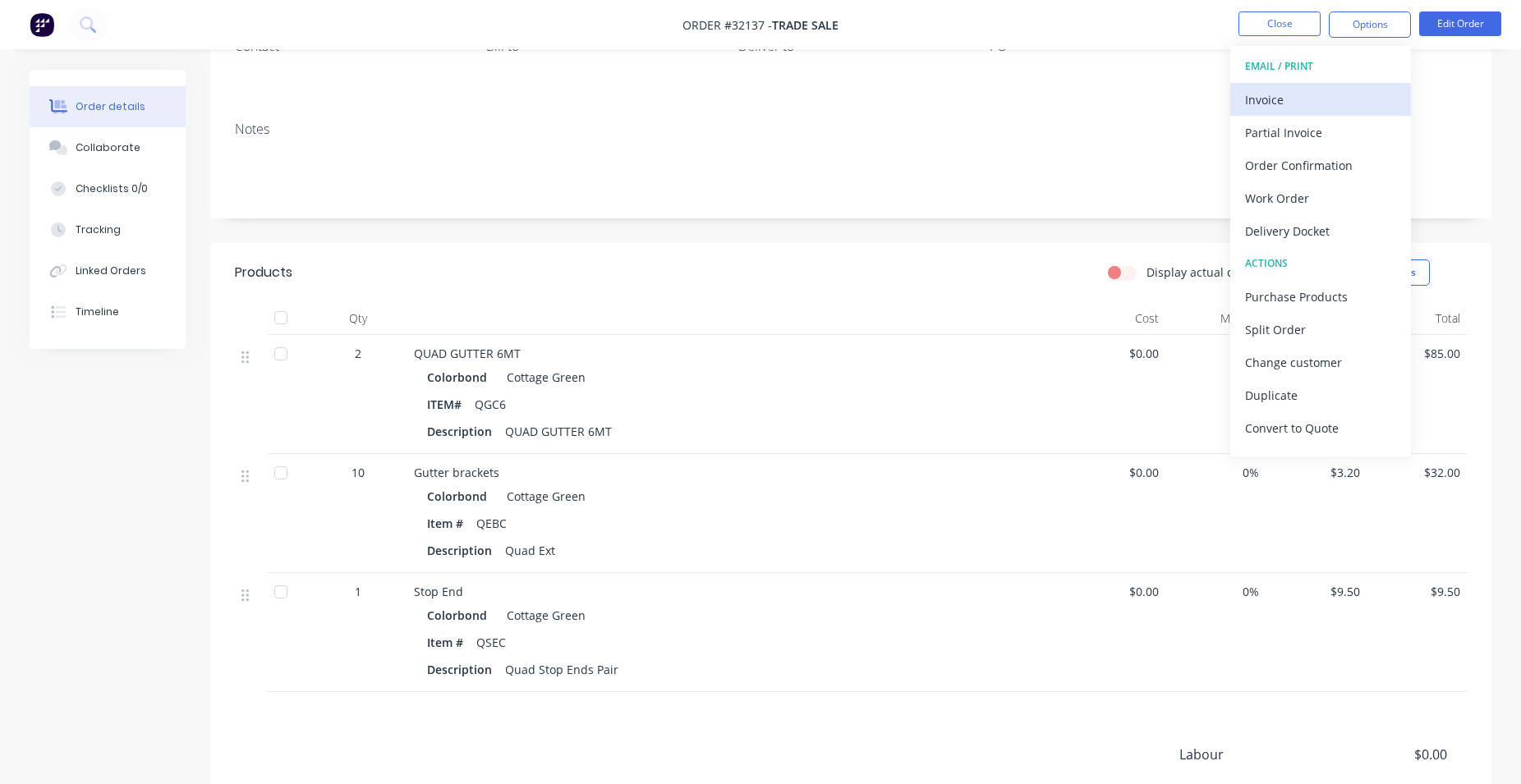
click at [1312, 96] on div "Invoice" at bounding box center [1320, 100] width 151 height 24
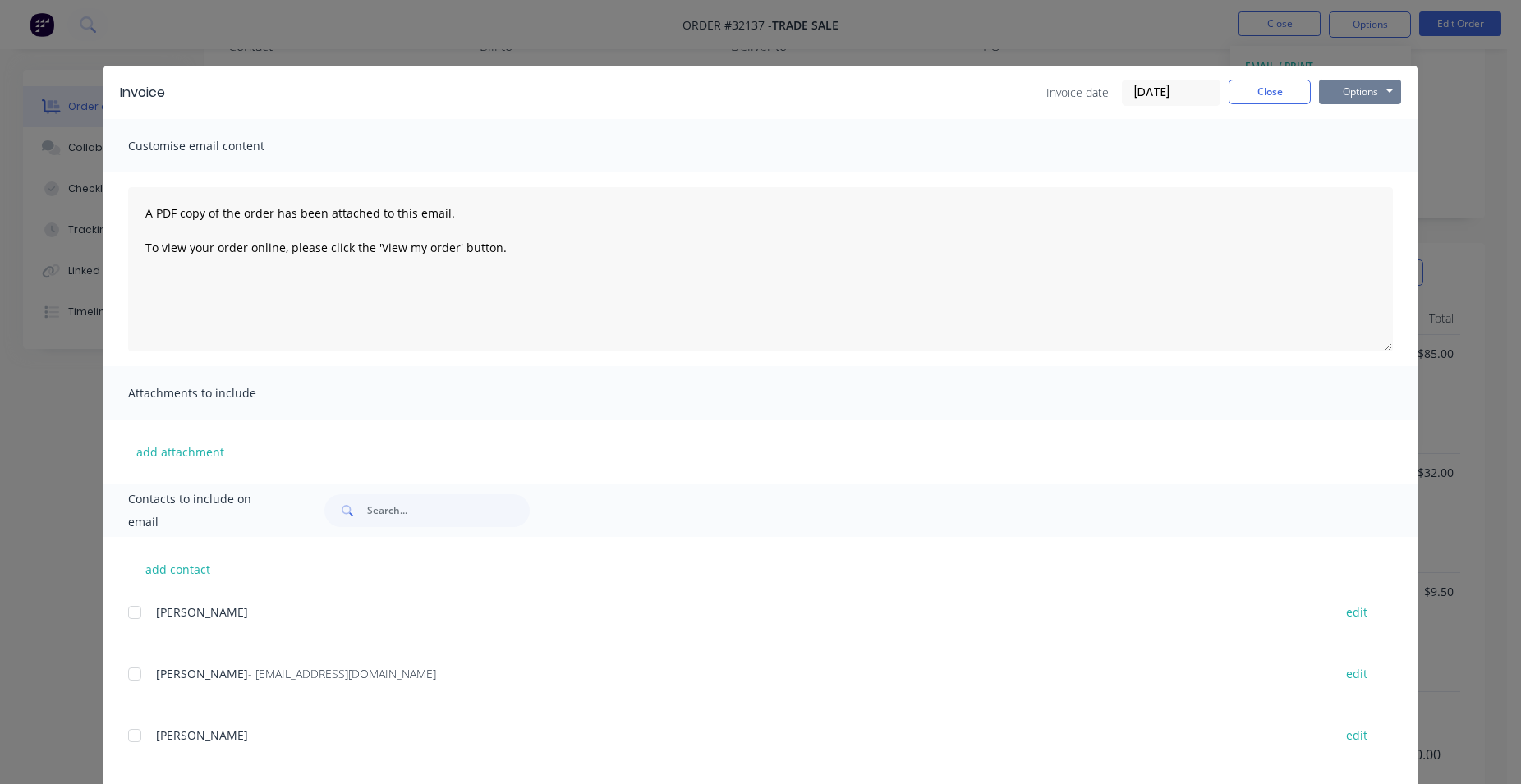
click at [1367, 92] on button "Options" at bounding box center [1360, 92] width 82 height 25
click at [1369, 150] on button "Print" at bounding box center [1372, 147] width 106 height 27
click at [1281, 98] on button "Close" at bounding box center [1269, 92] width 82 height 25
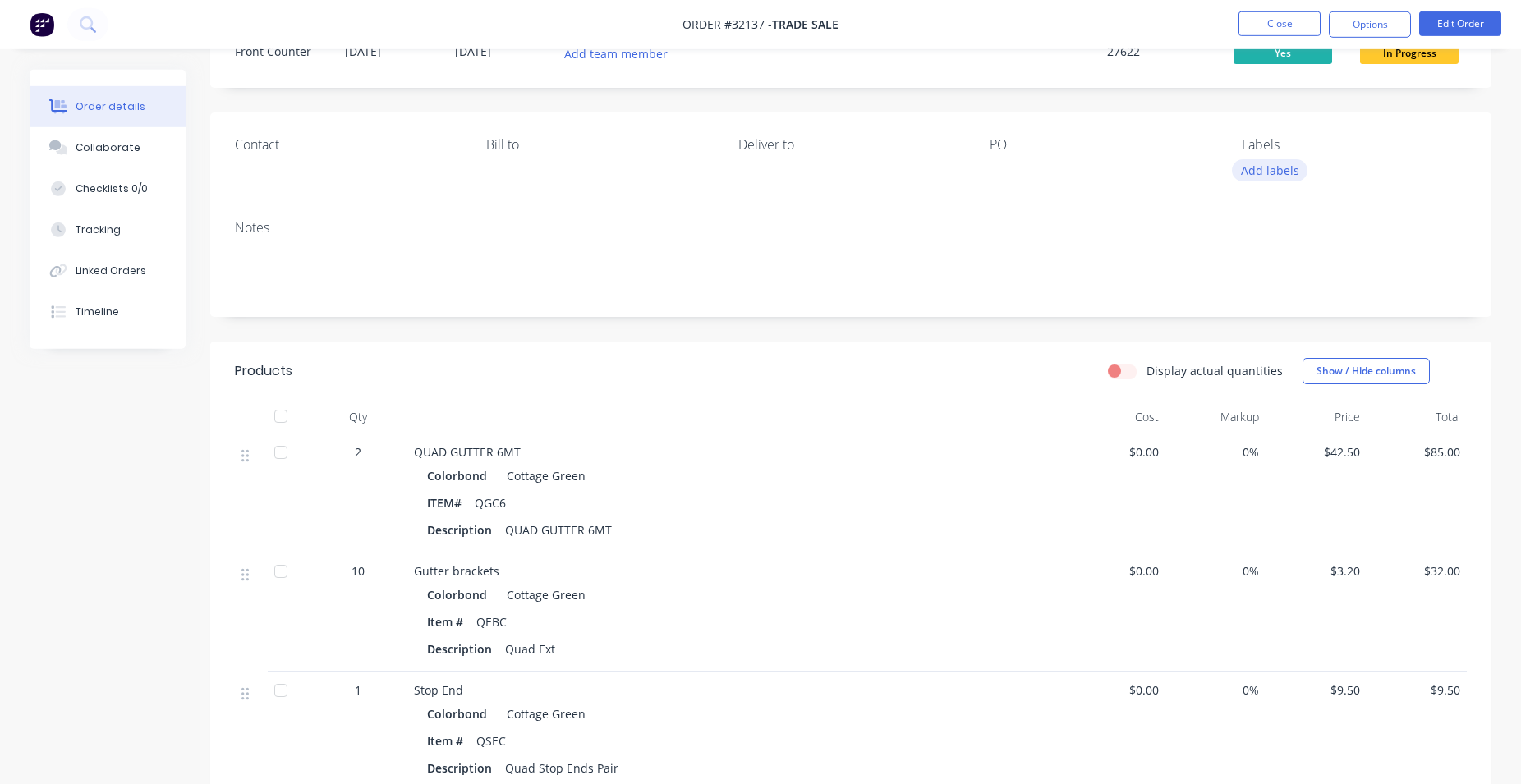
scroll to position [0, 0]
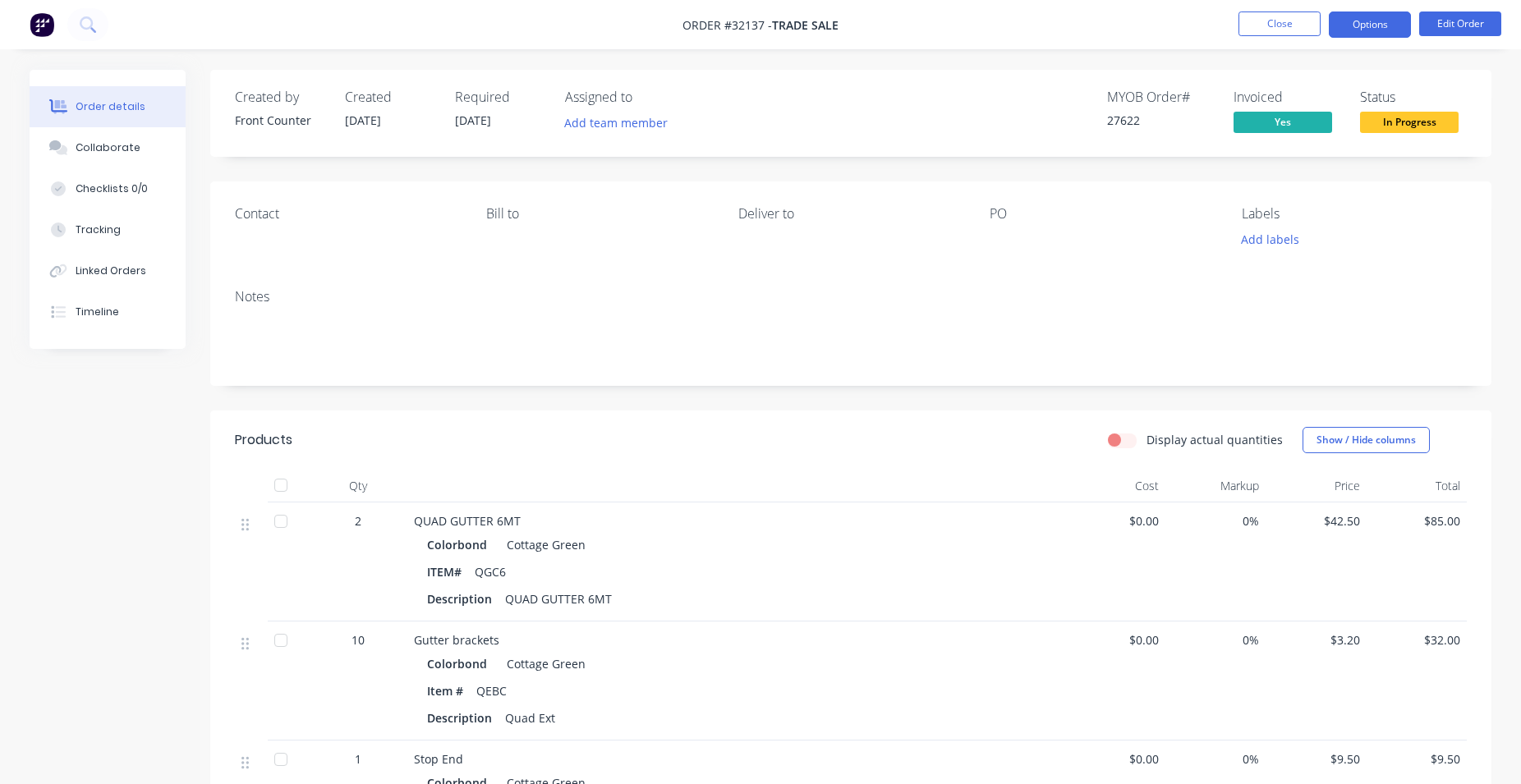
click at [1374, 24] on button "Options" at bounding box center [1369, 24] width 82 height 26
click at [1174, 38] on nav "Order #32137 - TRADE SALE Close Options Edit Order" at bounding box center [760, 24] width 1521 height 49
click at [1460, 22] on button "Edit Order" at bounding box center [1460, 23] width 82 height 25
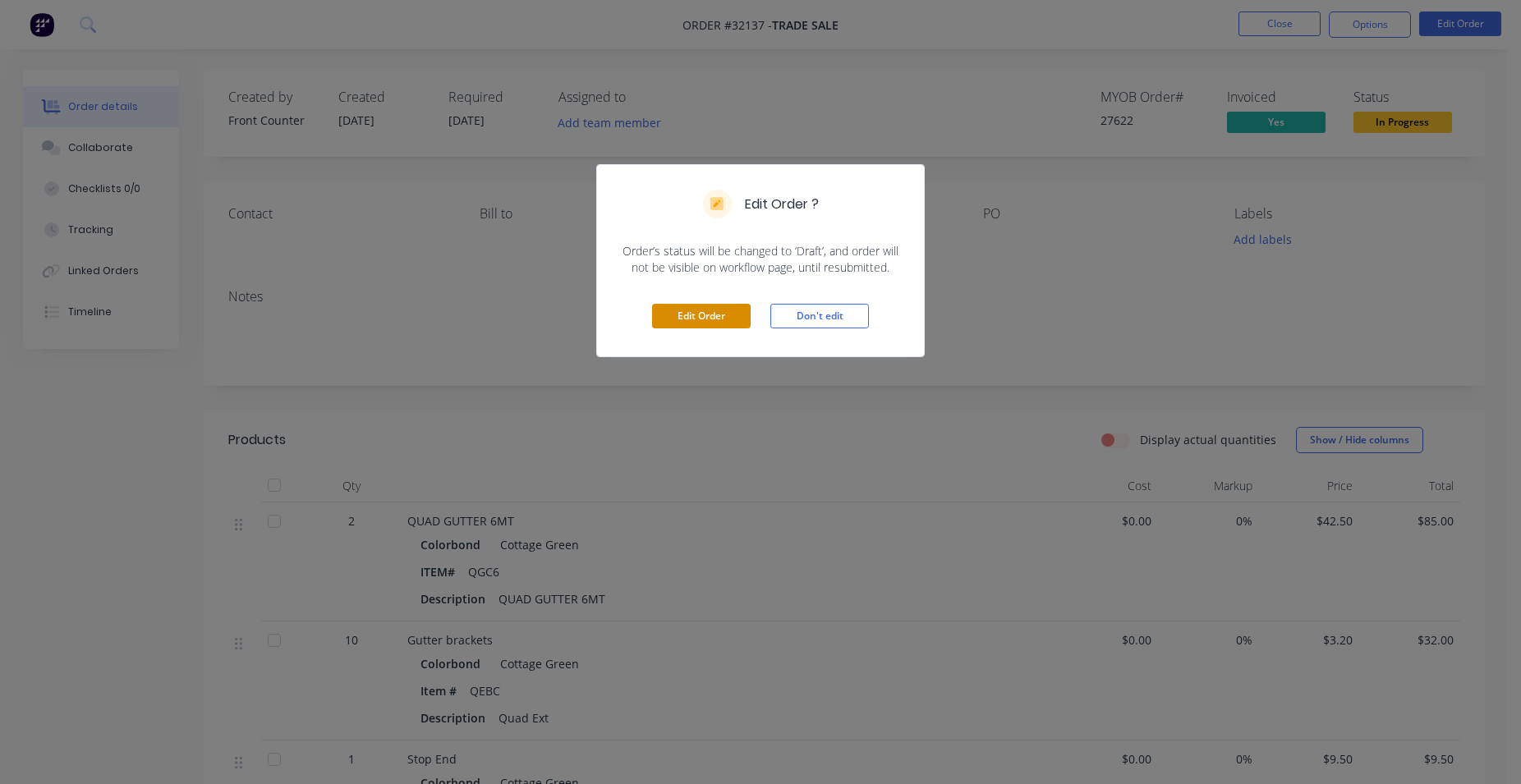
click at [726, 317] on button "Edit Order" at bounding box center [701, 316] width 98 height 25
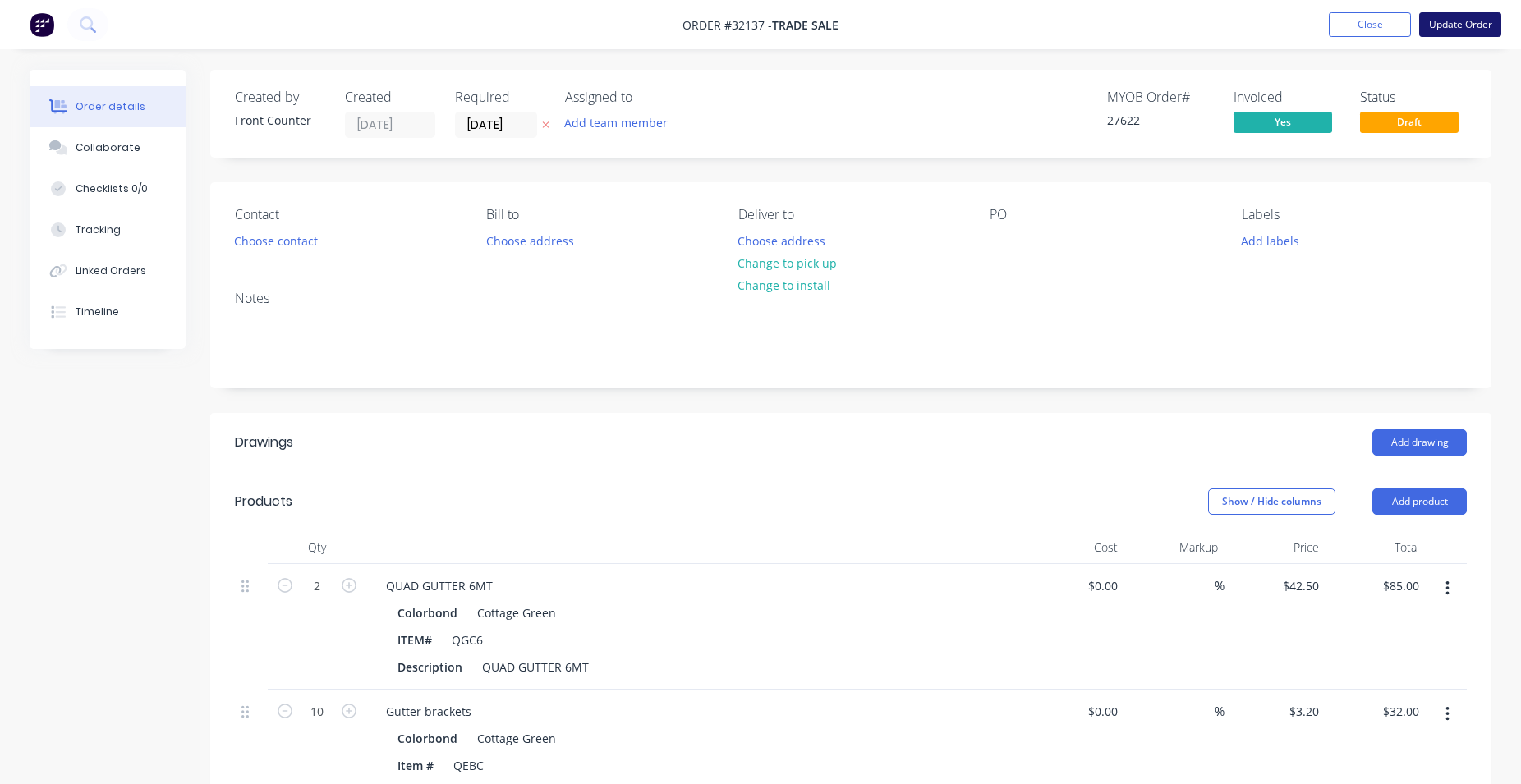
click at [1447, 26] on button "Update Order" at bounding box center [1460, 24] width 82 height 25
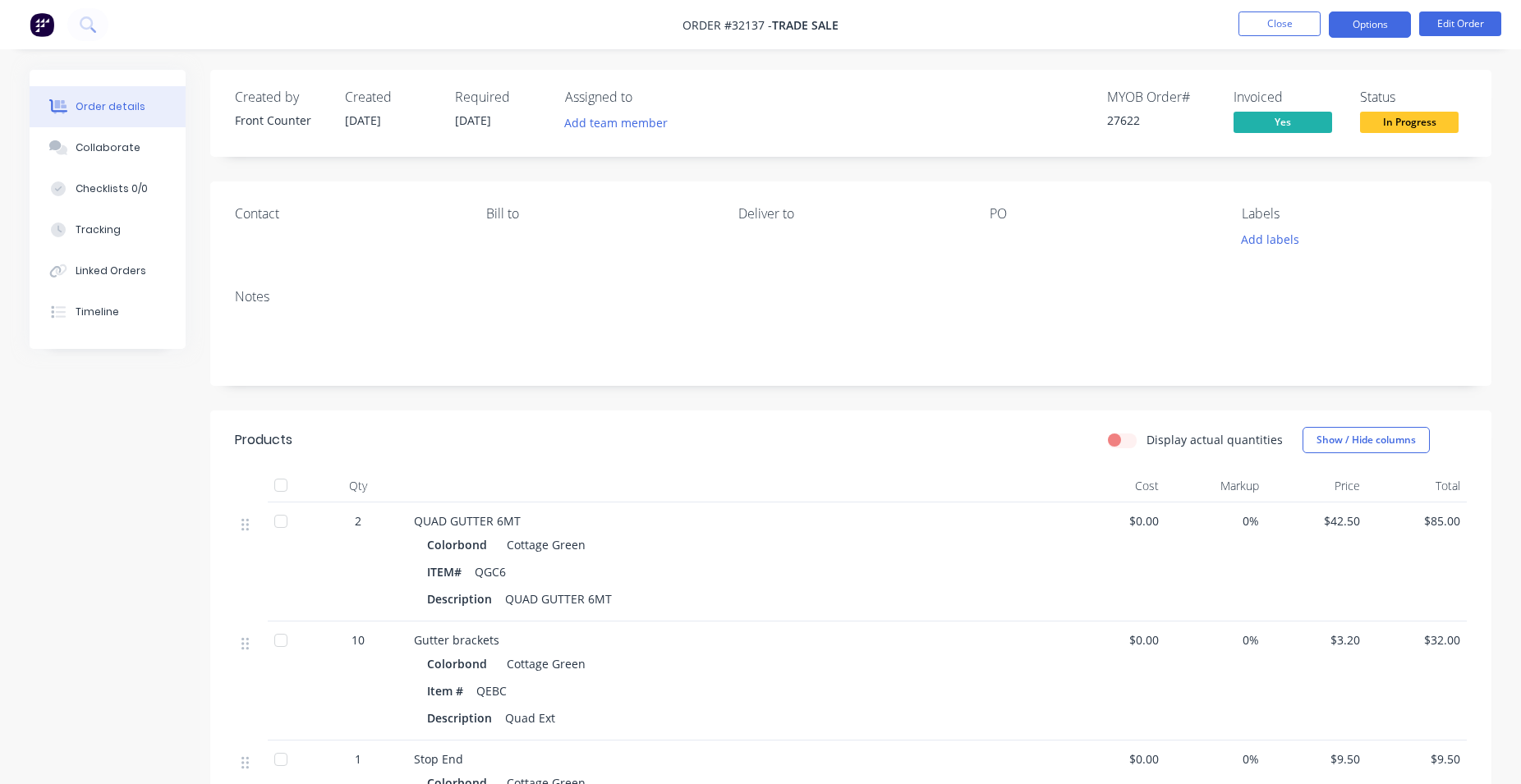
click at [1388, 23] on button "Options" at bounding box center [1369, 24] width 82 height 26
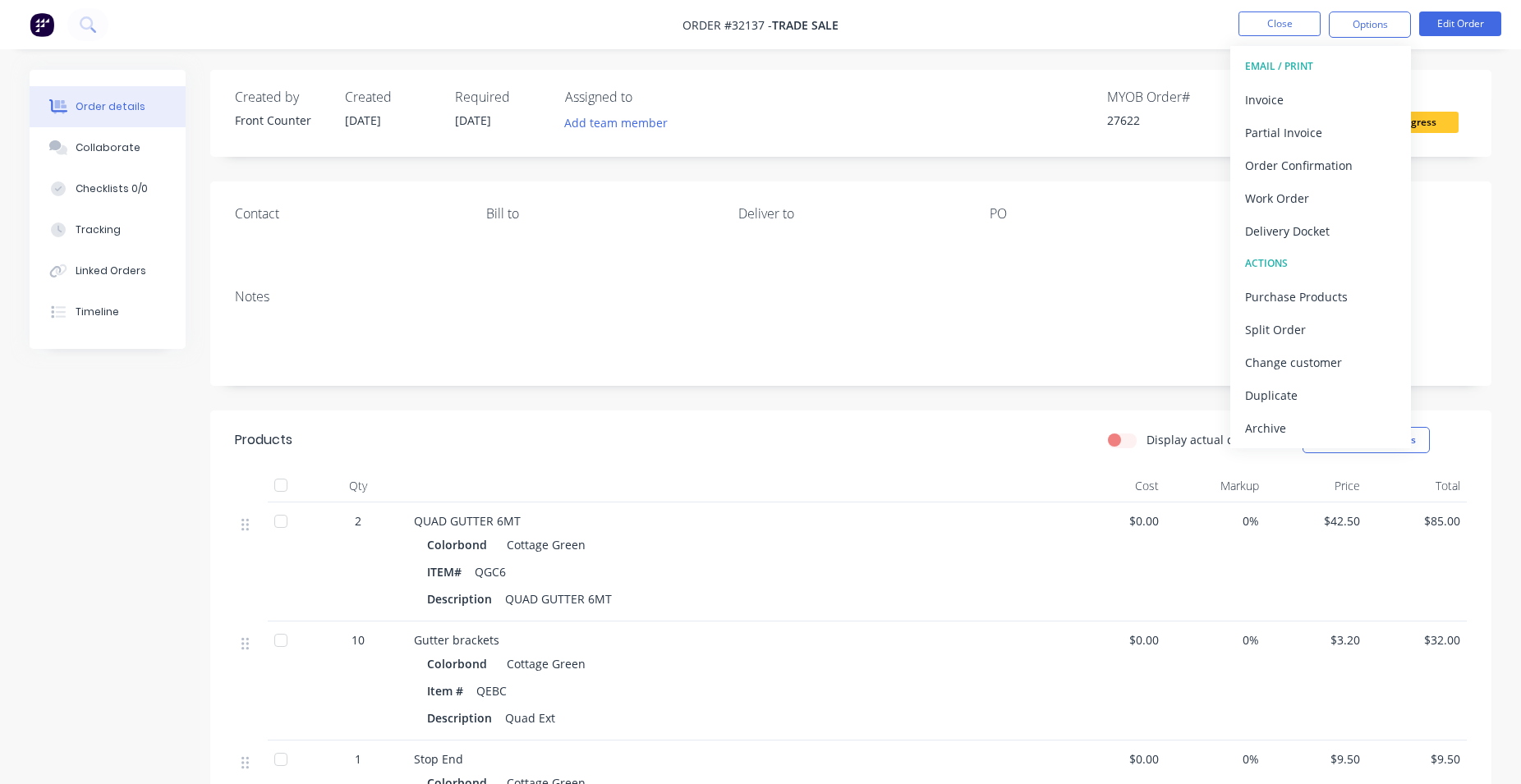
click at [1108, 193] on div "Contact [PERSON_NAME] to Deliver to PO Labels Add labels" at bounding box center [851, 229] width 1281 height 94
